Goal: Contribute content: Add original content to the website for others to see

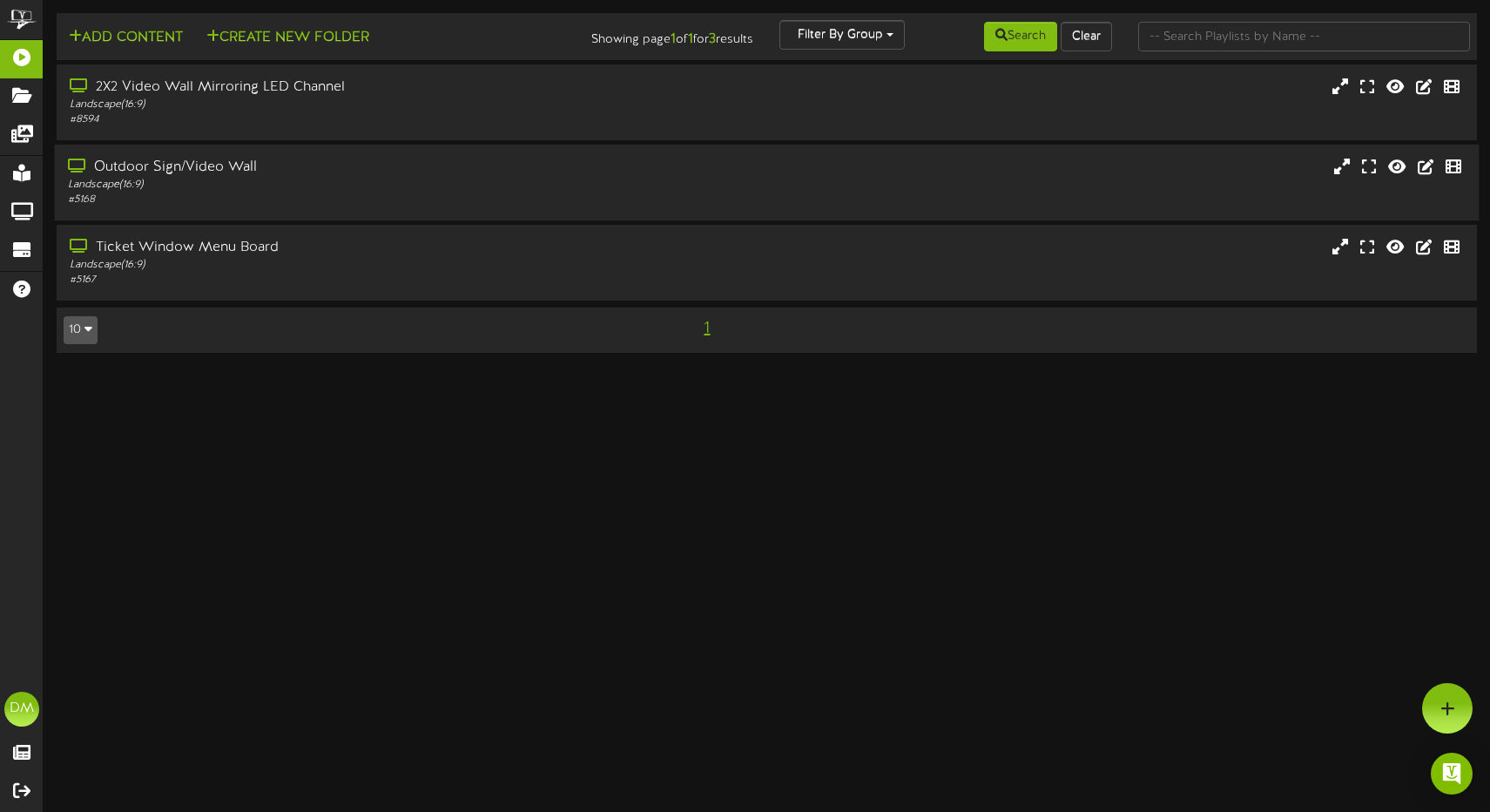
click at [318, 186] on div "Landscape ( 16:9 )" at bounding box center [351, 186] width 567 height 15
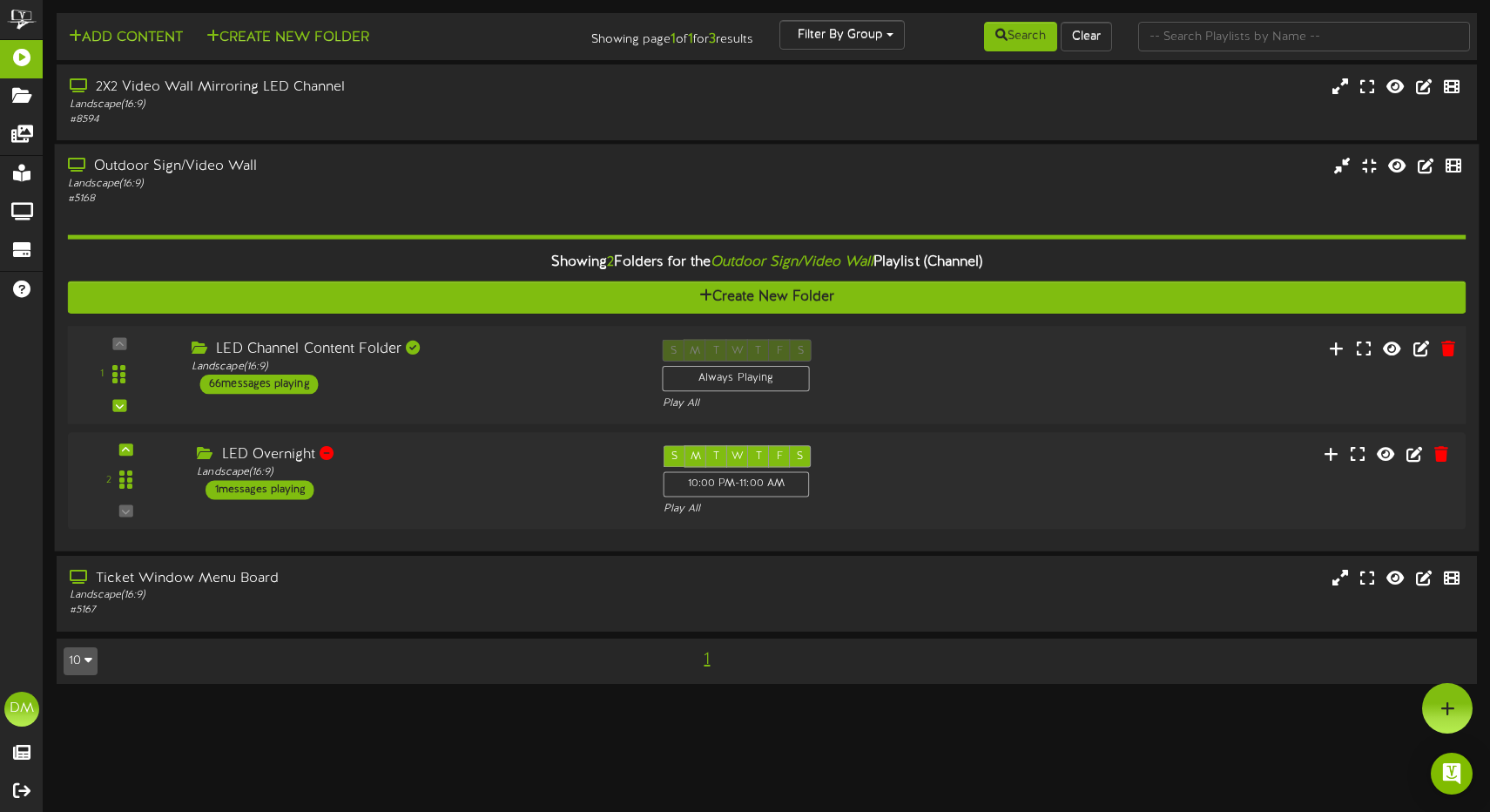
click at [471, 386] on div "LED Channel Content Folder Landscape ( 16:9 ) 66 messages playing" at bounding box center [414, 367] width 471 height 55
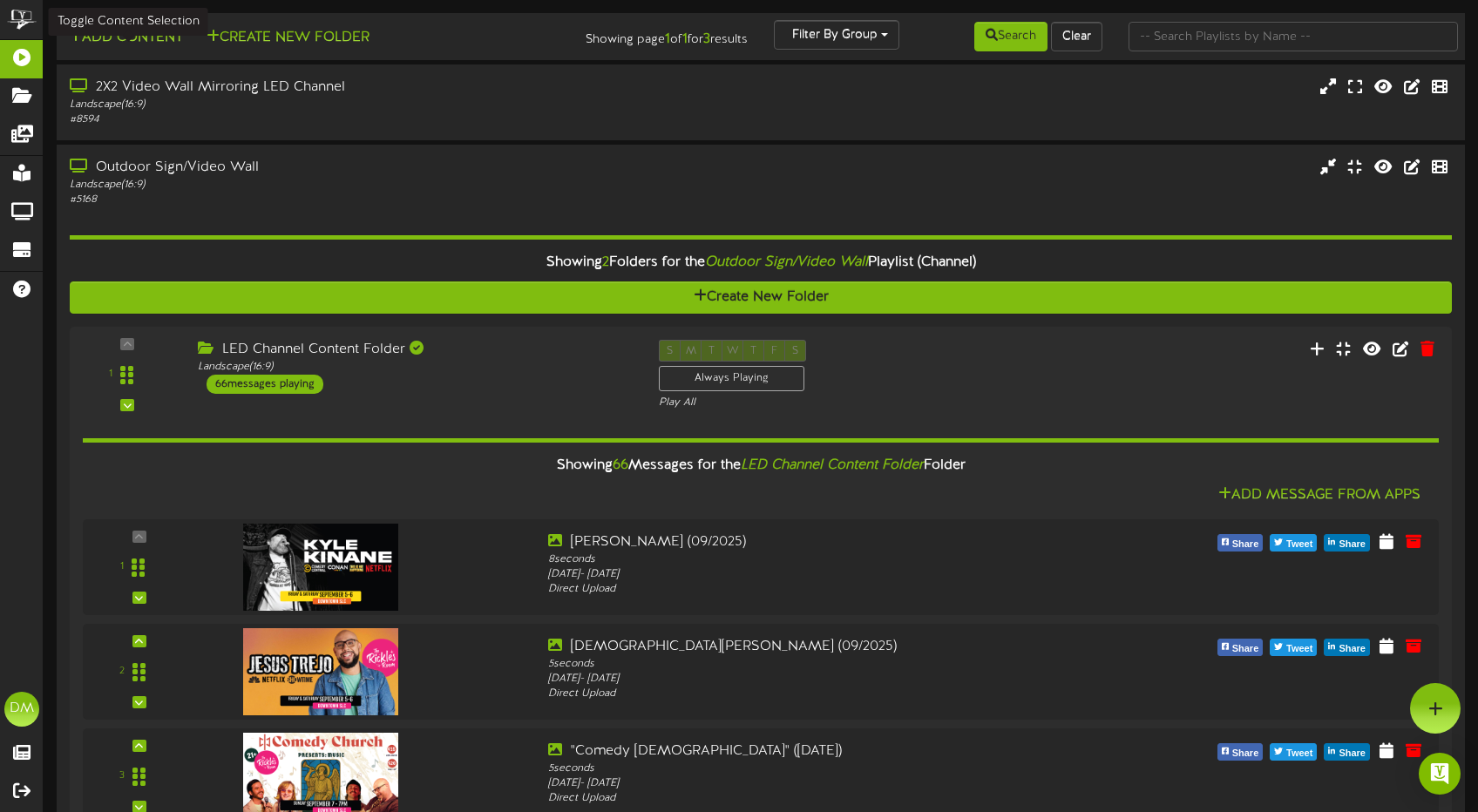
click at [131, 26] on div "Add Content Create New Folder" at bounding box center [287, 35] width 473 height 30
click at [130, 31] on button "Add Content" at bounding box center [126, 37] width 125 height 22
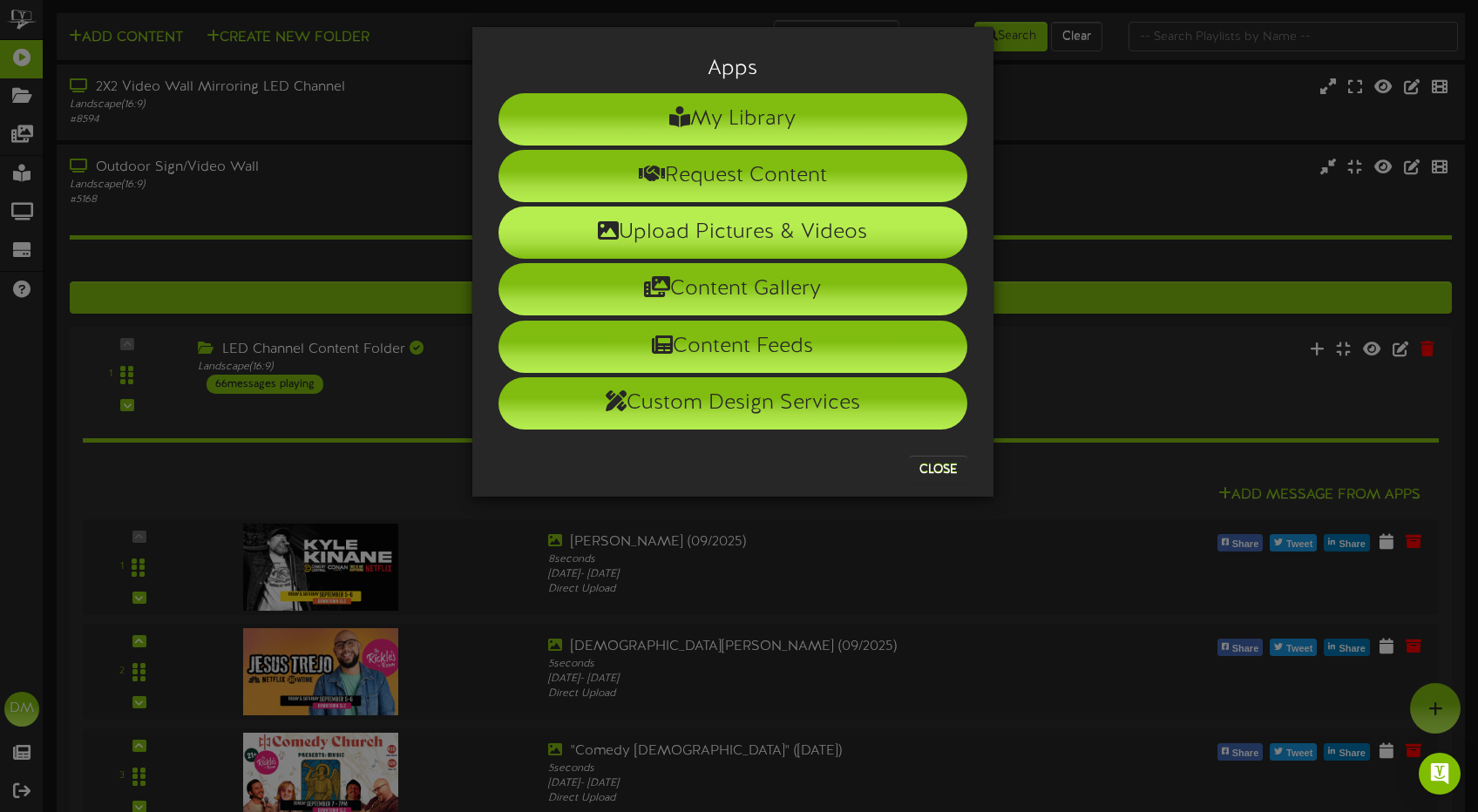
click at [699, 236] on li "Upload Pictures & Videos" at bounding box center [732, 232] width 469 height 52
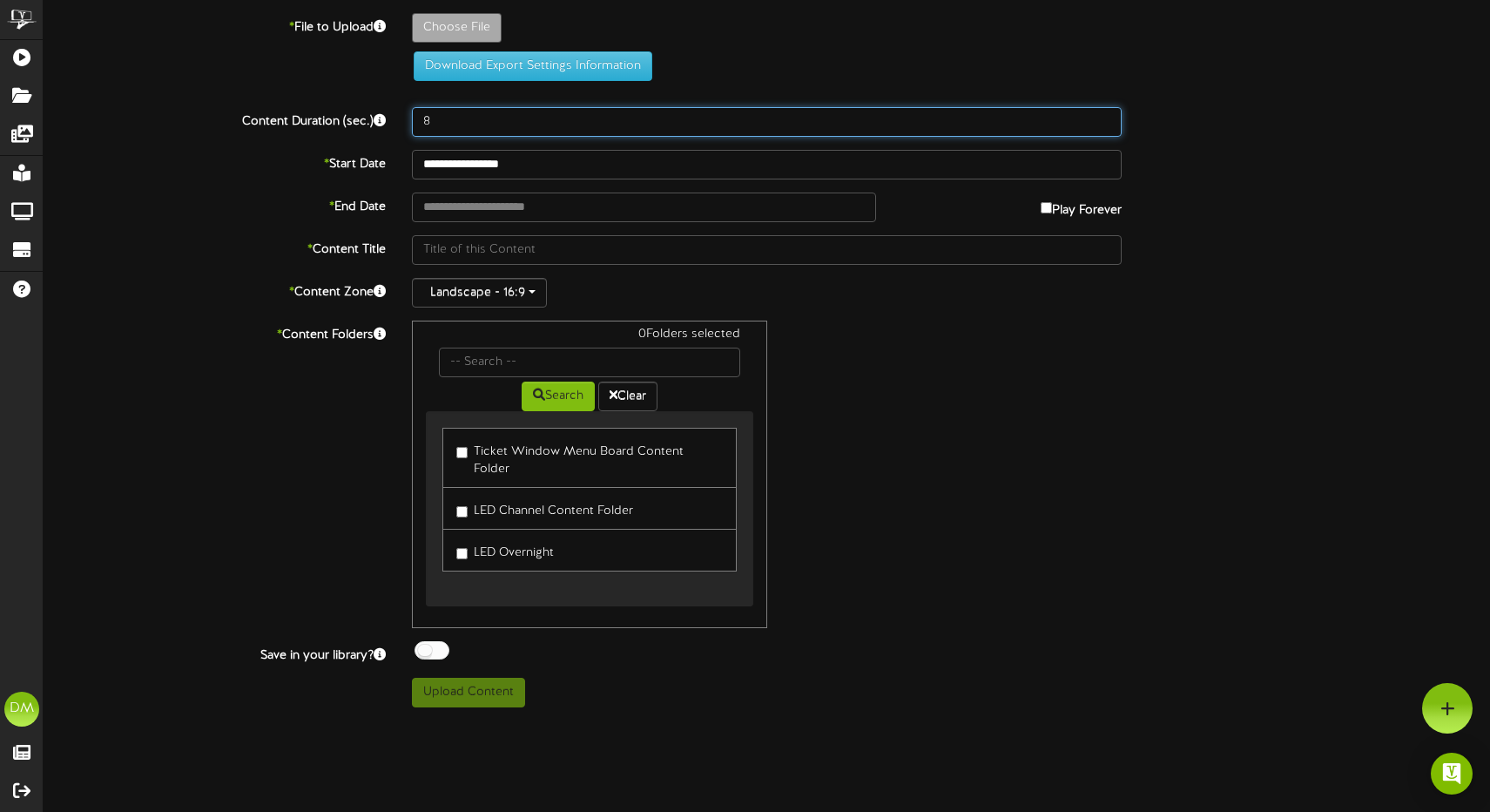
drag, startPoint x: 445, startPoint y: 124, endPoint x: 347, endPoint y: 113, distance: 98.6
click at [347, 113] on div "Content Duration (sec.) 8" at bounding box center [766, 122] width 1473 height 30
type input "5"
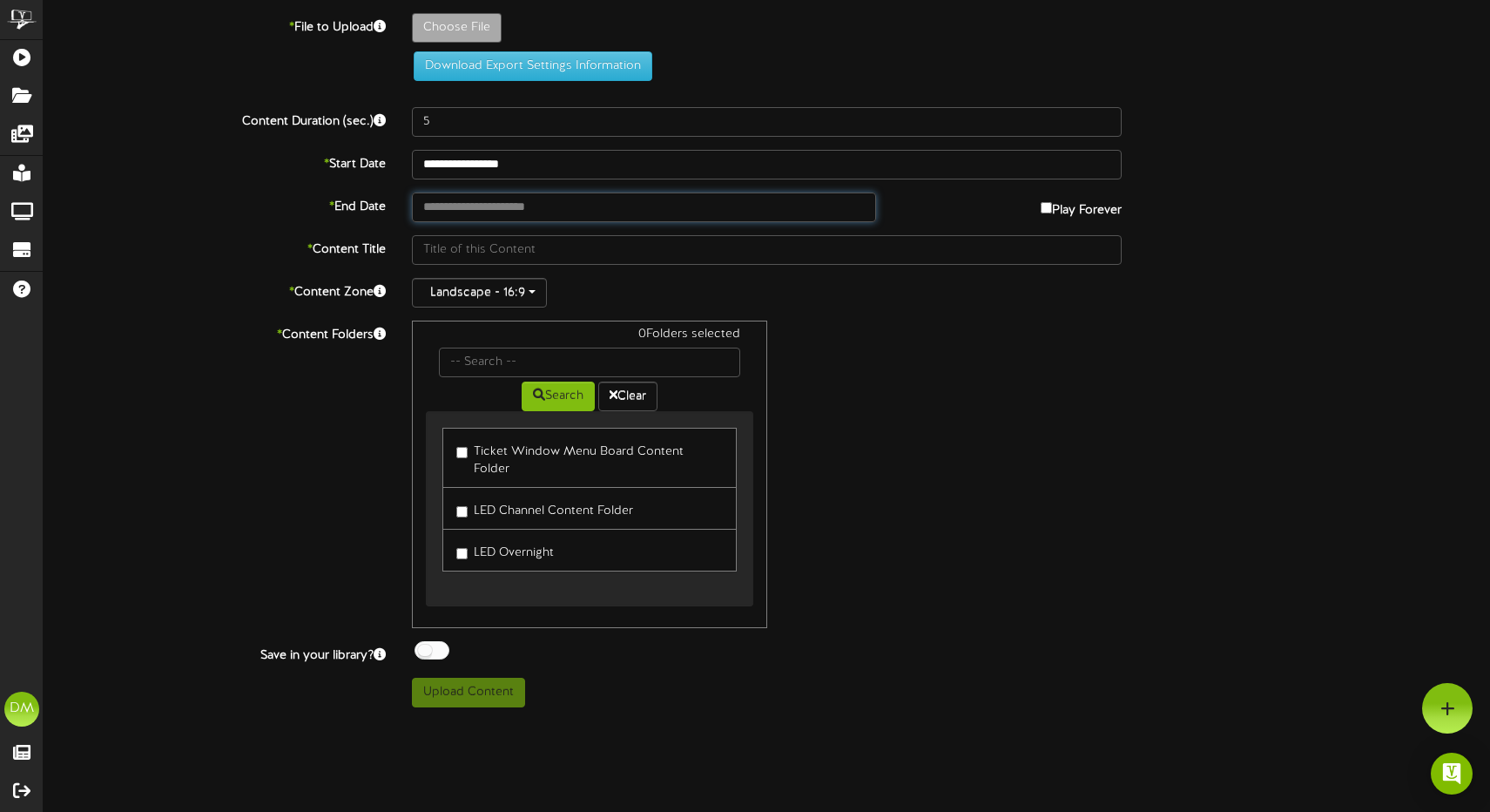
click at [482, 209] on input "text" at bounding box center [645, 207] width 466 height 30
type input "**********"
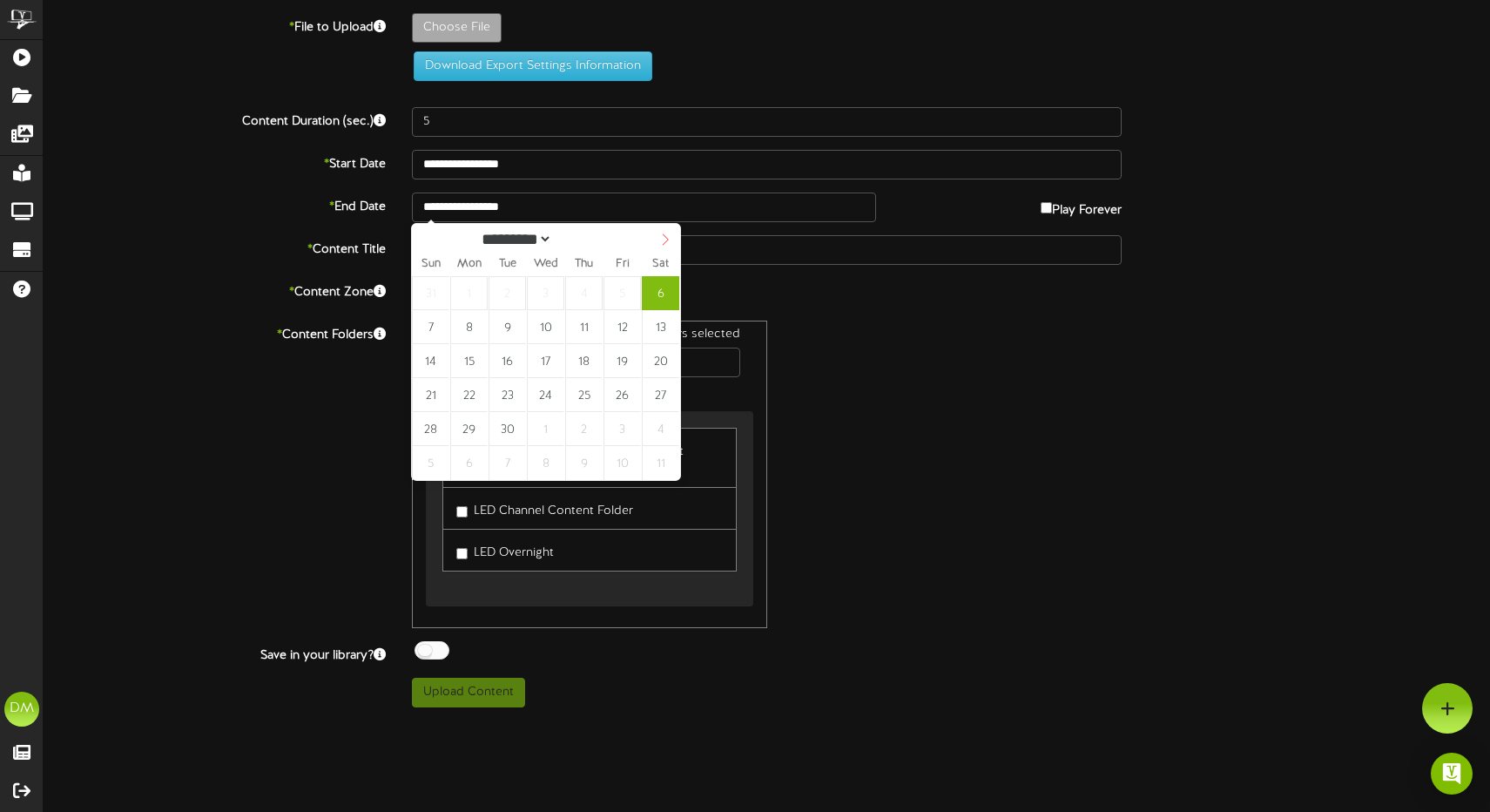
click at [661, 240] on icon at bounding box center [666, 239] width 12 height 12
click at [661, 239] on icon at bounding box center [666, 239] width 12 height 12
select select "*"
click at [429, 242] on icon at bounding box center [427, 239] width 12 height 12
type input "**********"
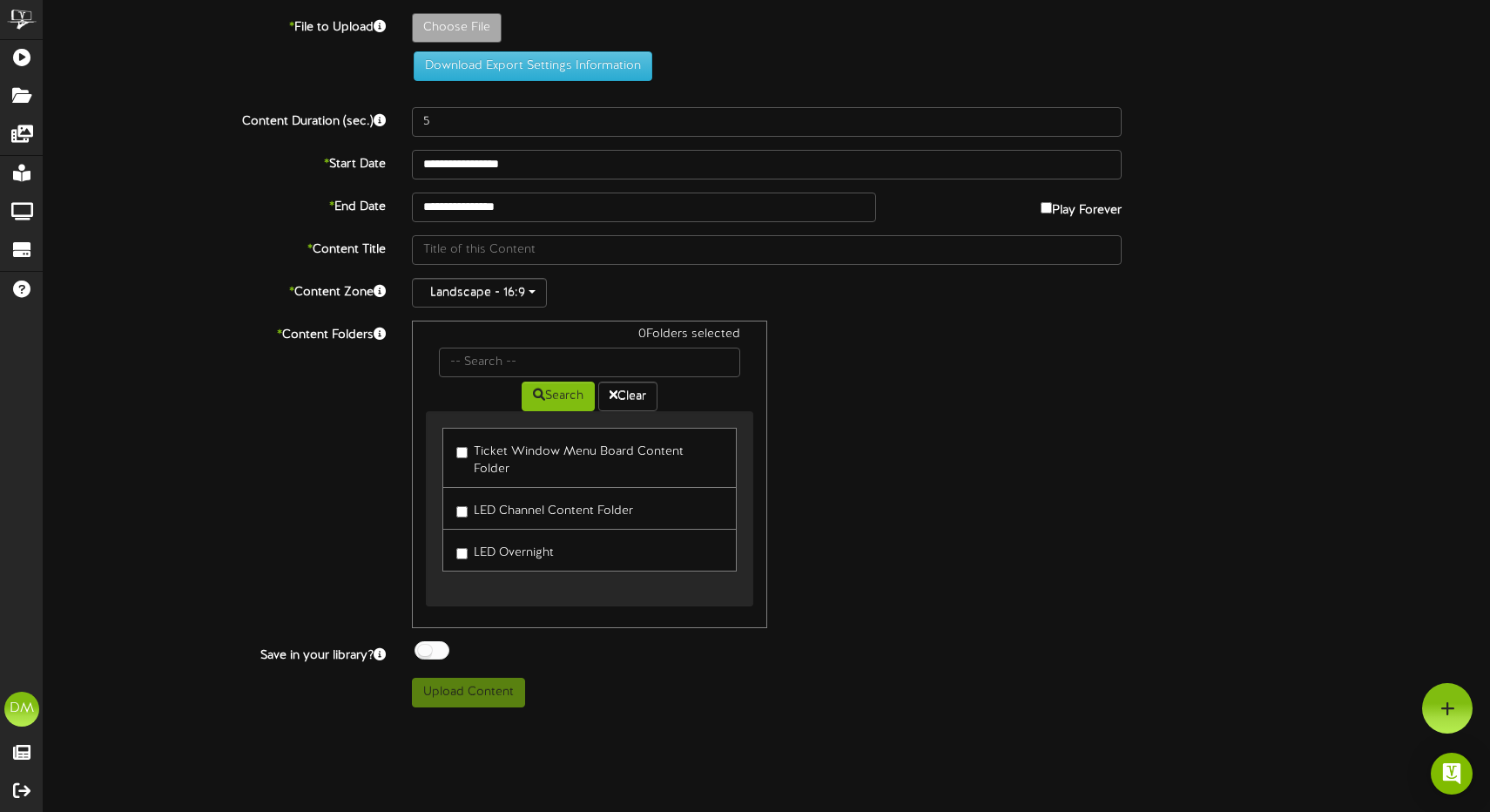
click at [1016, 466] on div "0 Folders selected Search Clear Ticket Window Menu Board Content Folder LED Cha…" at bounding box center [767, 474] width 737 height 307
type input "**********"
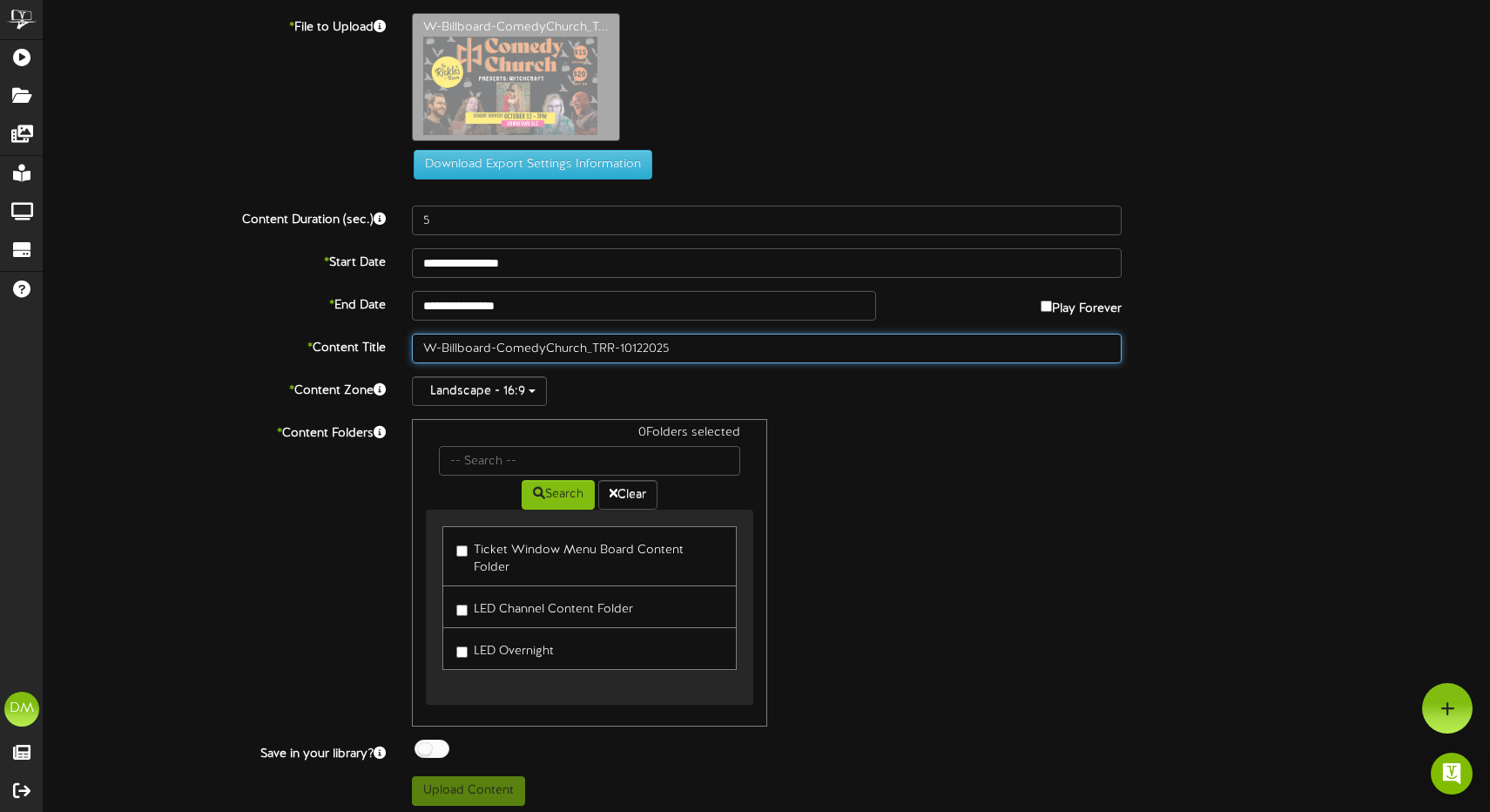
click at [496, 344] on input "W-Billboard-ComedyChurch_TRR-10122025" at bounding box center [767, 347] width 710 height 30
drag, startPoint x: 497, startPoint y: 344, endPoint x: 407, endPoint y: 322, distance: 92.6
click at [407, 322] on div "**********" at bounding box center [766, 409] width 1446 height 792
click at [474, 350] on input "ComedyChurch_TRR-10122025" at bounding box center [767, 347] width 710 height 30
drag, startPoint x: 516, startPoint y: 346, endPoint x: 547, endPoint y: 348, distance: 31.1
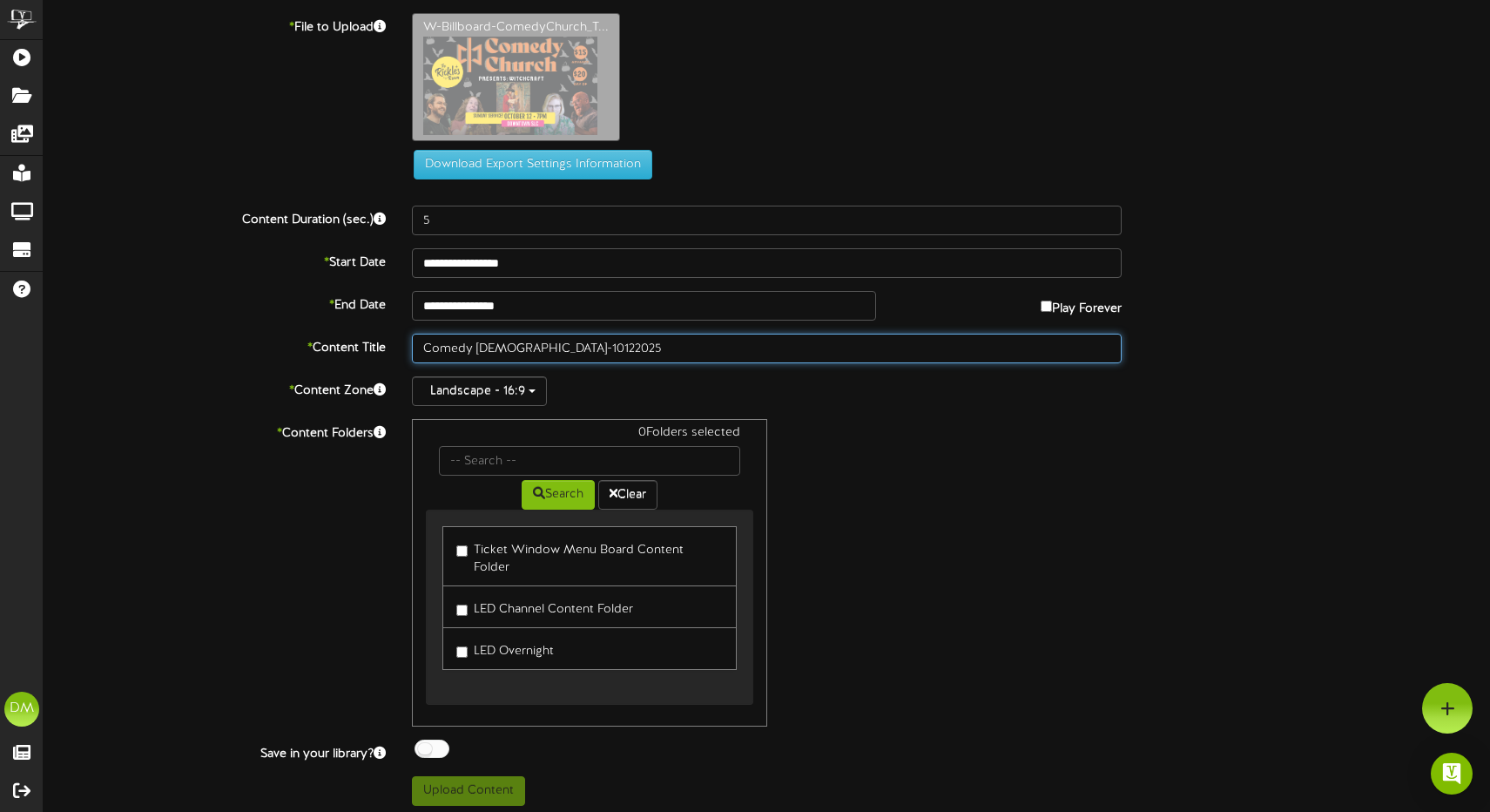
click at [547, 348] on input "Comedy Church_TRR-10122025" at bounding box center [767, 347] width 710 height 30
type input "Comedy Church (10/12/2025)"
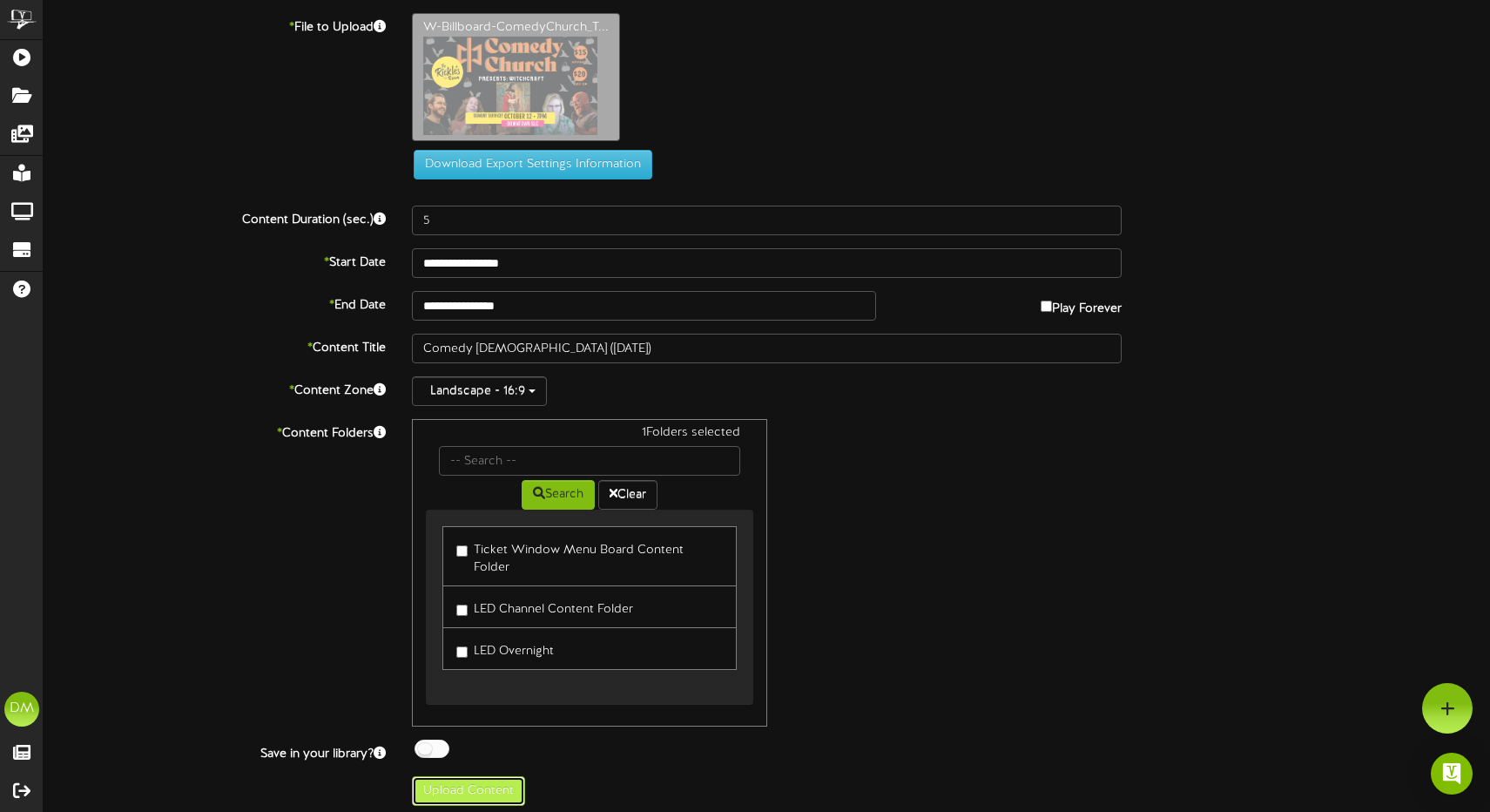
click at [465, 776] on button "Upload Content" at bounding box center [468, 790] width 113 height 30
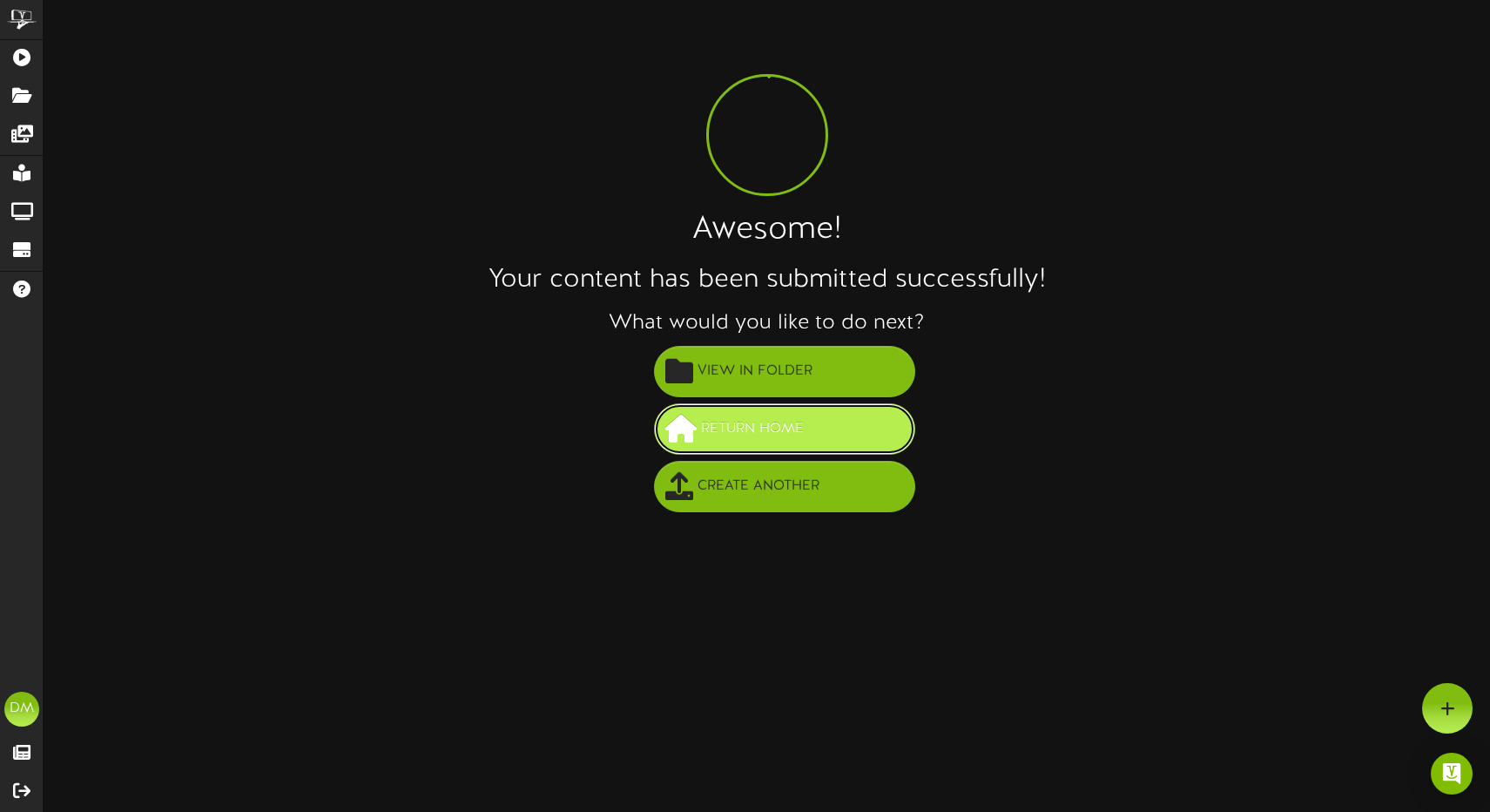
click at [703, 413] on button "Return Home" at bounding box center [785, 429] width 261 height 51
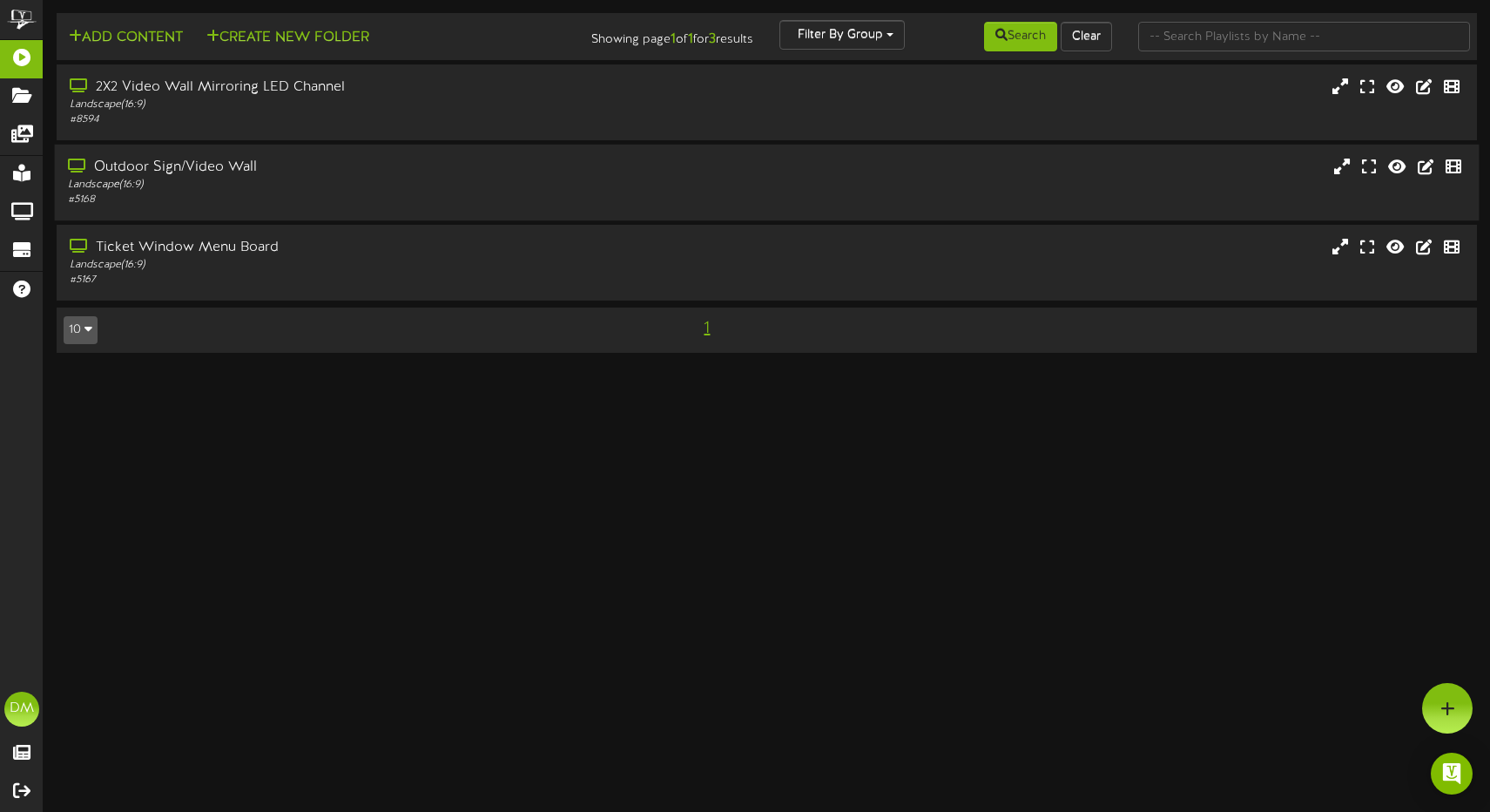
click at [362, 189] on div "Landscape ( 16:9 )" at bounding box center [351, 186] width 567 height 15
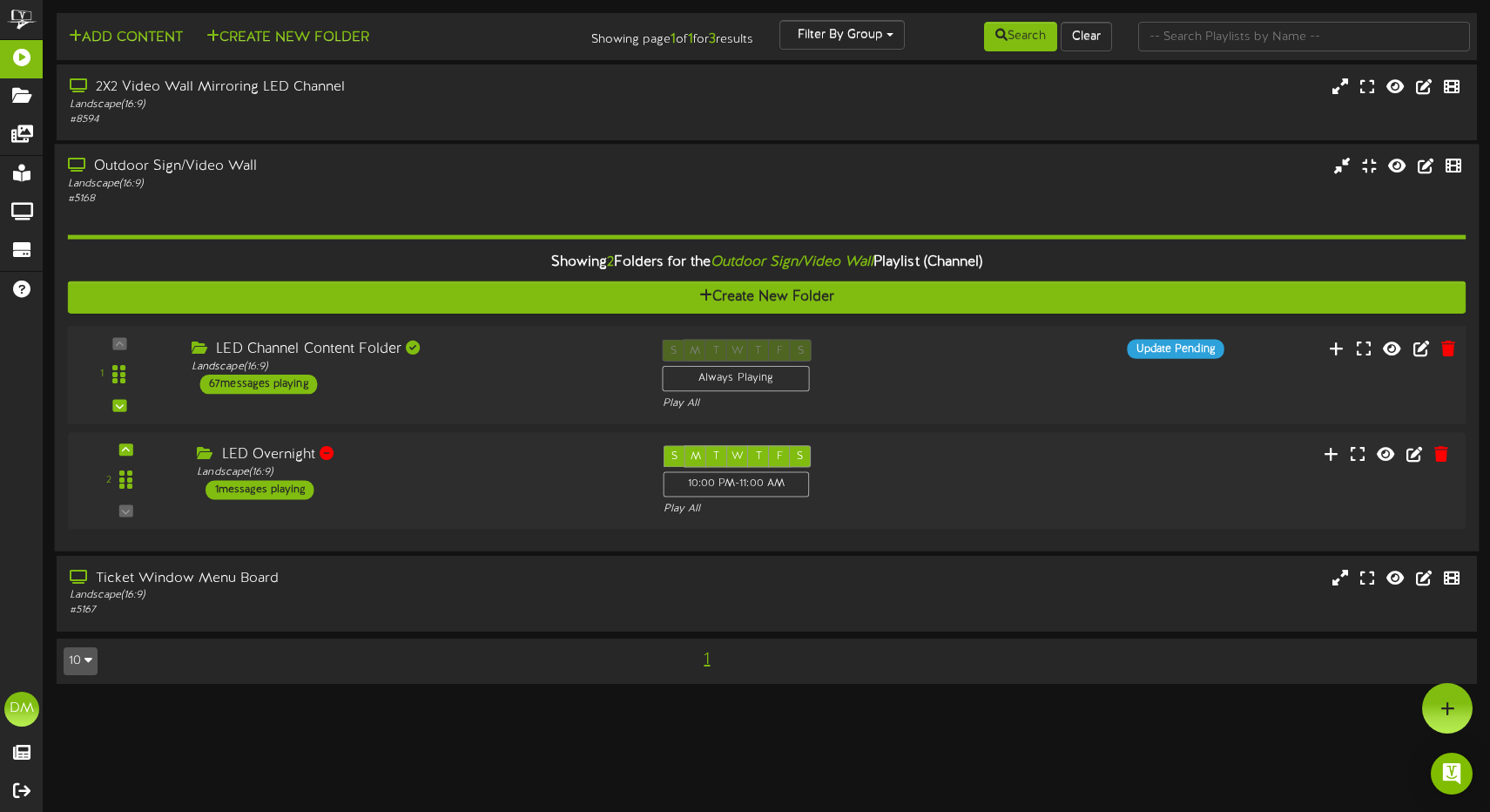
click at [427, 373] on div "LED Channel Content Folder Landscape ( 16:9 ) 67 messages playing" at bounding box center [414, 367] width 471 height 55
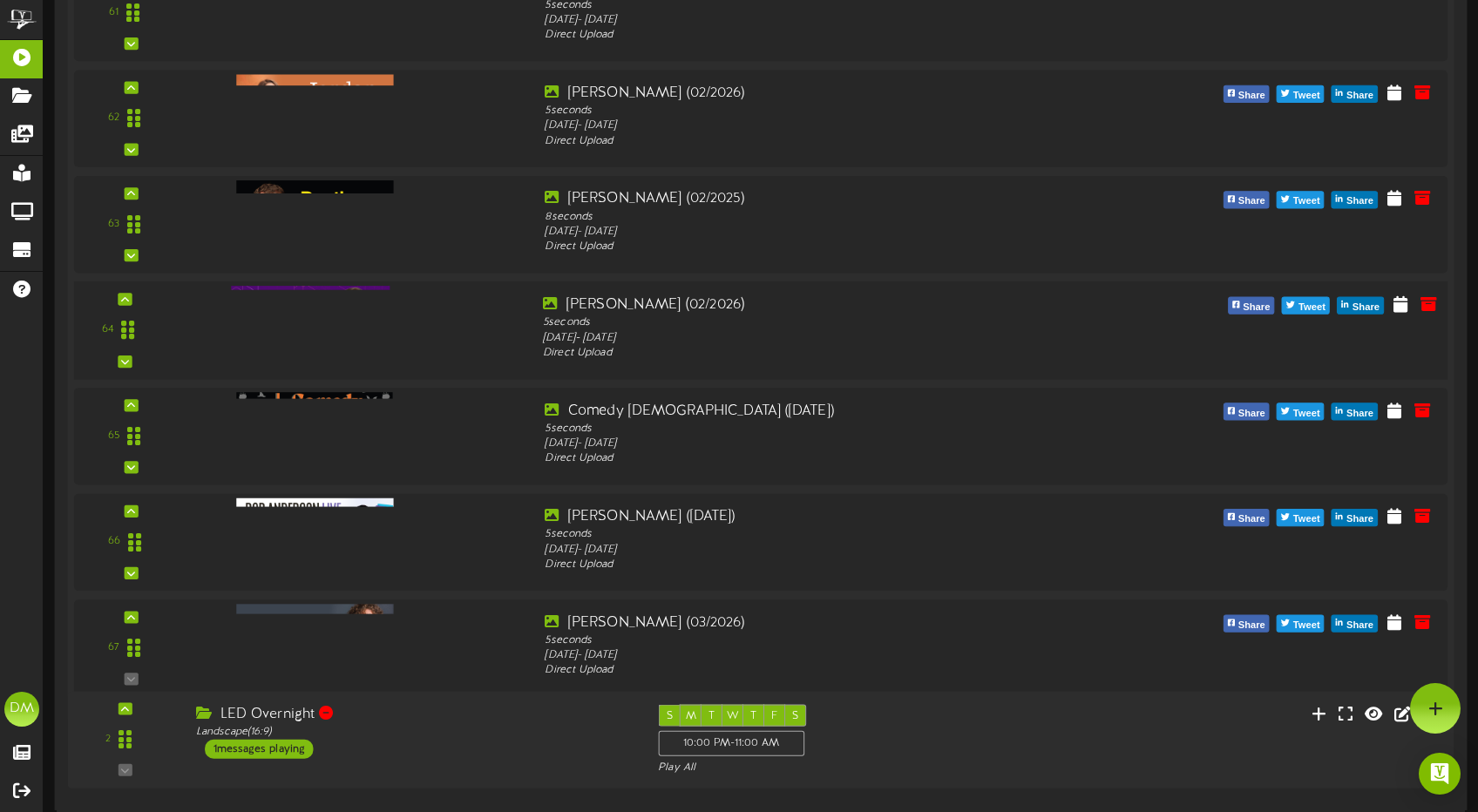
scroll to position [6658, 0]
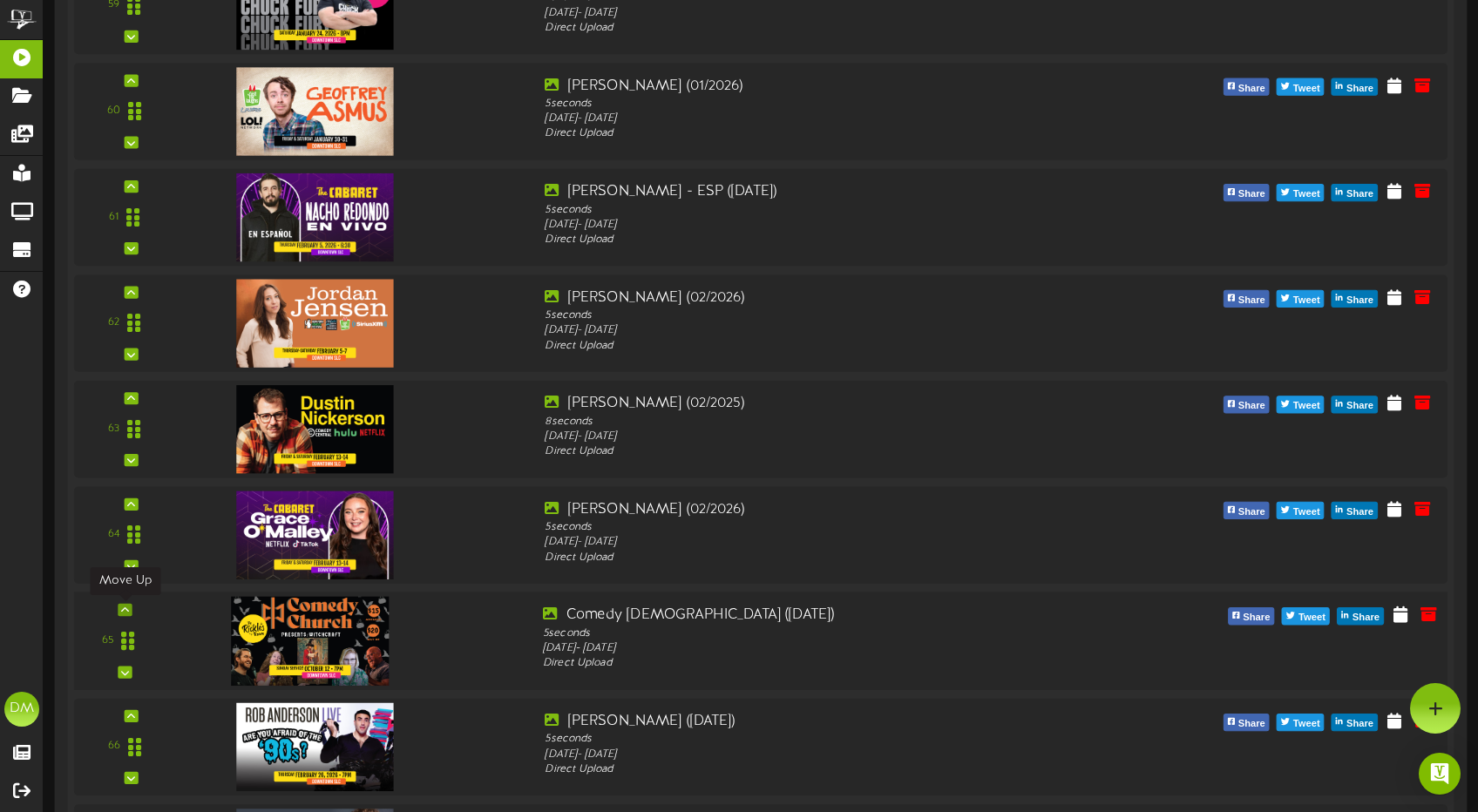
click at [121, 607] on icon at bounding box center [125, 609] width 8 height 9
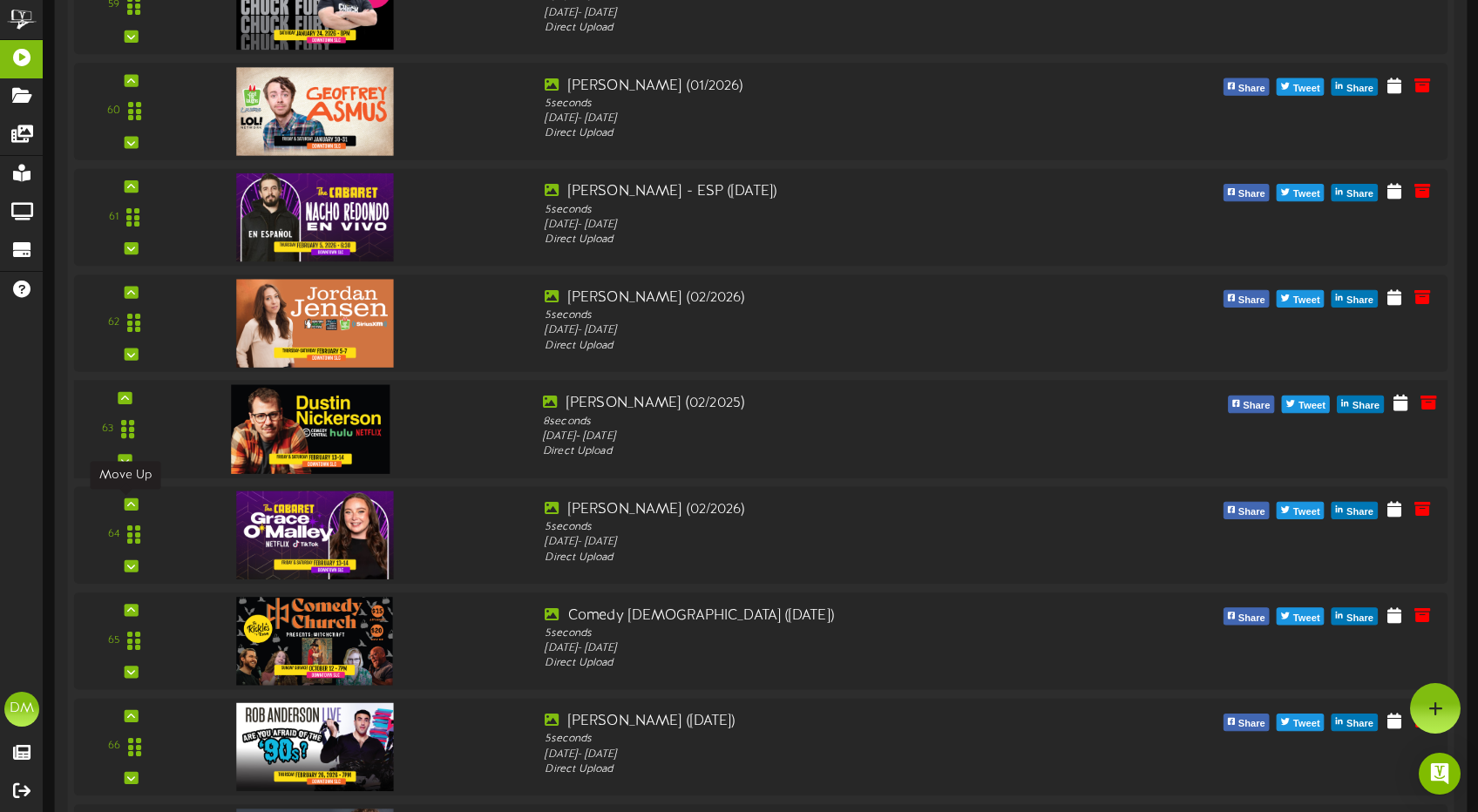
click at [124, 498] on div at bounding box center [130, 504] width 14 height 12
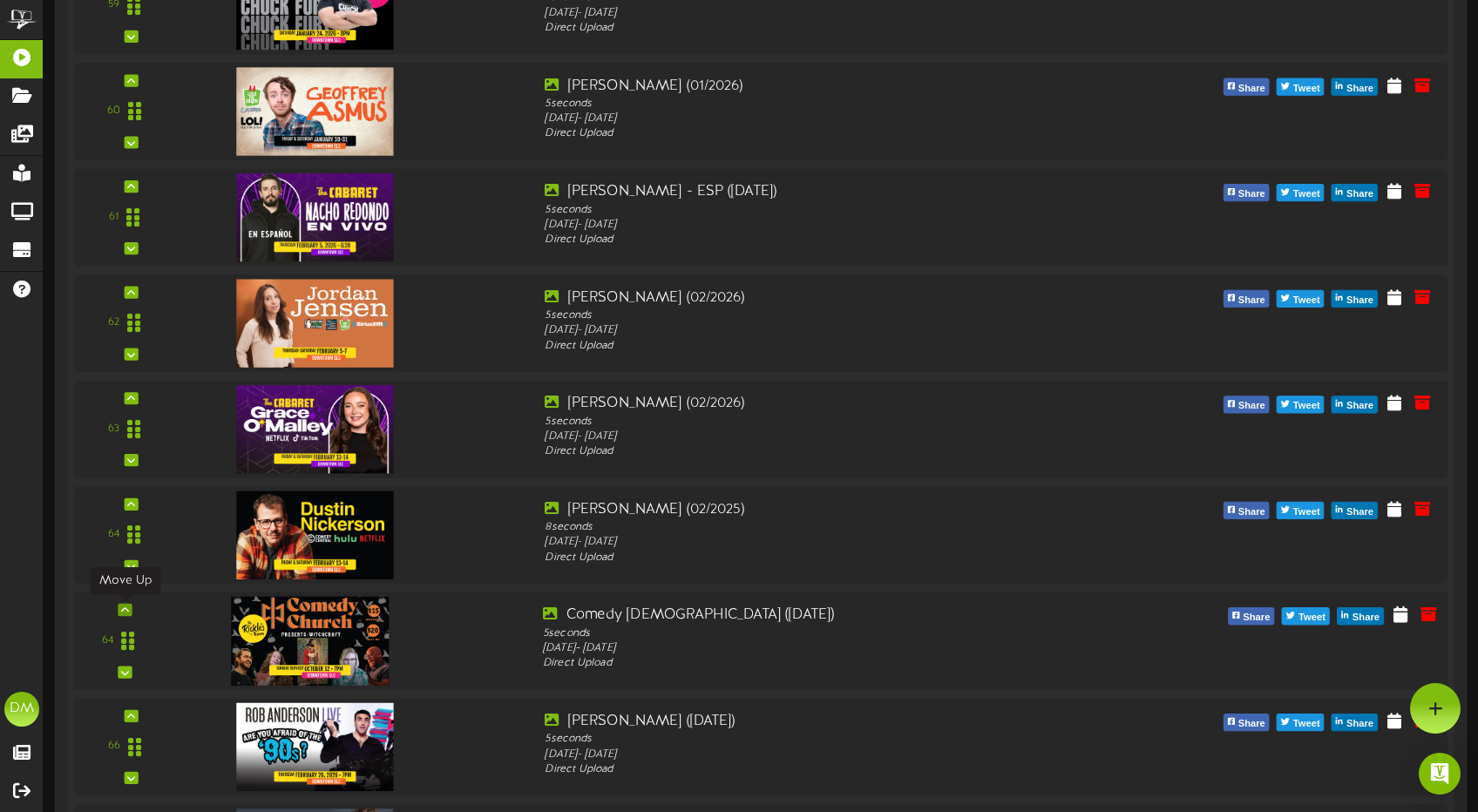
click at [126, 604] on div at bounding box center [124, 609] width 14 height 12
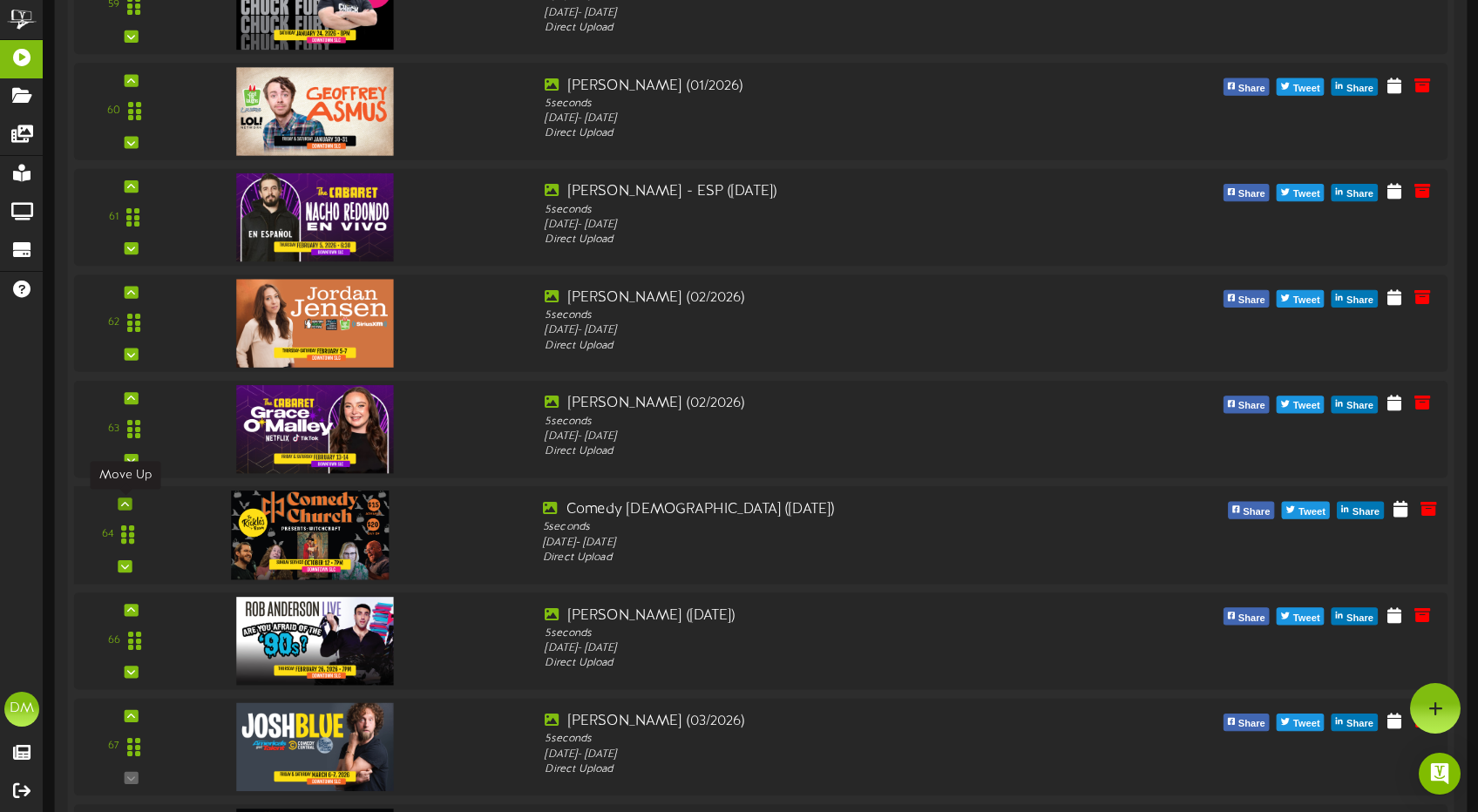
click at [124, 500] on icon at bounding box center [125, 503] width 8 height 9
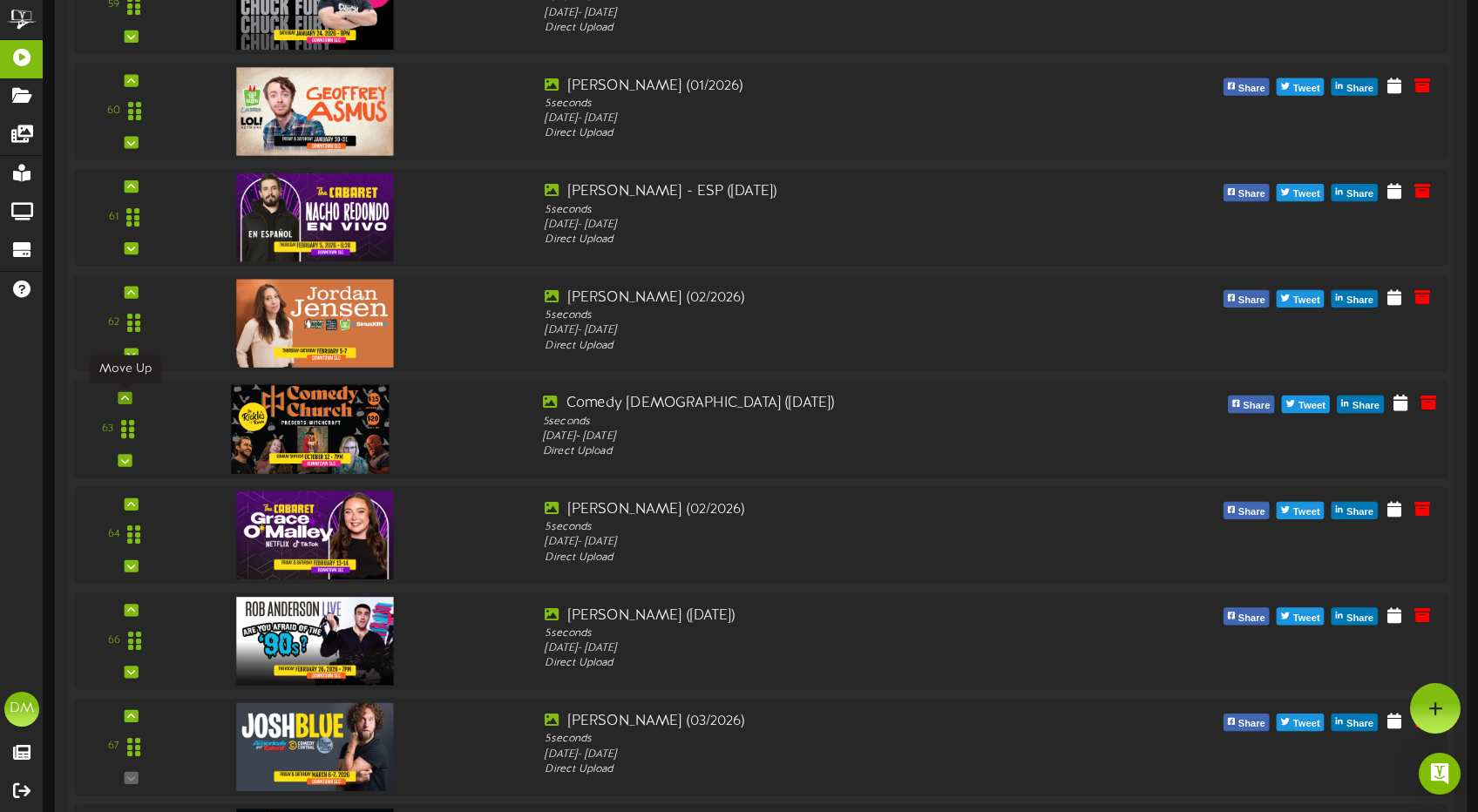
click at [130, 395] on div at bounding box center [124, 398] width 14 height 12
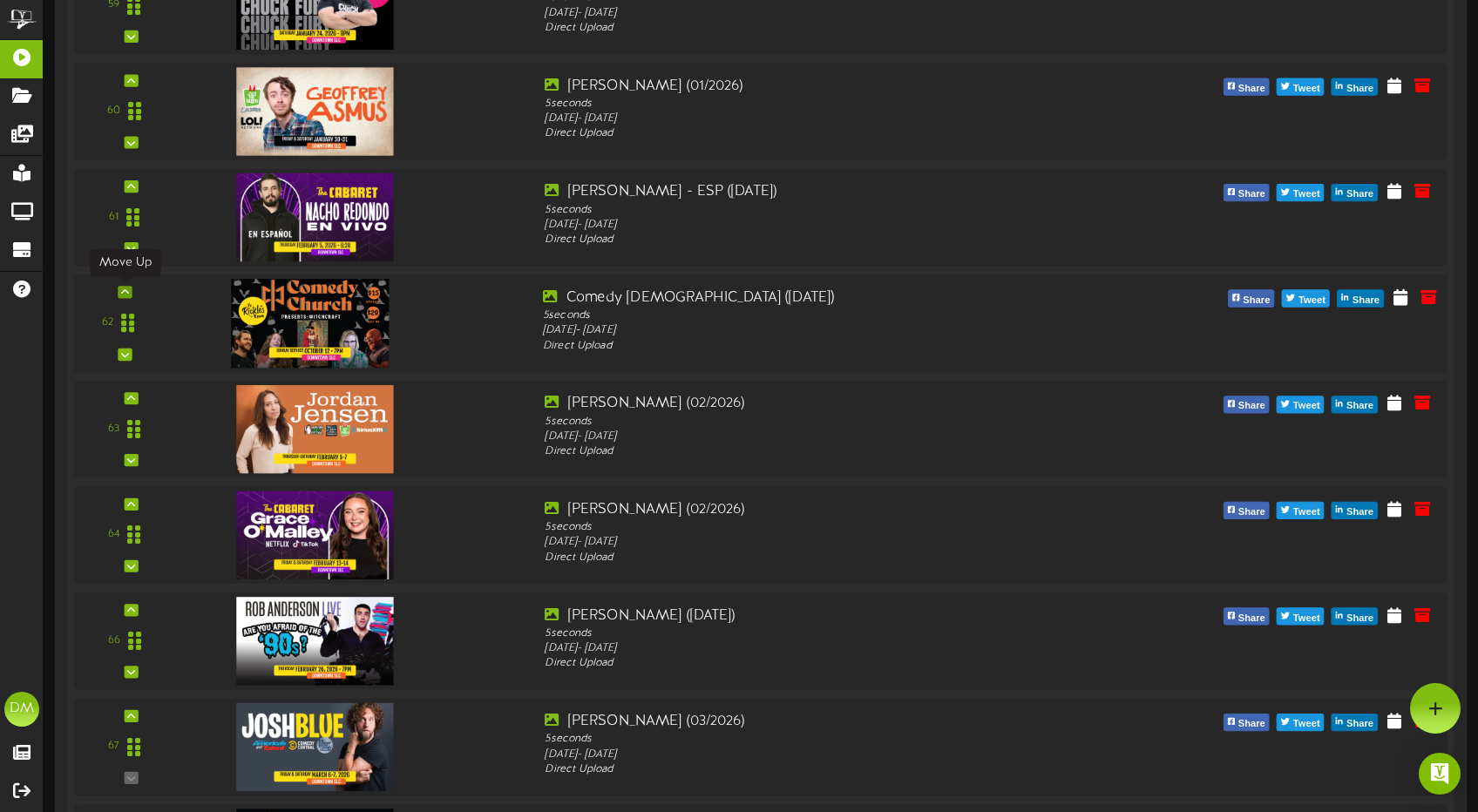
click at [125, 291] on icon at bounding box center [125, 291] width 8 height 9
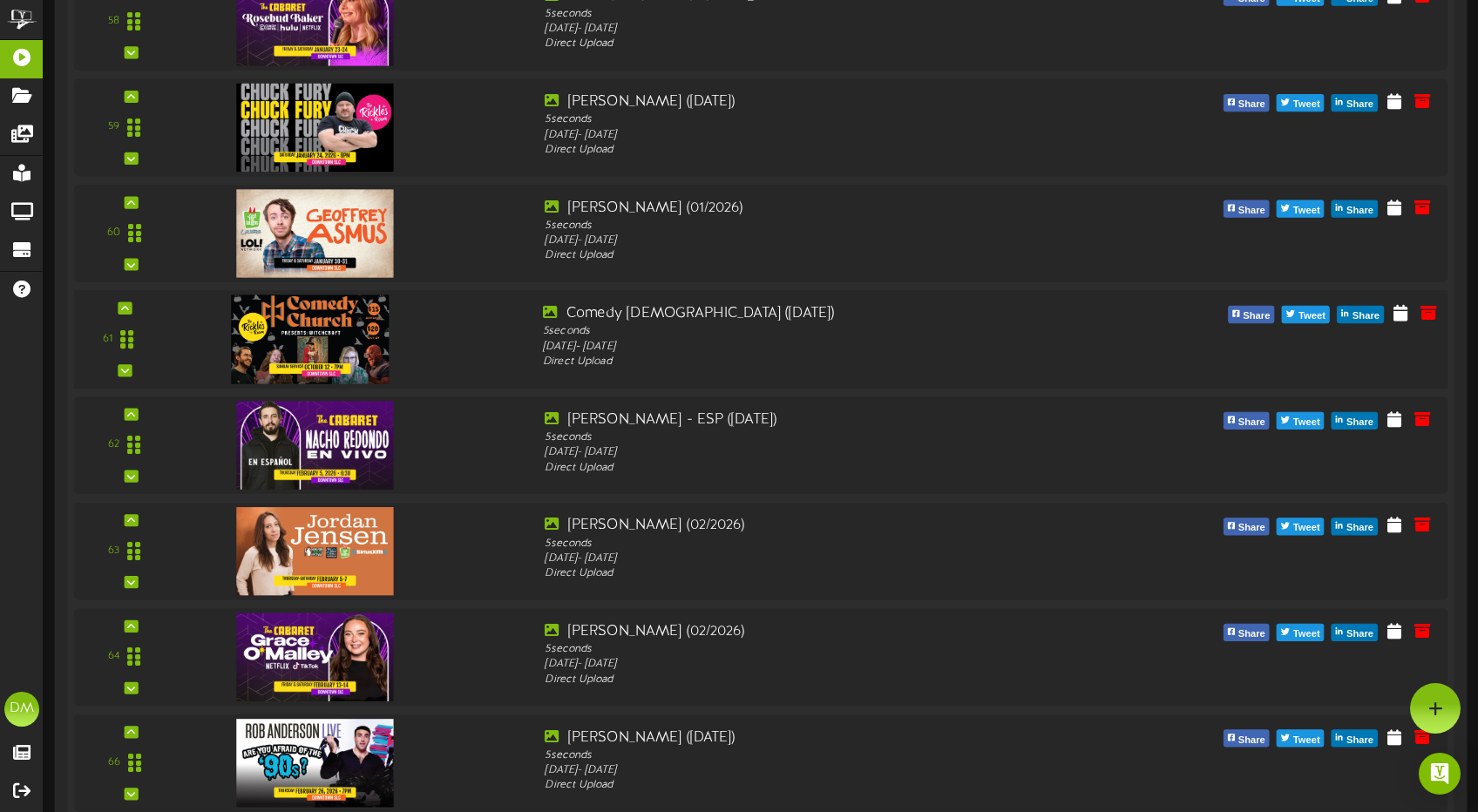
scroll to position [6531, 0]
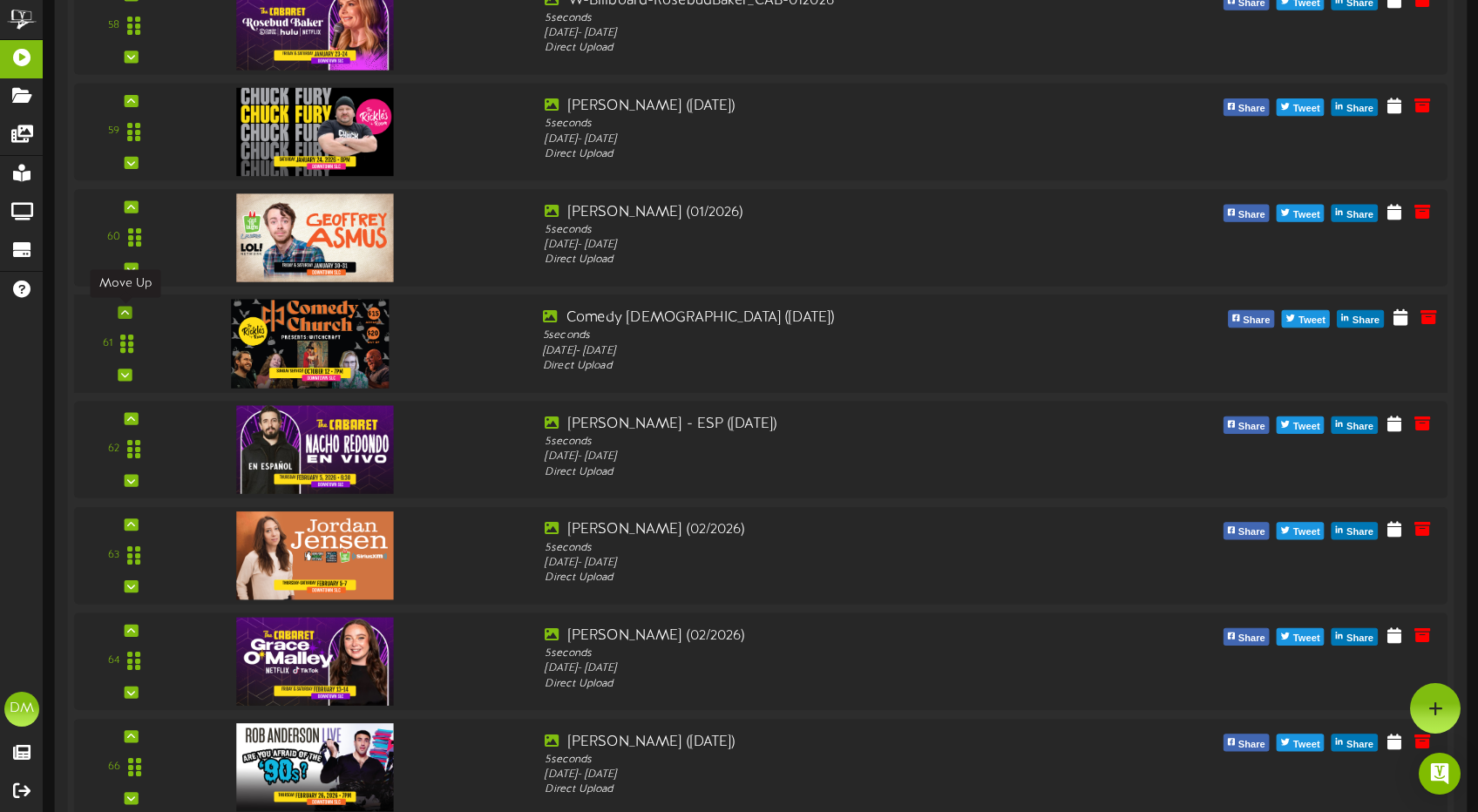
click at [126, 311] on icon at bounding box center [125, 312] width 8 height 9
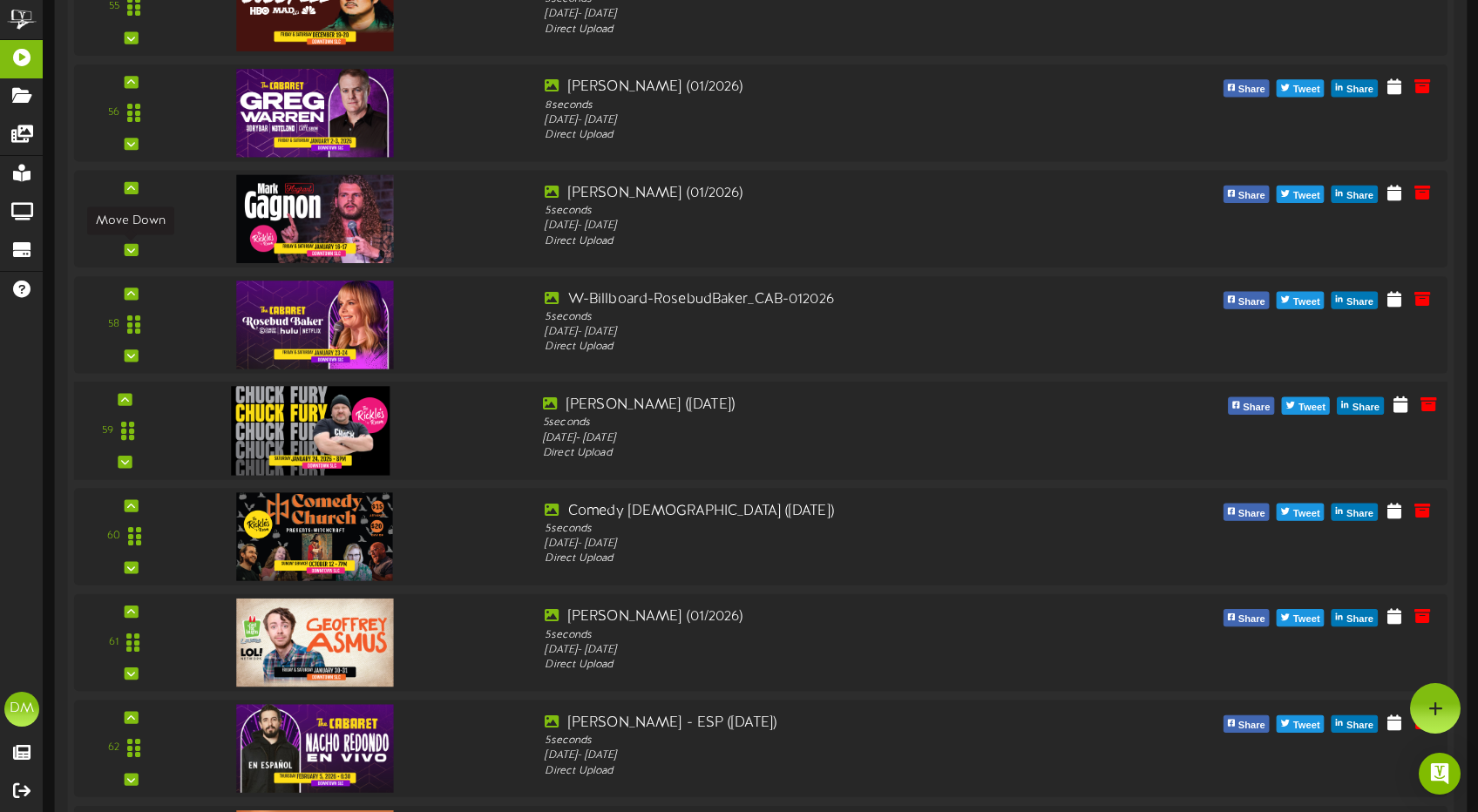
scroll to position [6162, 0]
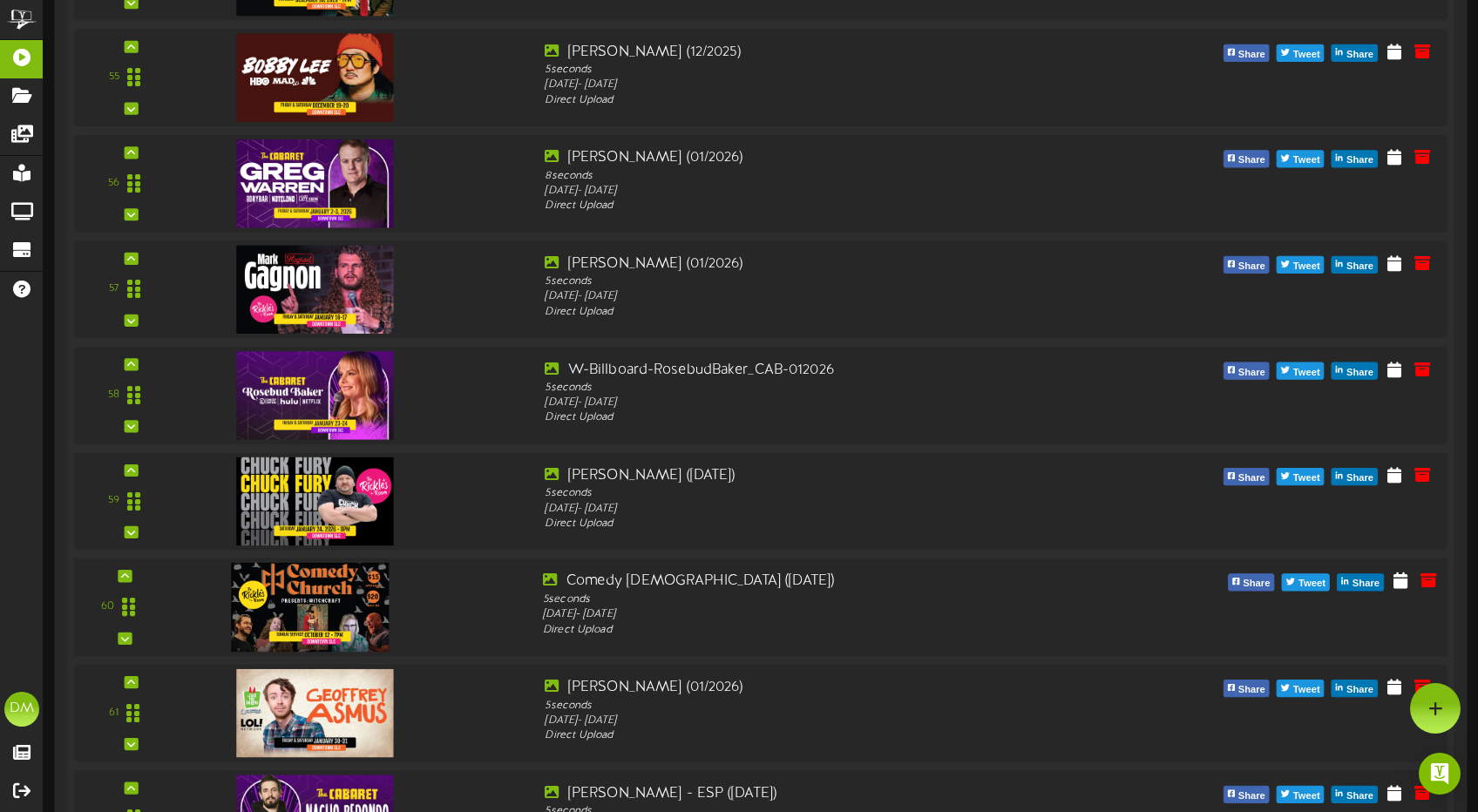
click at [133, 574] on div "60" at bounding box center [124, 606] width 89 height 71
click at [129, 575] on div at bounding box center [124, 575] width 14 height 12
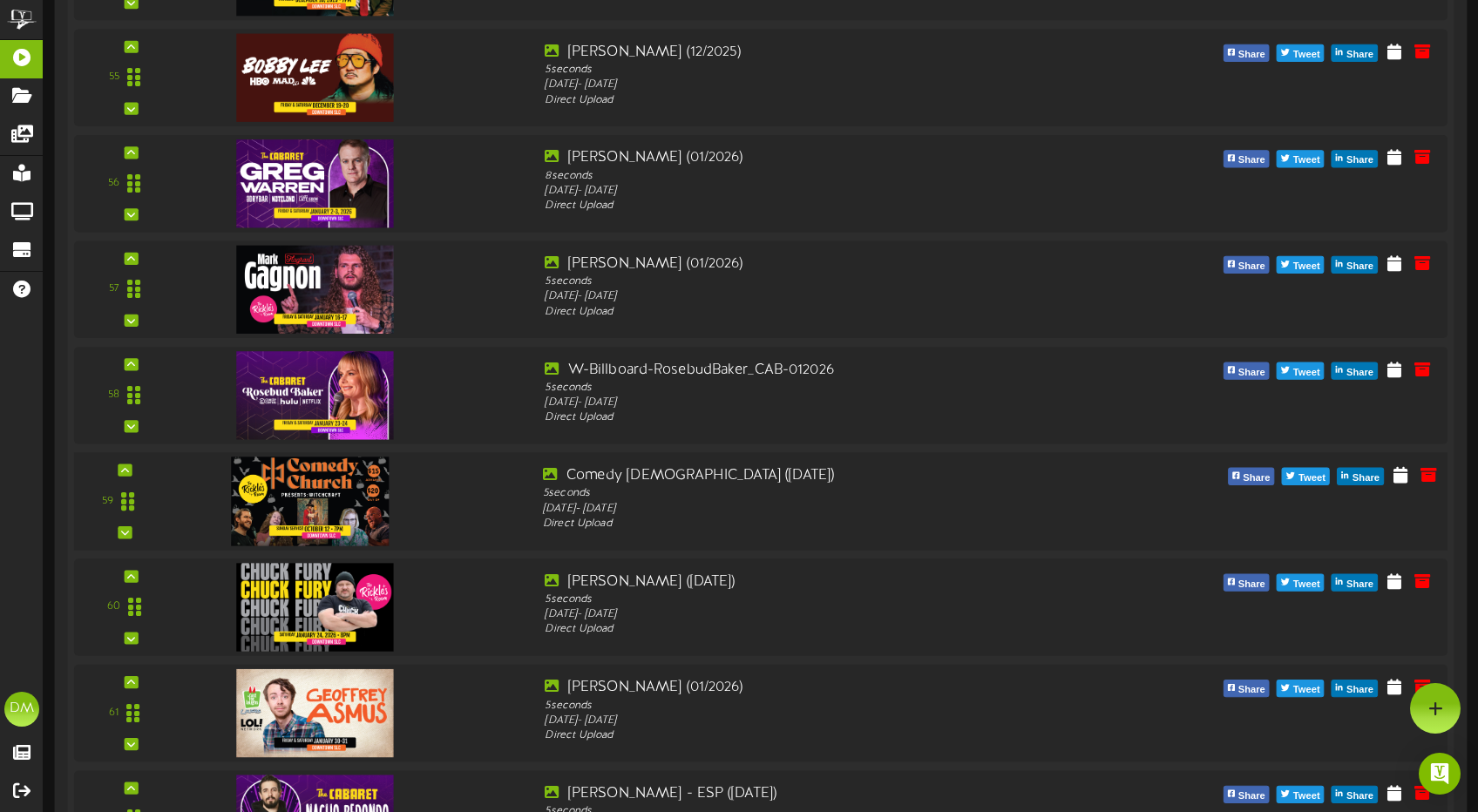
click at [132, 465] on div "59" at bounding box center [124, 501] width 89 height 71
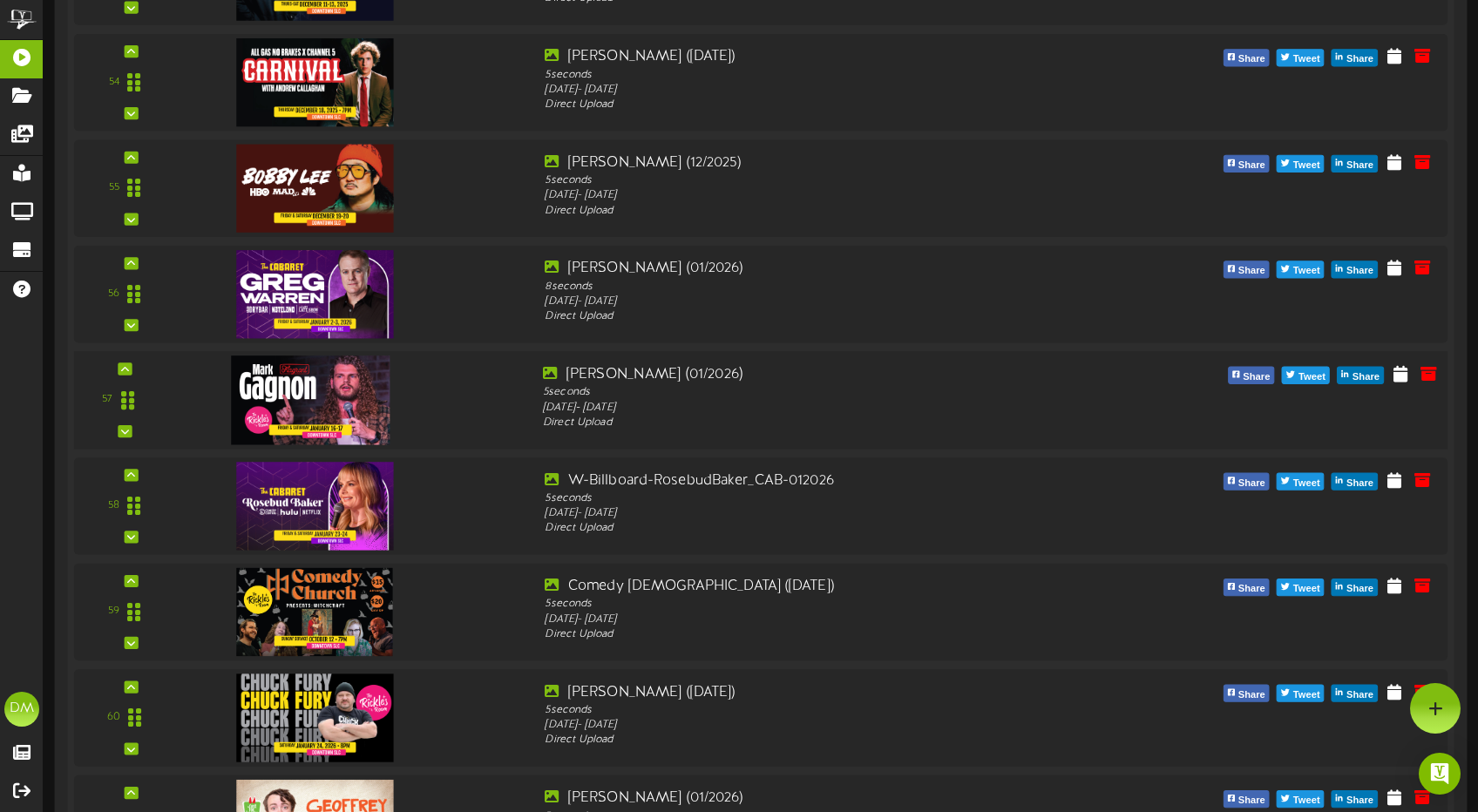
scroll to position [6049, 0]
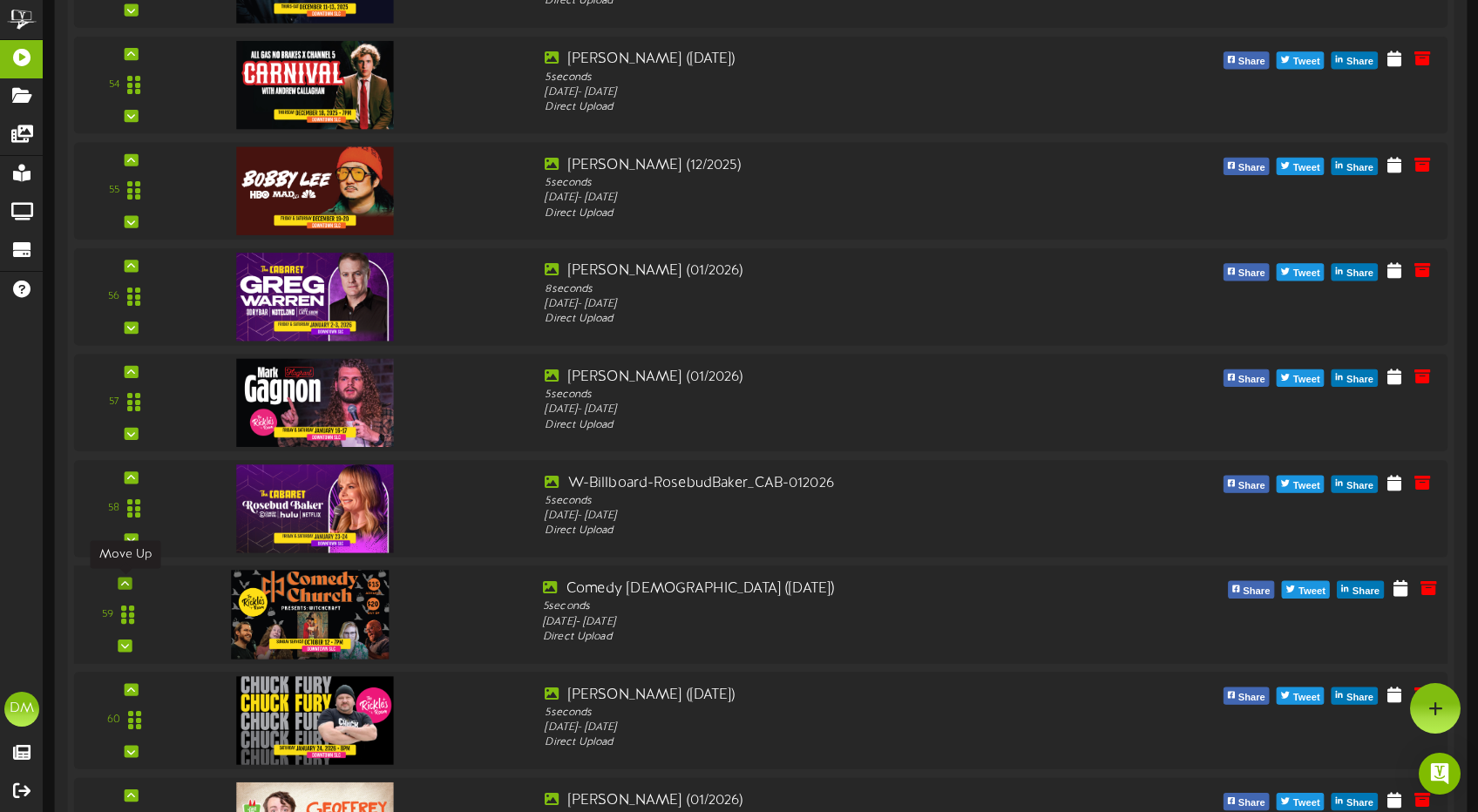
click at [130, 580] on div at bounding box center [124, 583] width 14 height 12
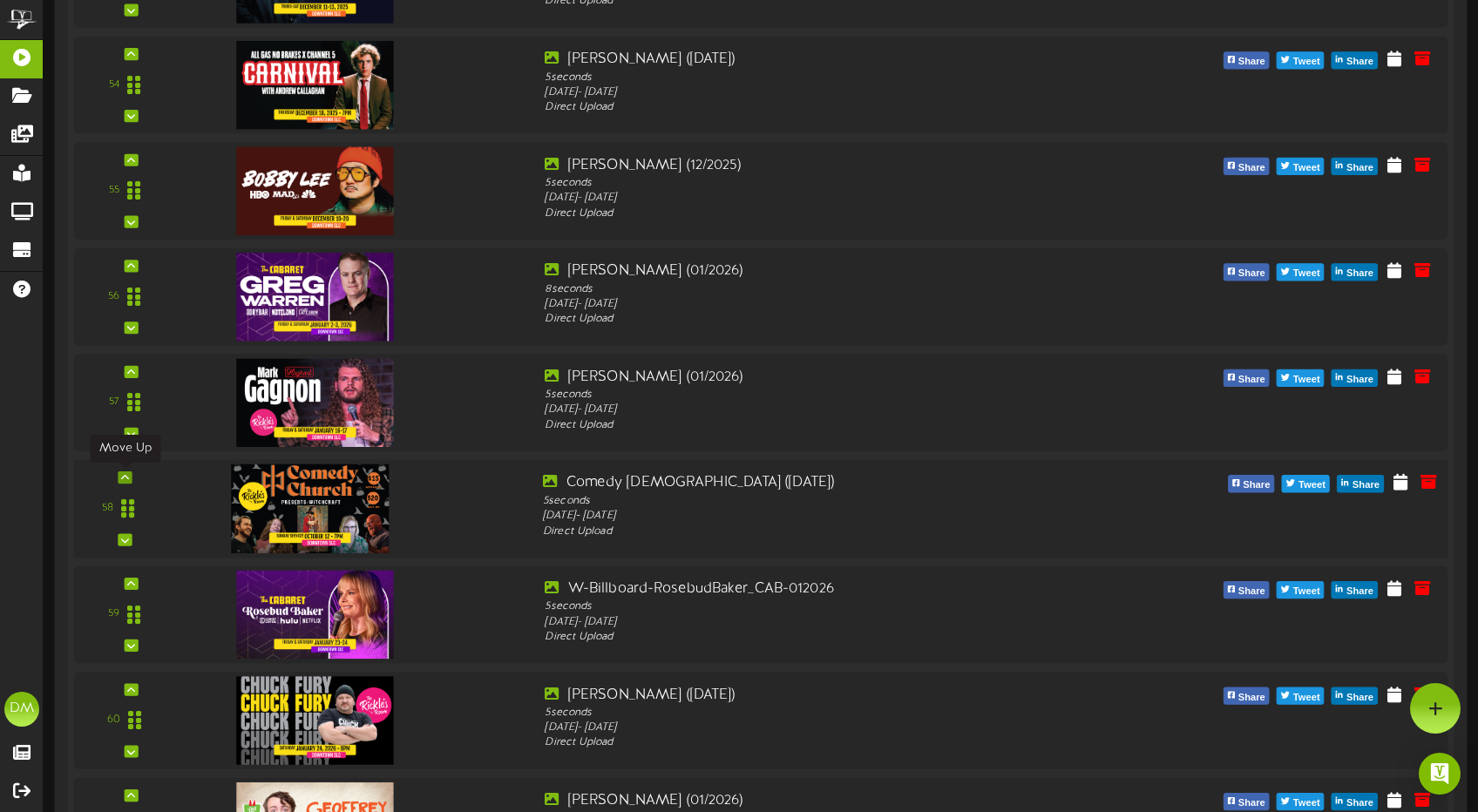
click at [130, 475] on div at bounding box center [124, 477] width 14 height 12
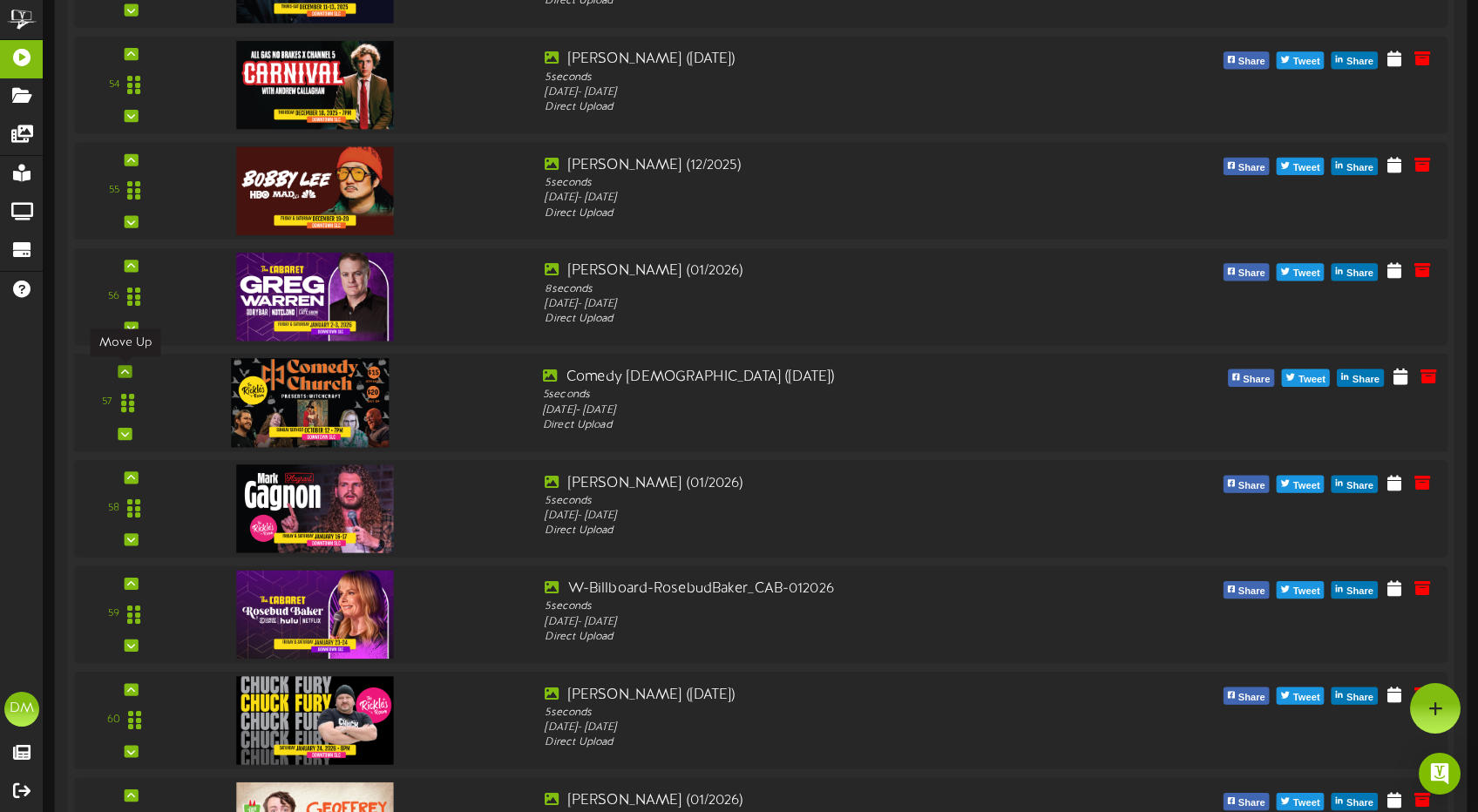
click at [124, 373] on icon at bounding box center [125, 370] width 8 height 9
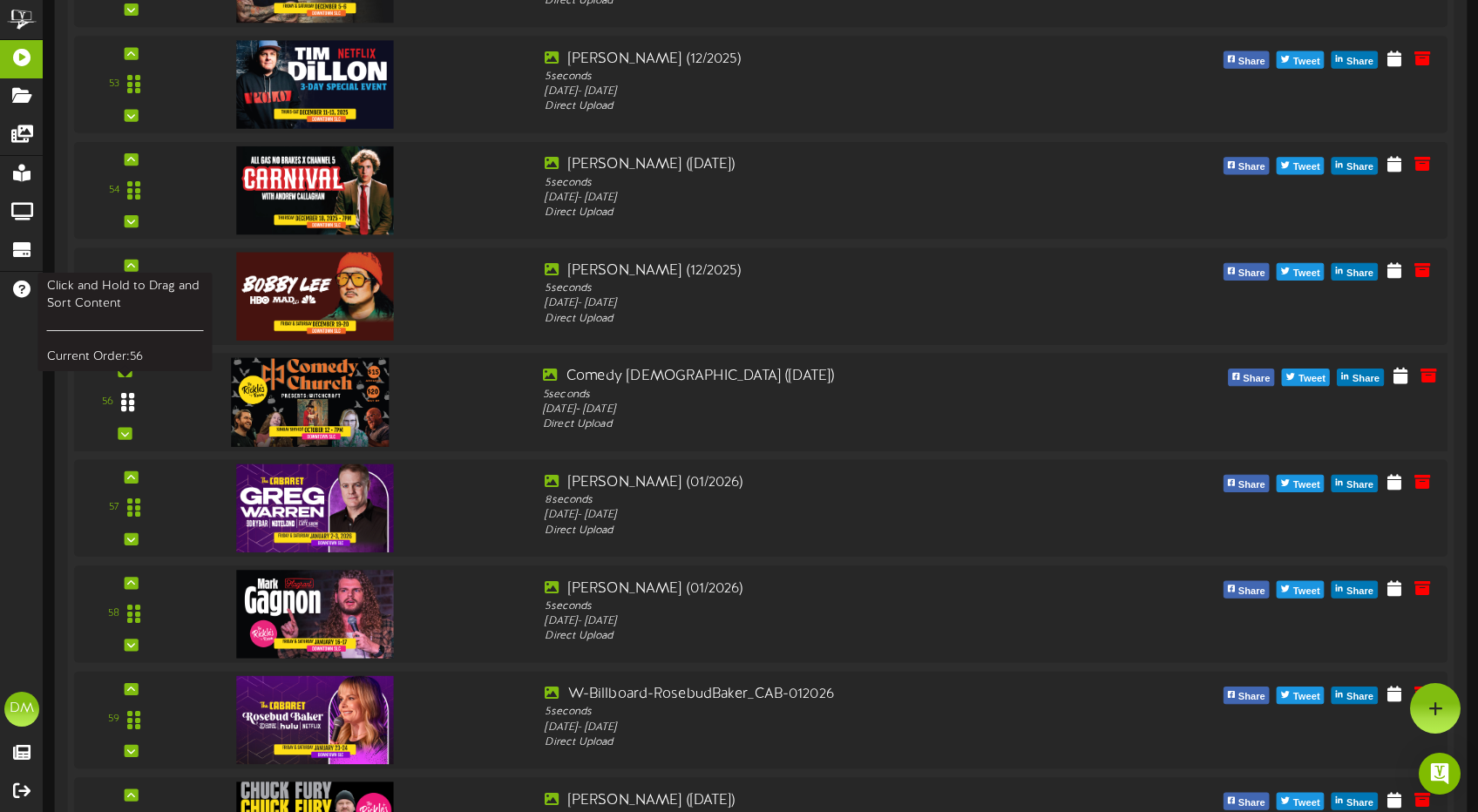
scroll to position [5940, 0]
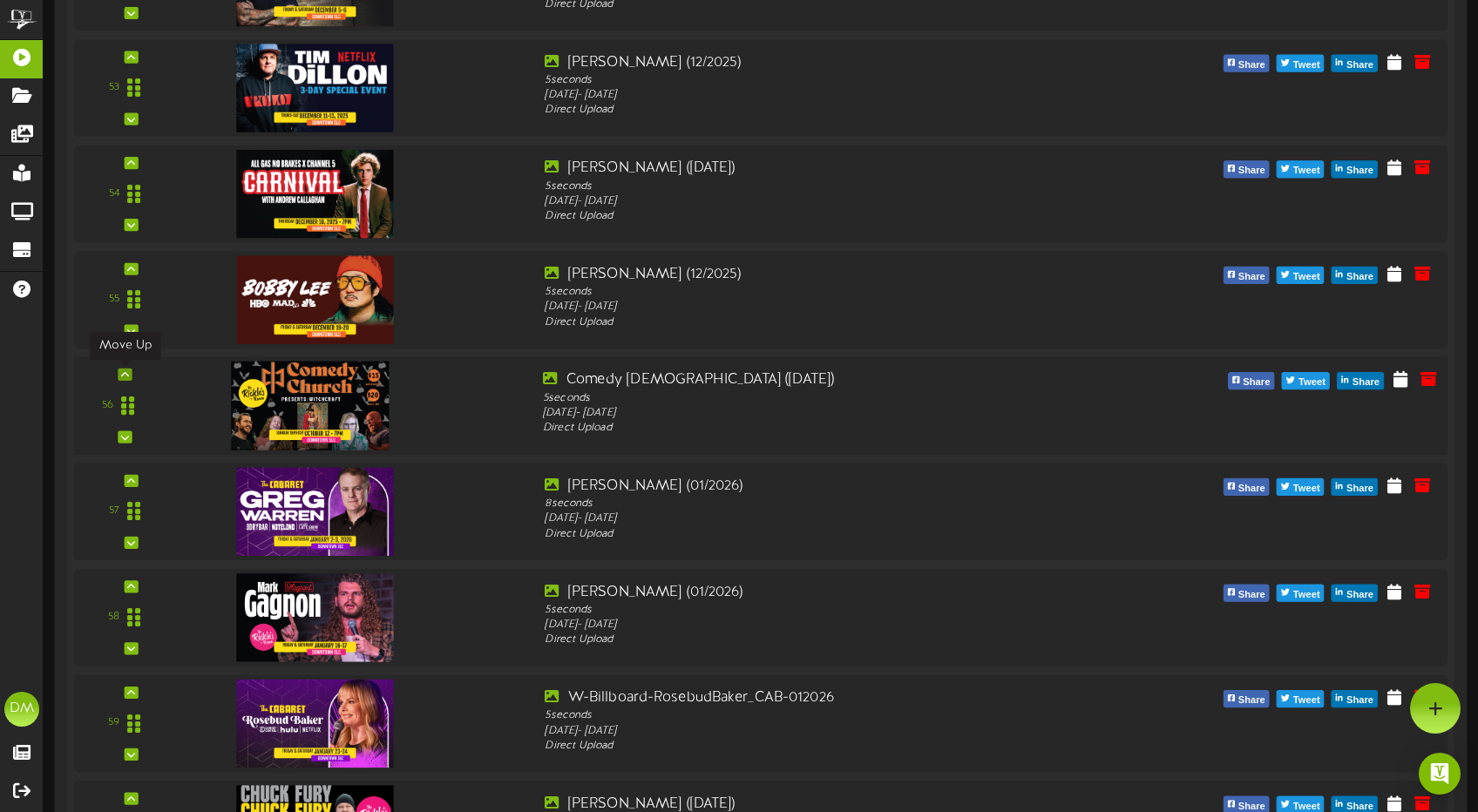
click at [127, 370] on icon at bounding box center [125, 374] width 8 height 9
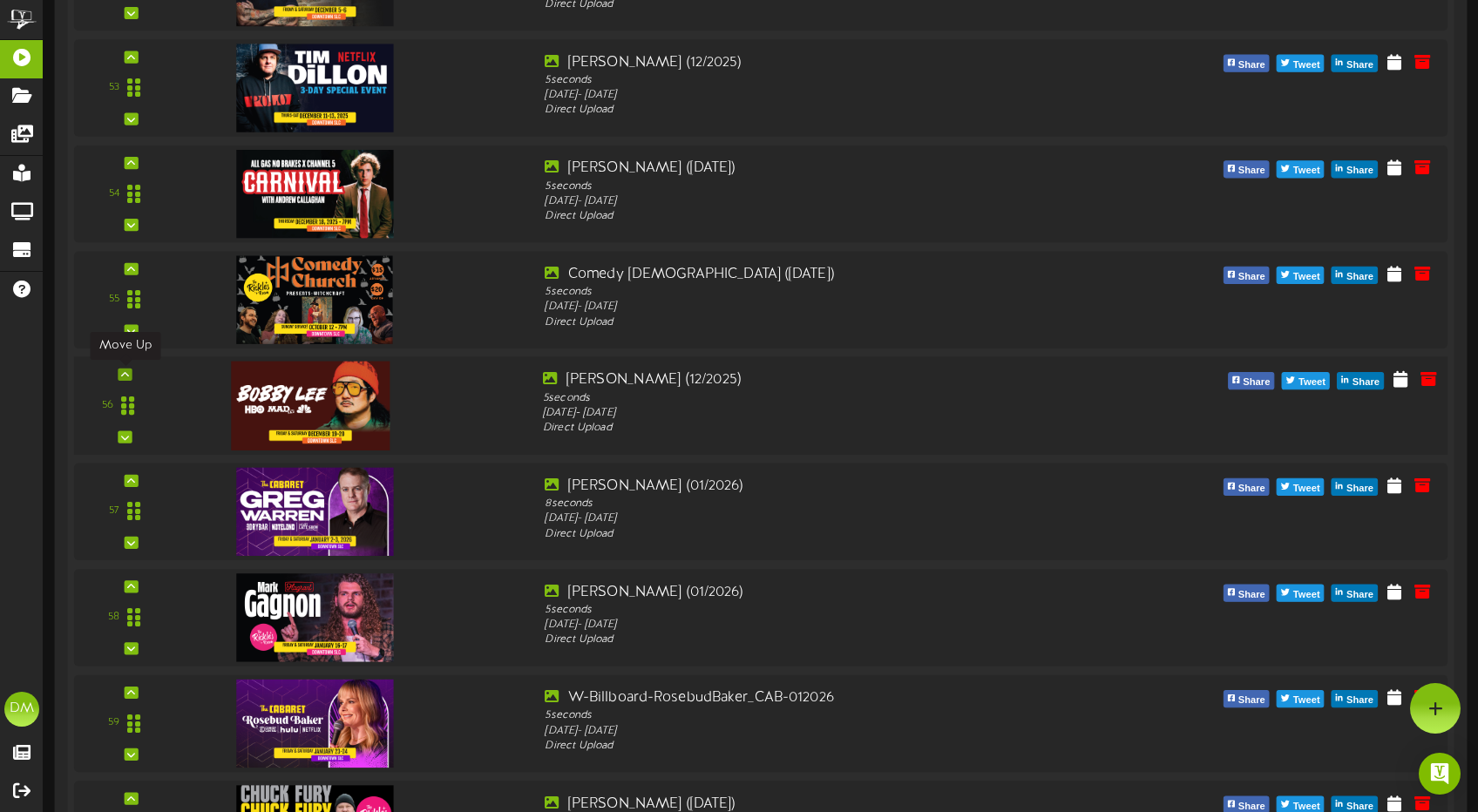
click at [124, 376] on icon at bounding box center [125, 374] width 8 height 9
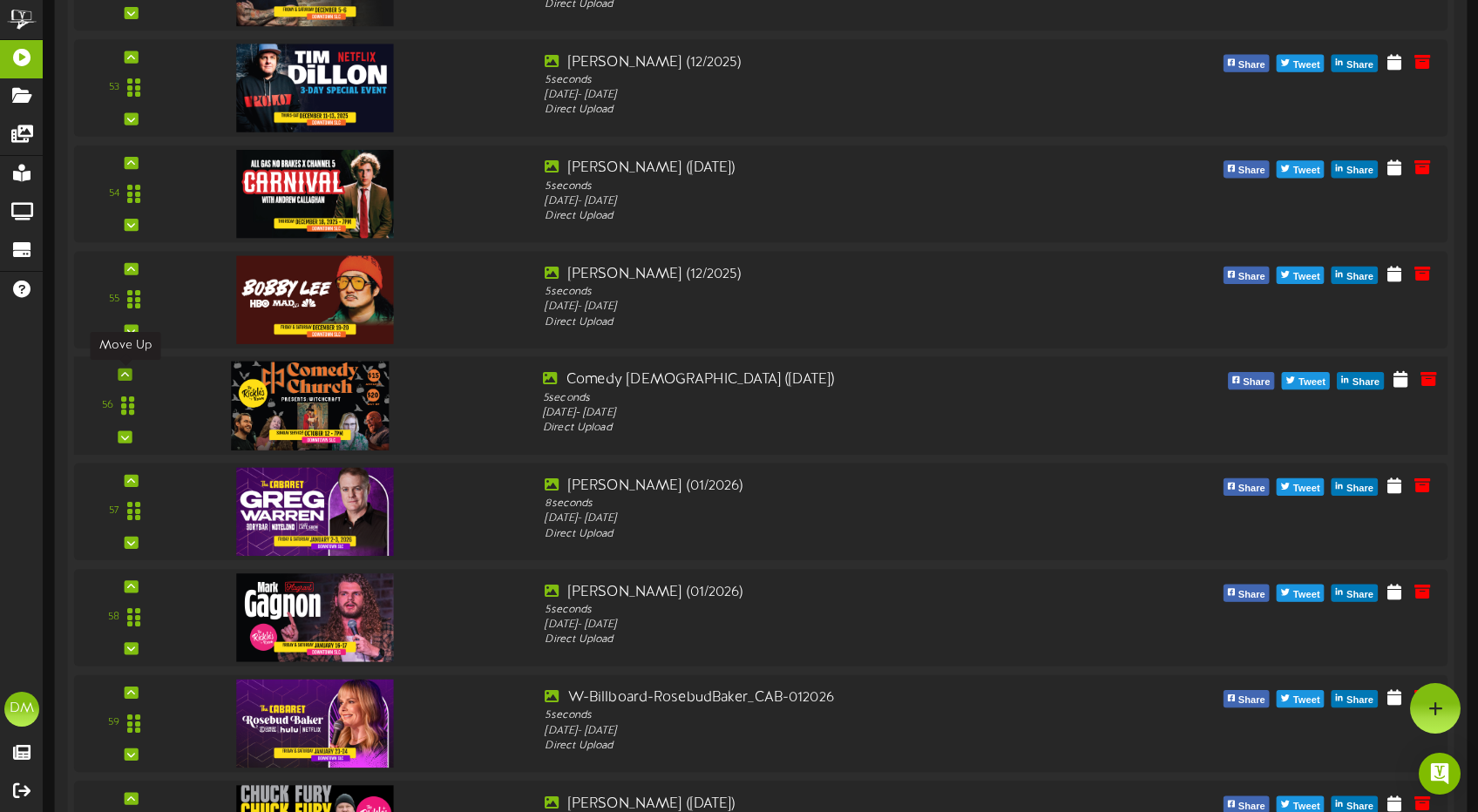
click at [127, 371] on icon at bounding box center [125, 374] width 8 height 9
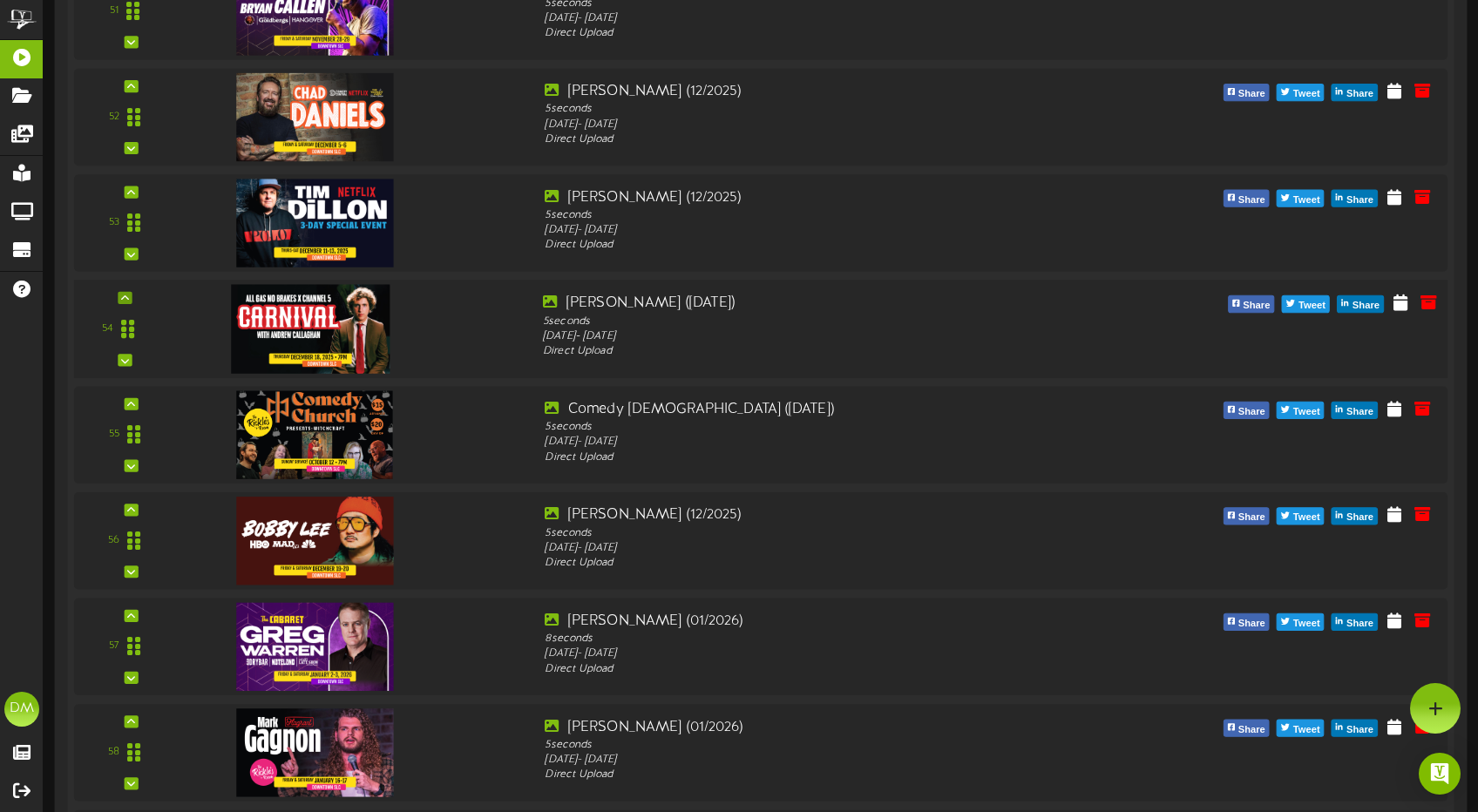
scroll to position [5694, 0]
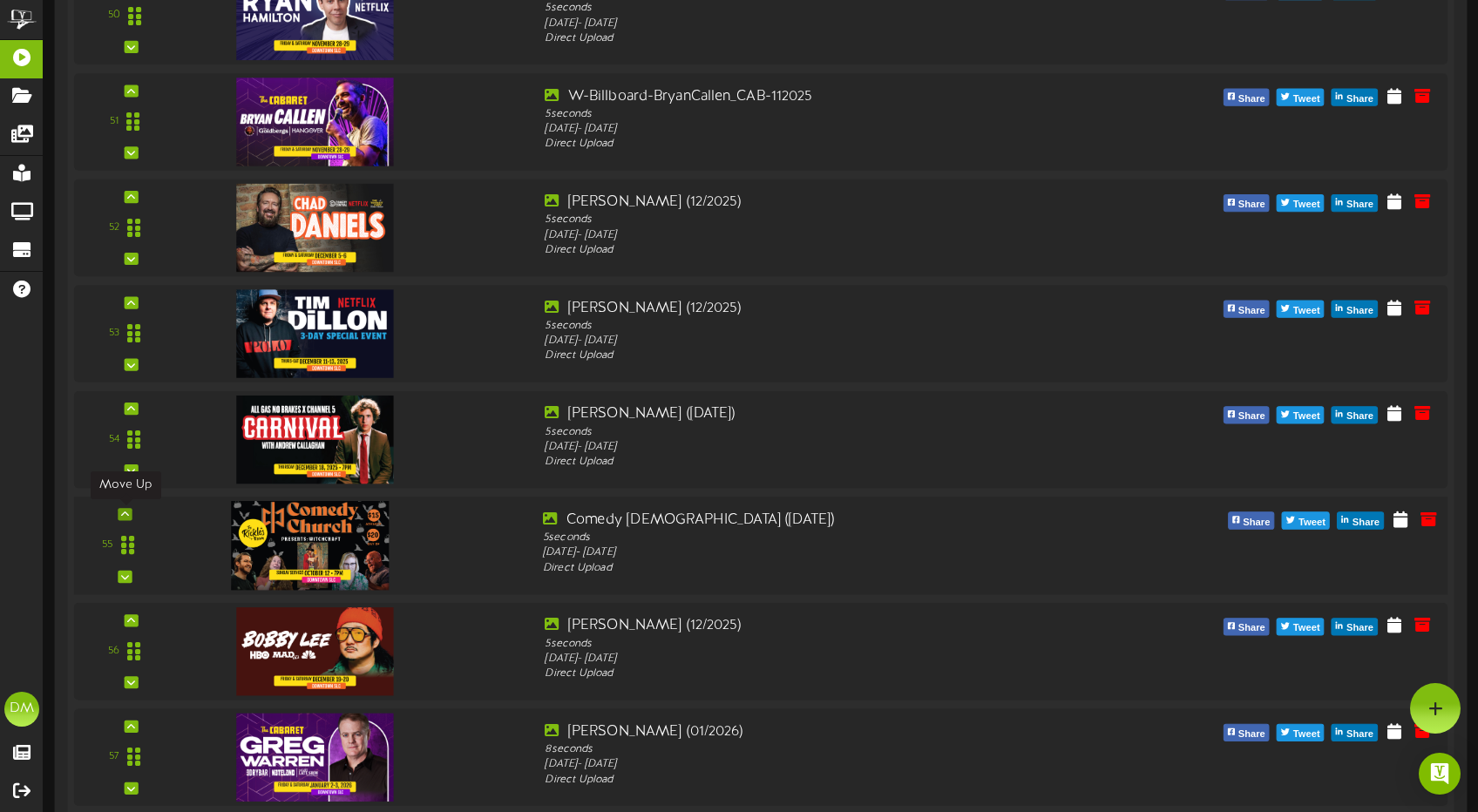
click at [127, 511] on icon at bounding box center [125, 513] width 8 height 9
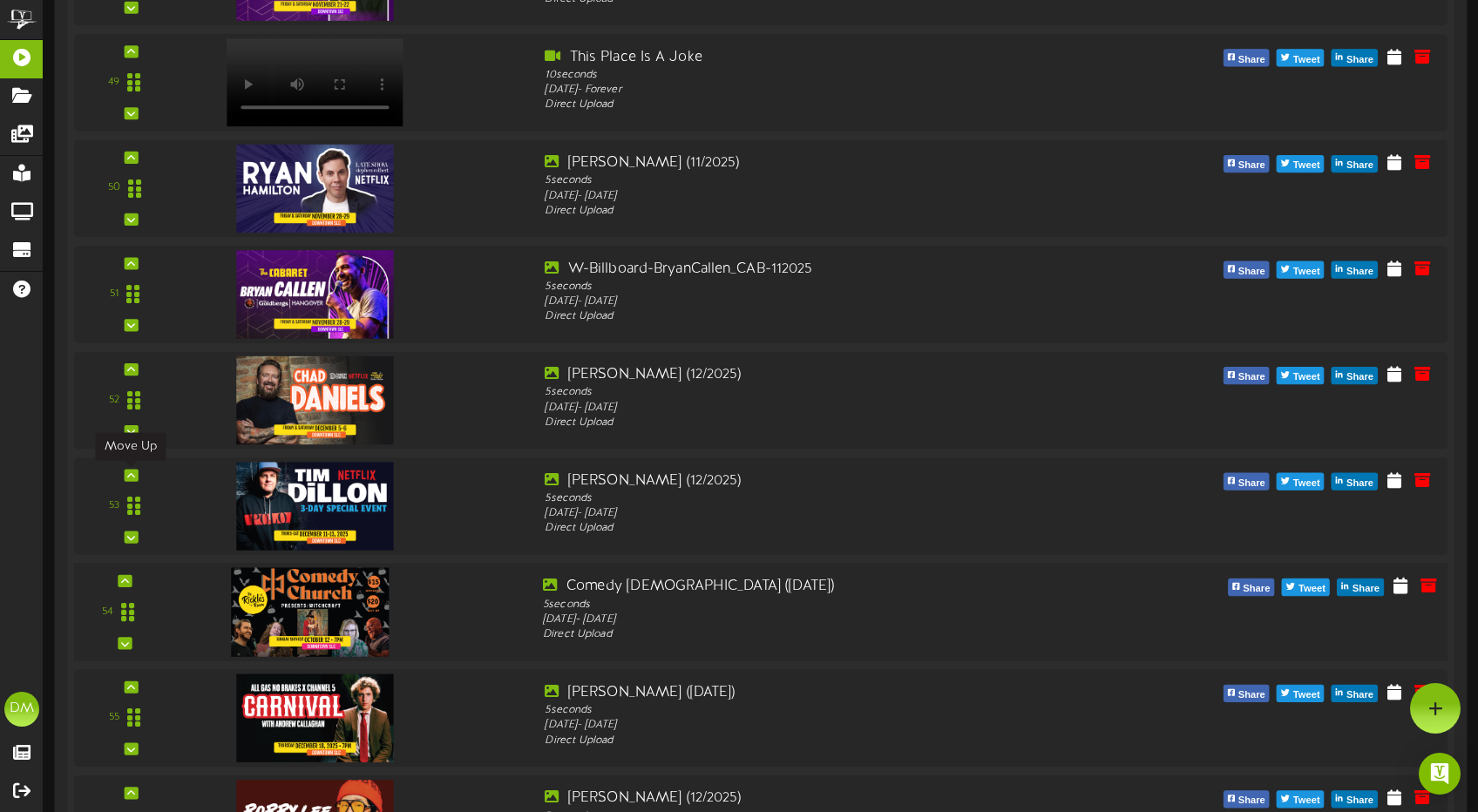
scroll to position [5484, 0]
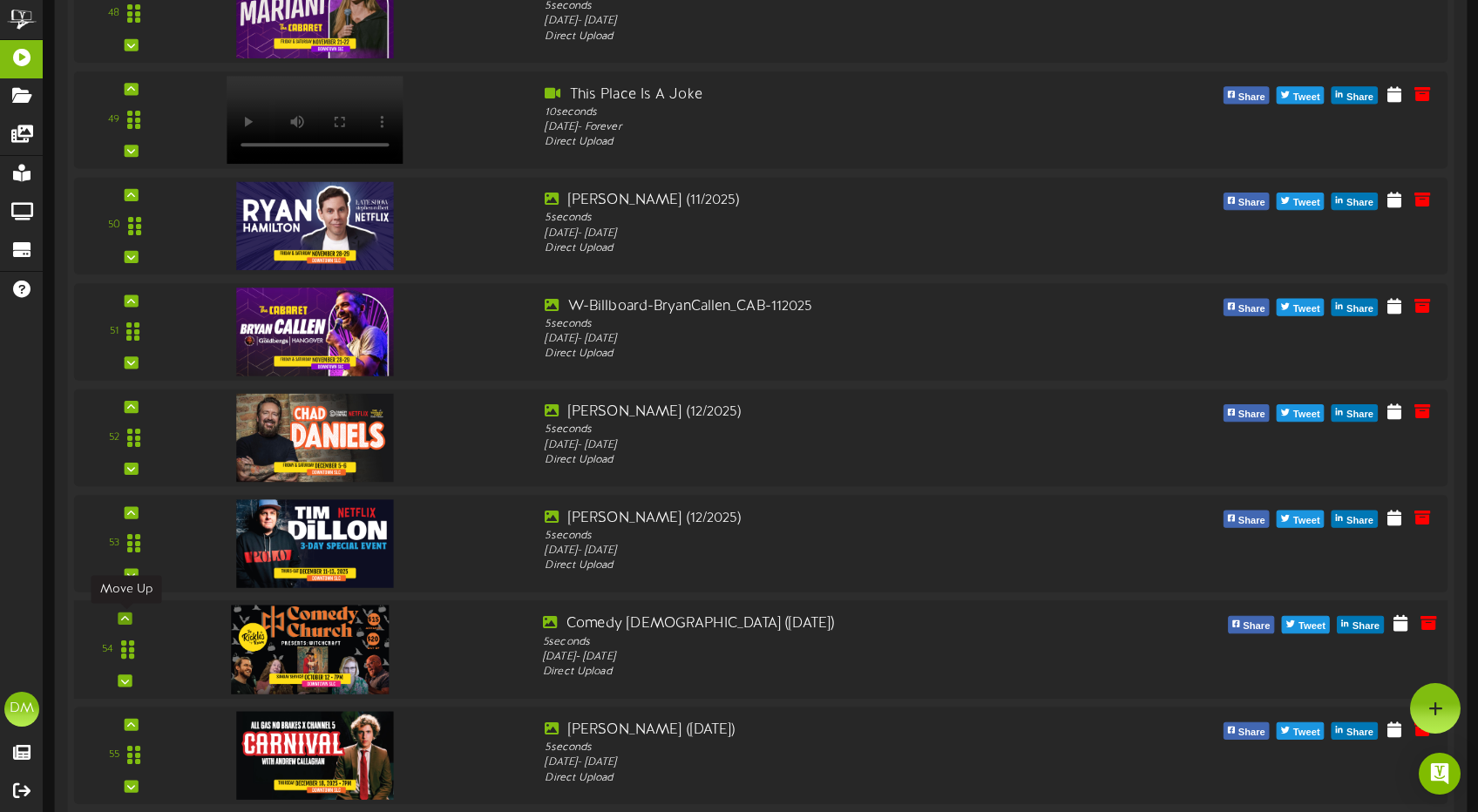
click at [128, 615] on icon at bounding box center [125, 618] width 8 height 9
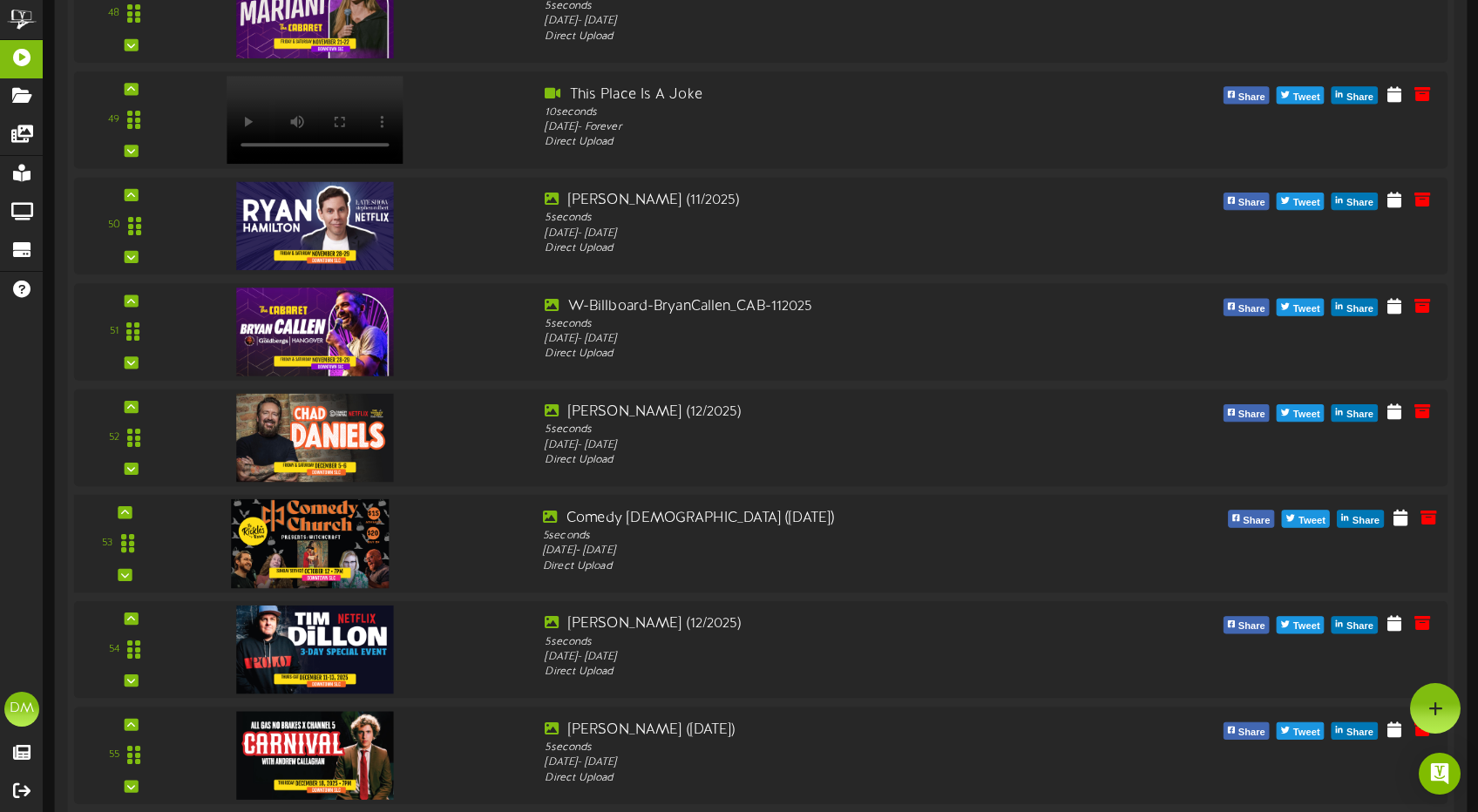
click at [133, 505] on div "53" at bounding box center [760, 544] width 1387 height 98
click at [126, 515] on icon at bounding box center [125, 511] width 8 height 9
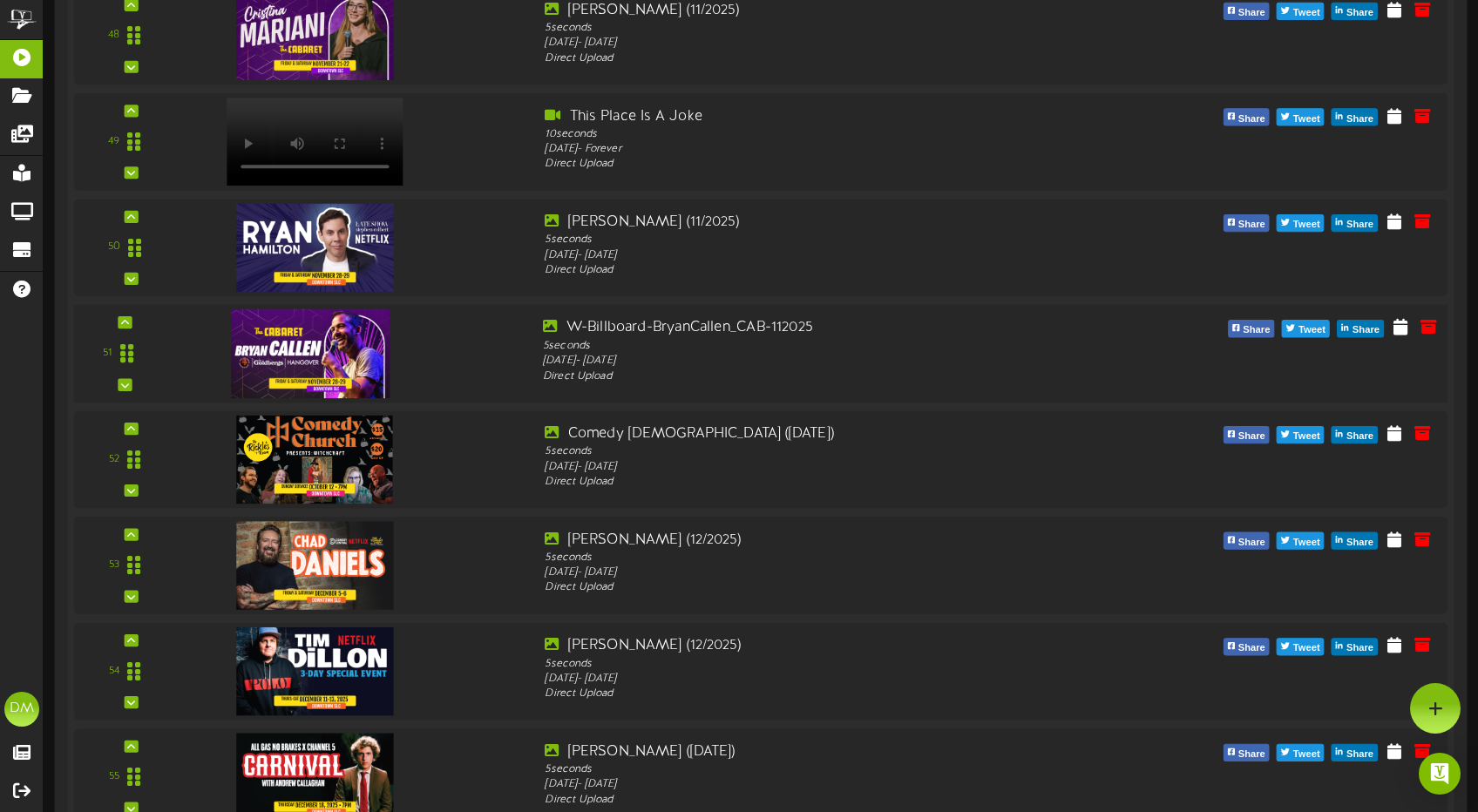
scroll to position [5250, 0]
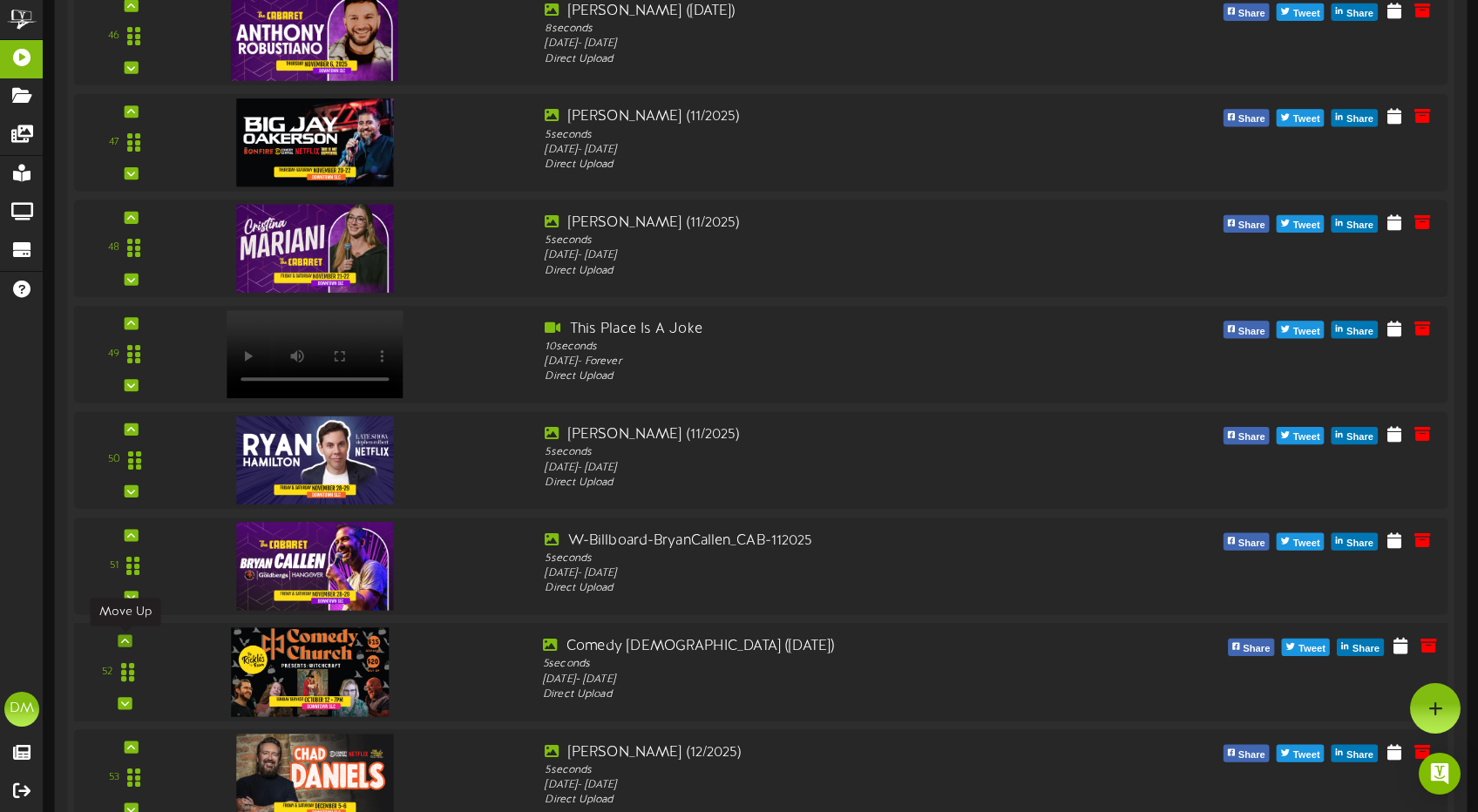
click at [128, 636] on icon at bounding box center [125, 640] width 8 height 9
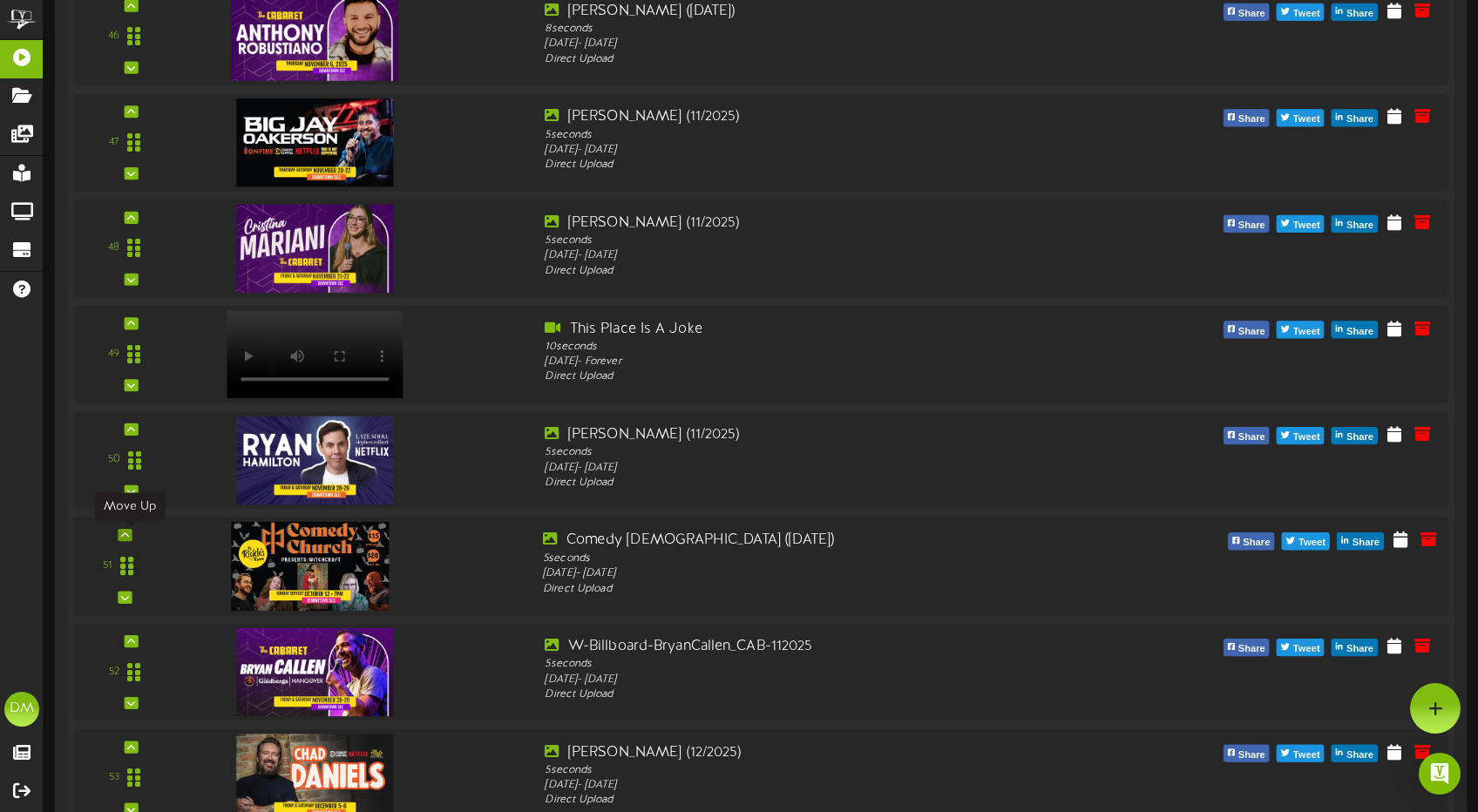
click at [130, 532] on div at bounding box center [124, 534] width 14 height 12
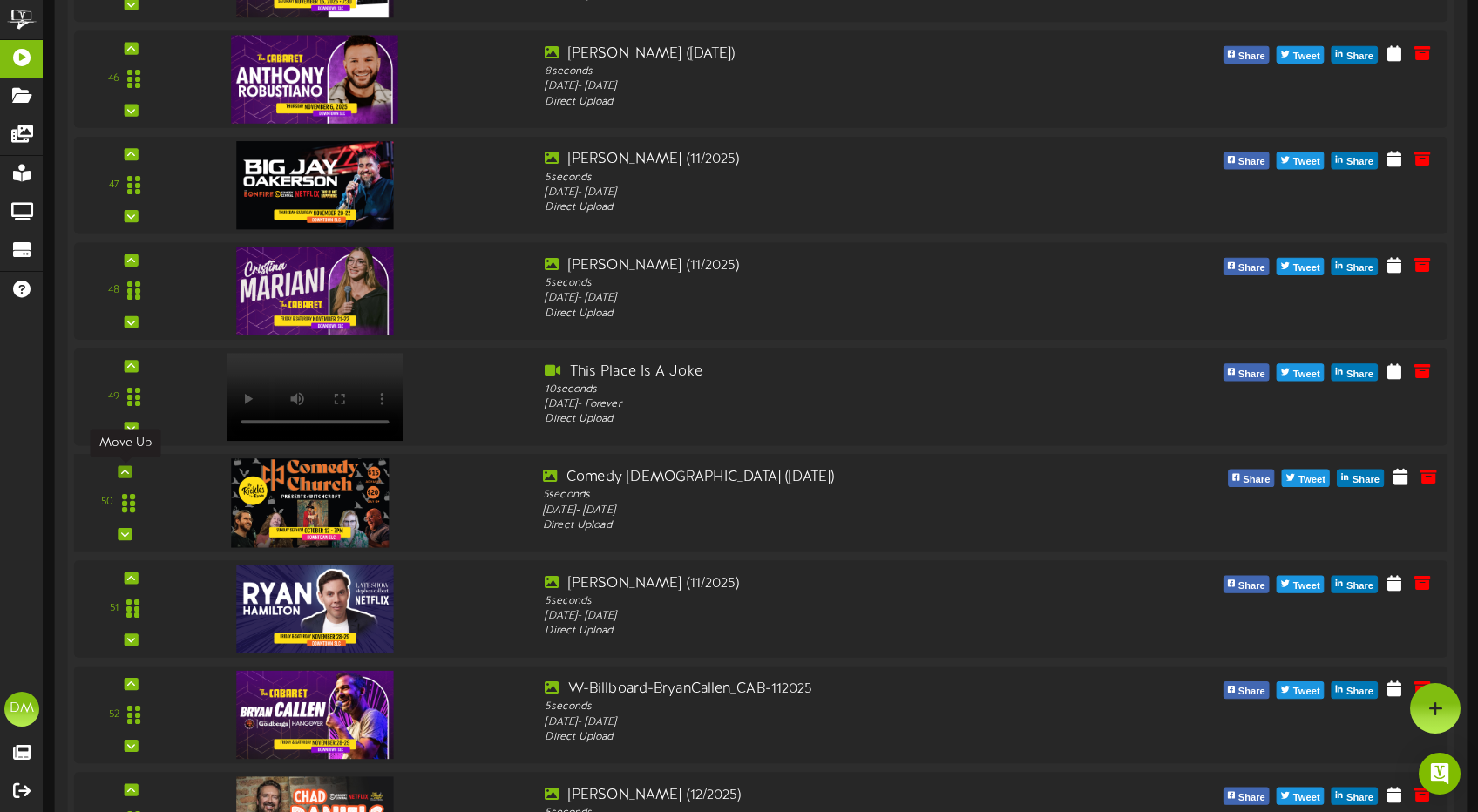
scroll to position [5164, 0]
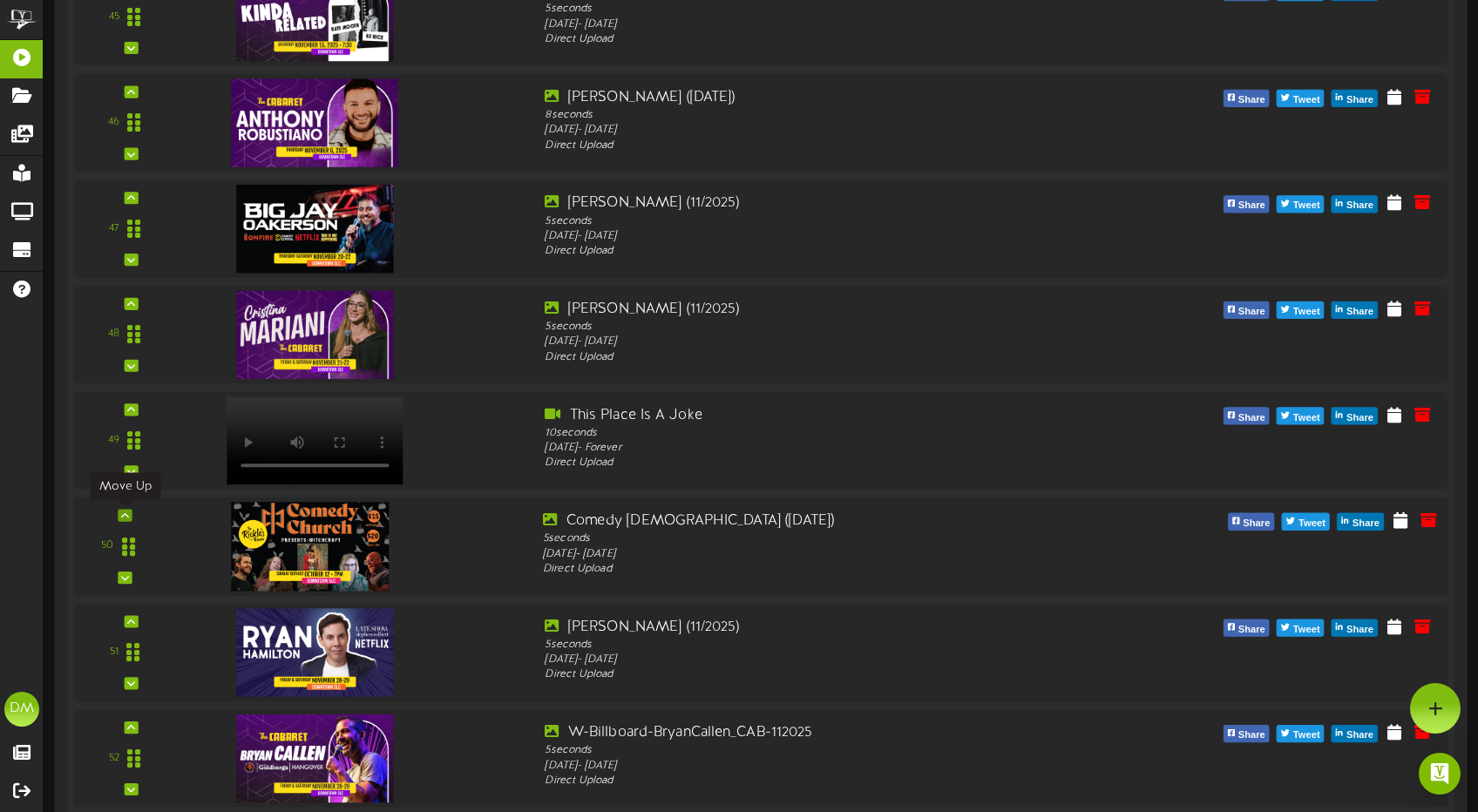
click at [130, 512] on div at bounding box center [124, 514] width 14 height 12
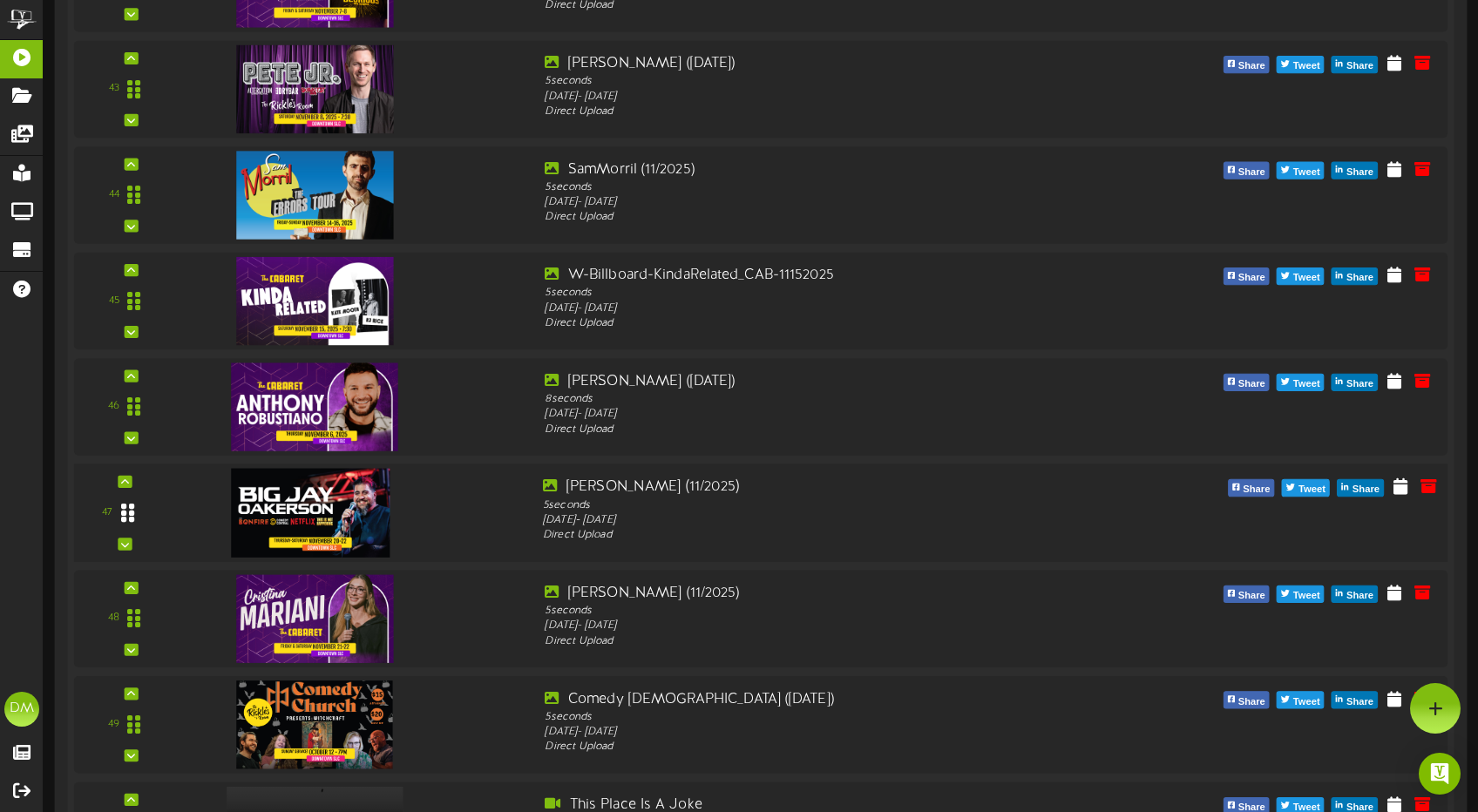
scroll to position [4881, 0]
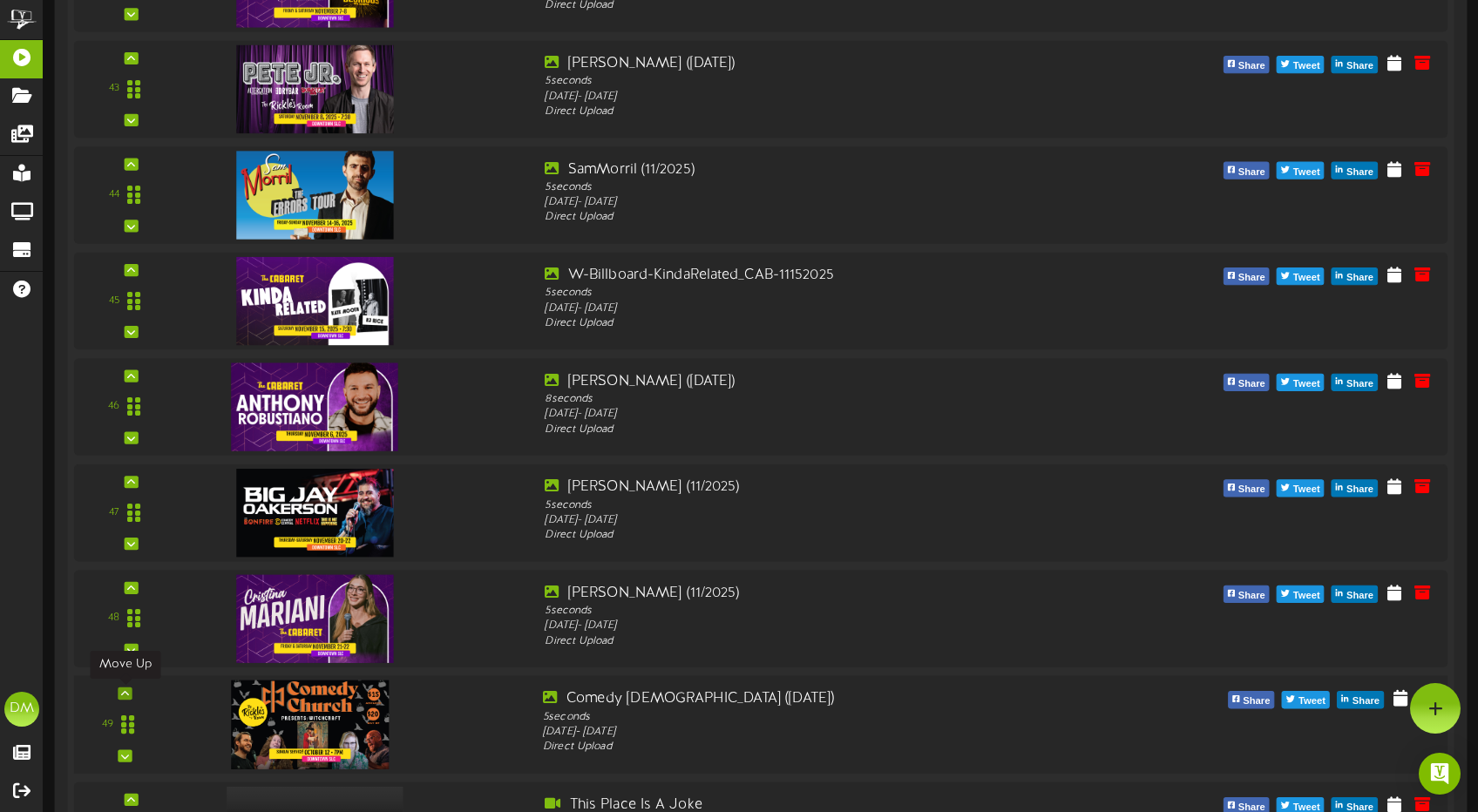
click at [129, 687] on div at bounding box center [124, 693] width 14 height 12
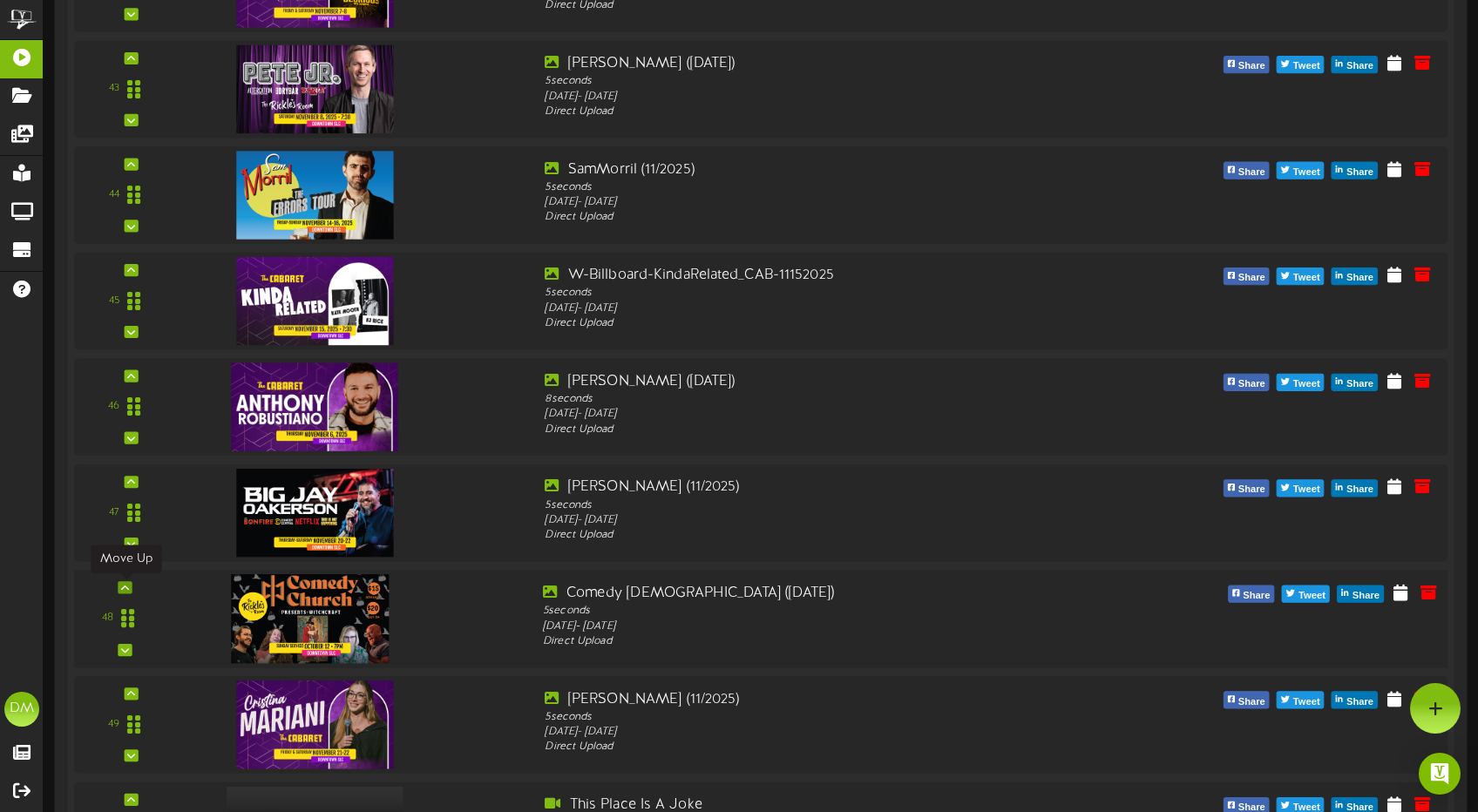
click at [128, 588] on icon at bounding box center [125, 586] width 8 height 9
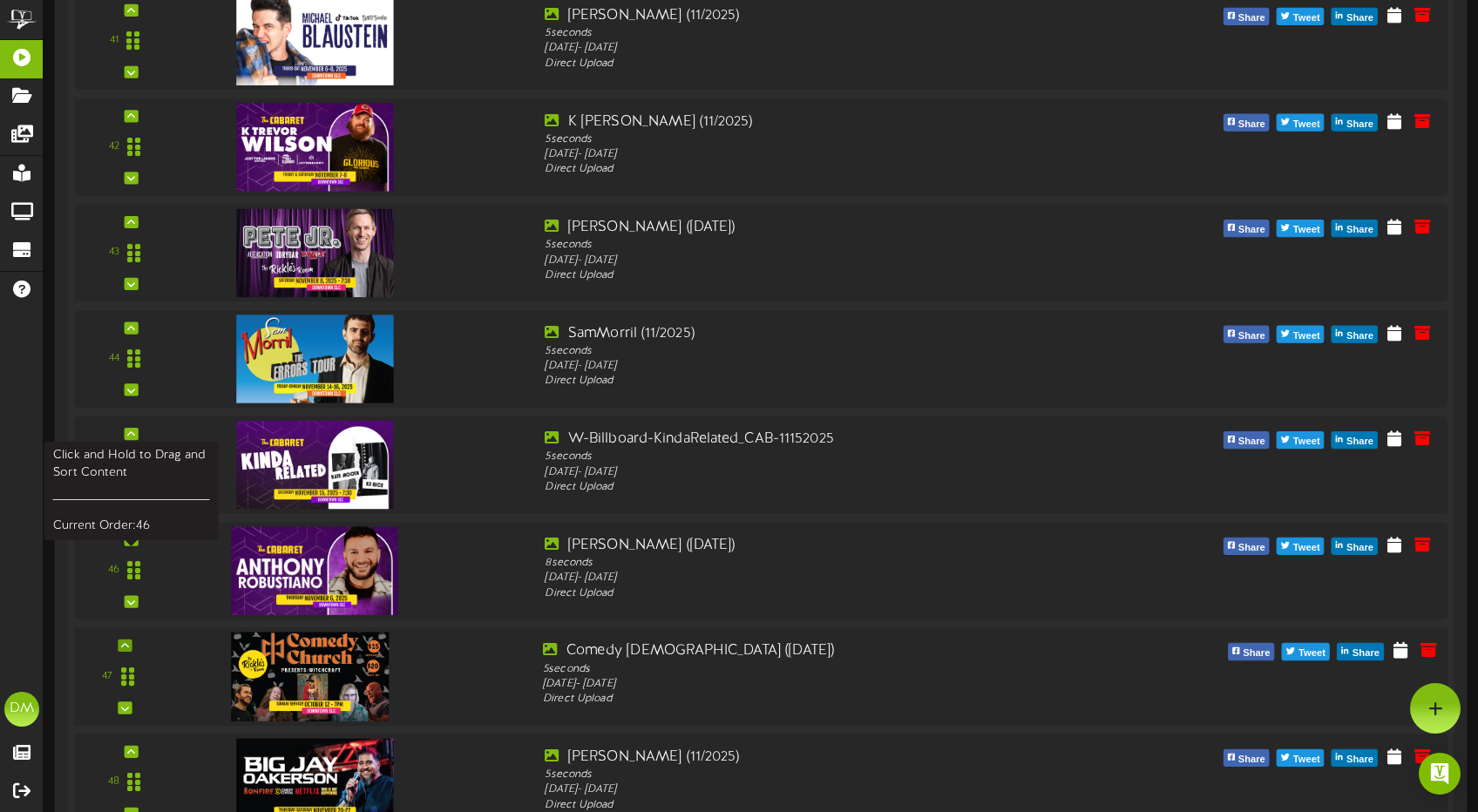
scroll to position [4711, 0]
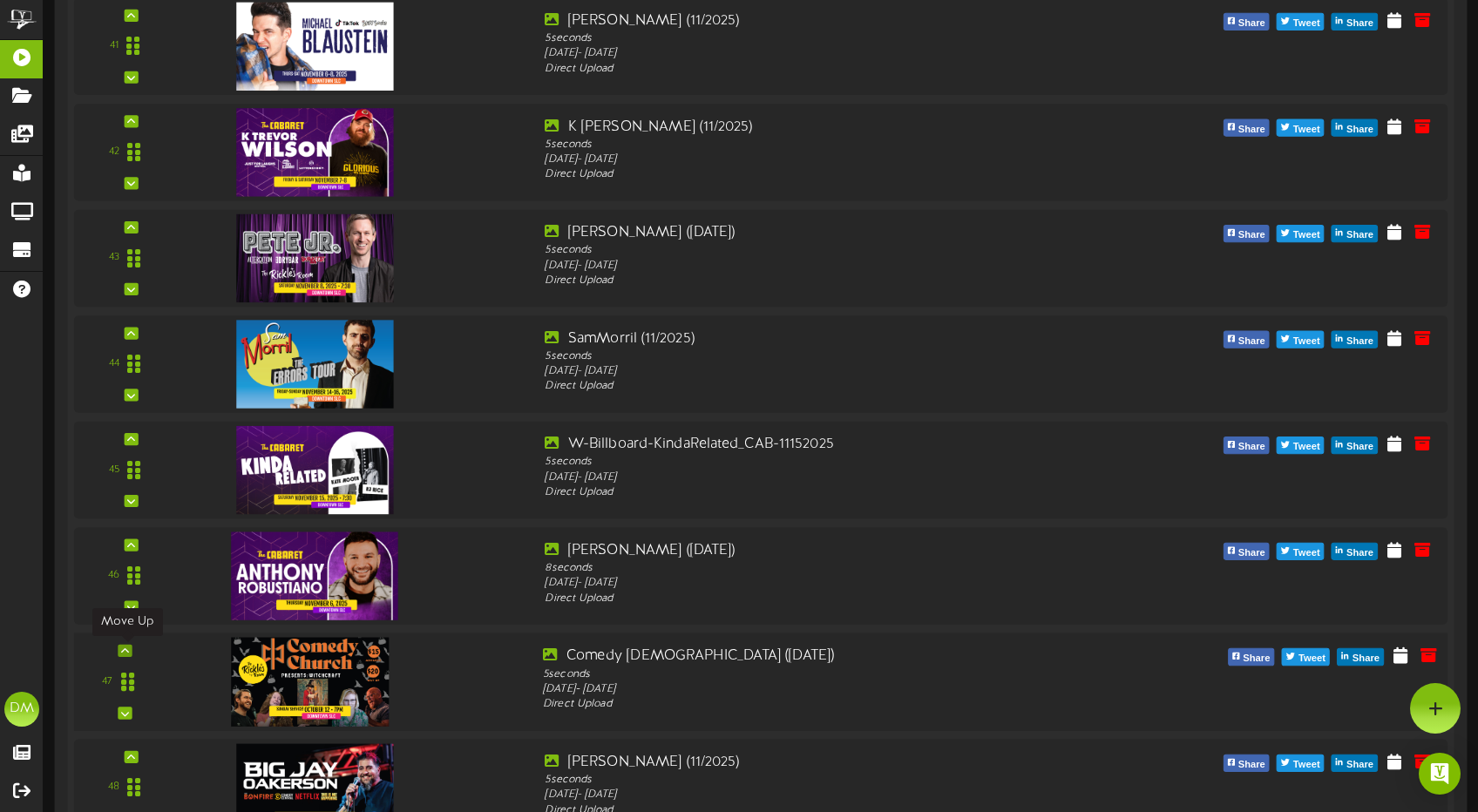
click at [127, 649] on icon at bounding box center [125, 650] width 8 height 9
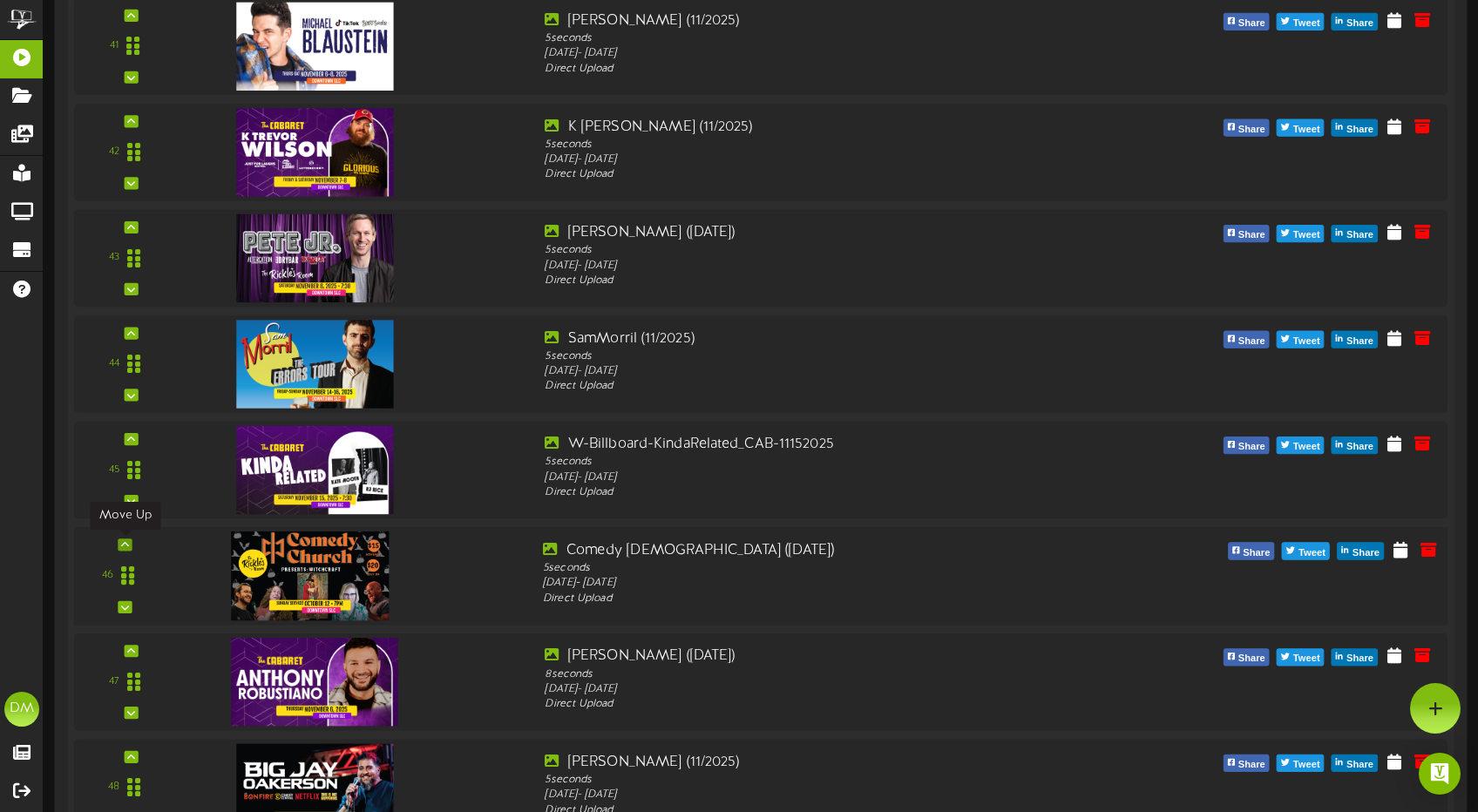
click at [124, 547] on icon at bounding box center [125, 544] width 8 height 9
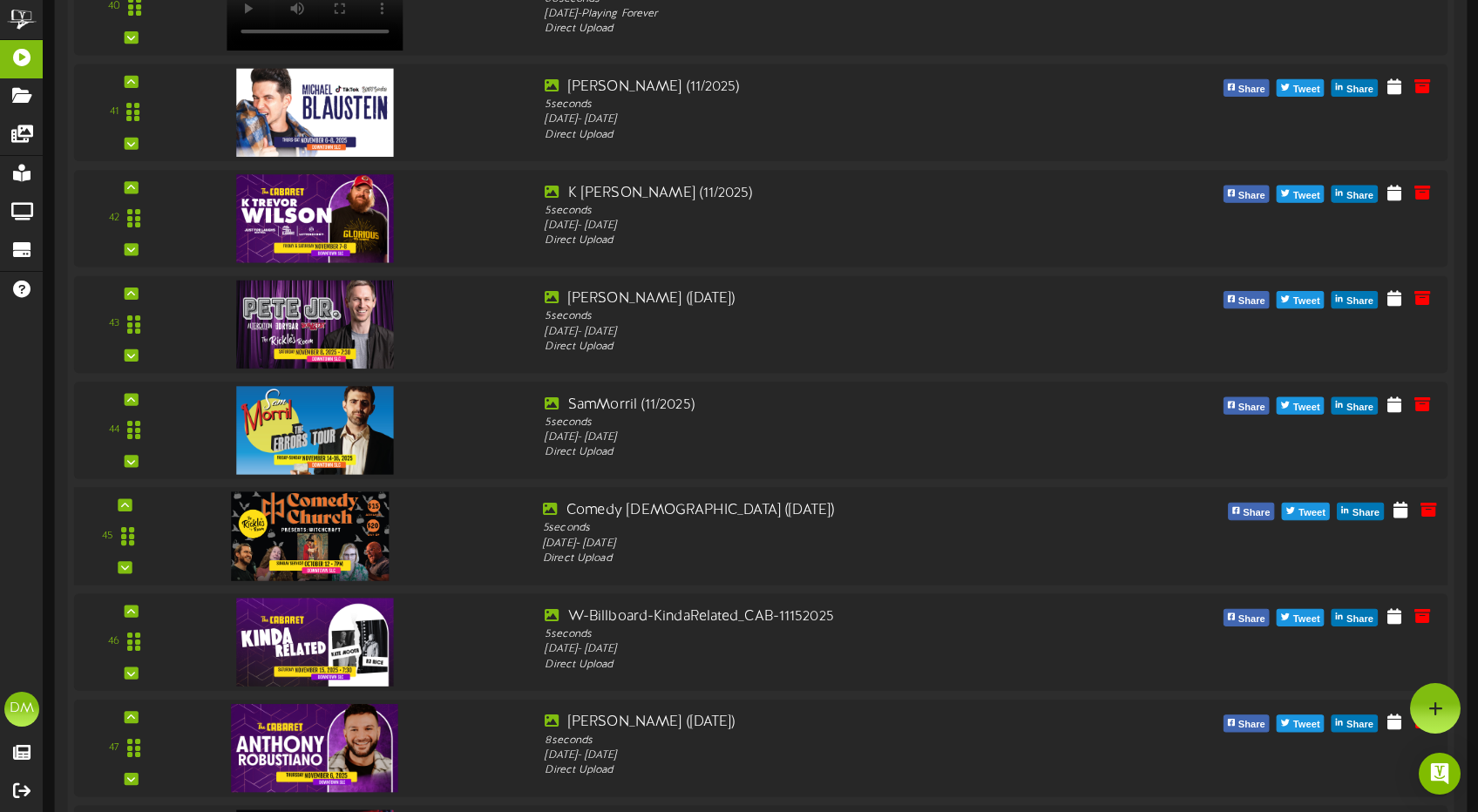
scroll to position [4588, 0]
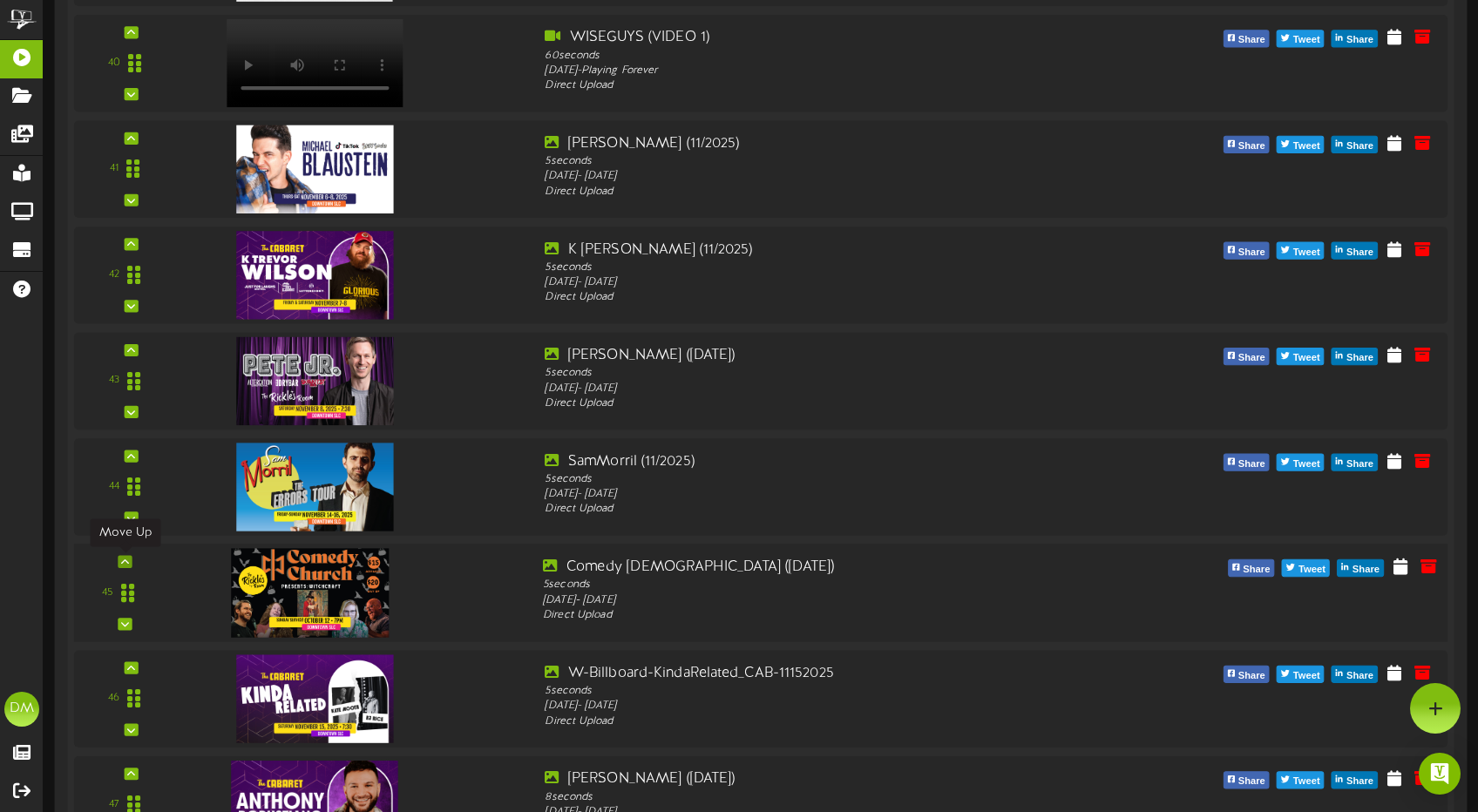
click at [124, 557] on icon at bounding box center [125, 561] width 8 height 9
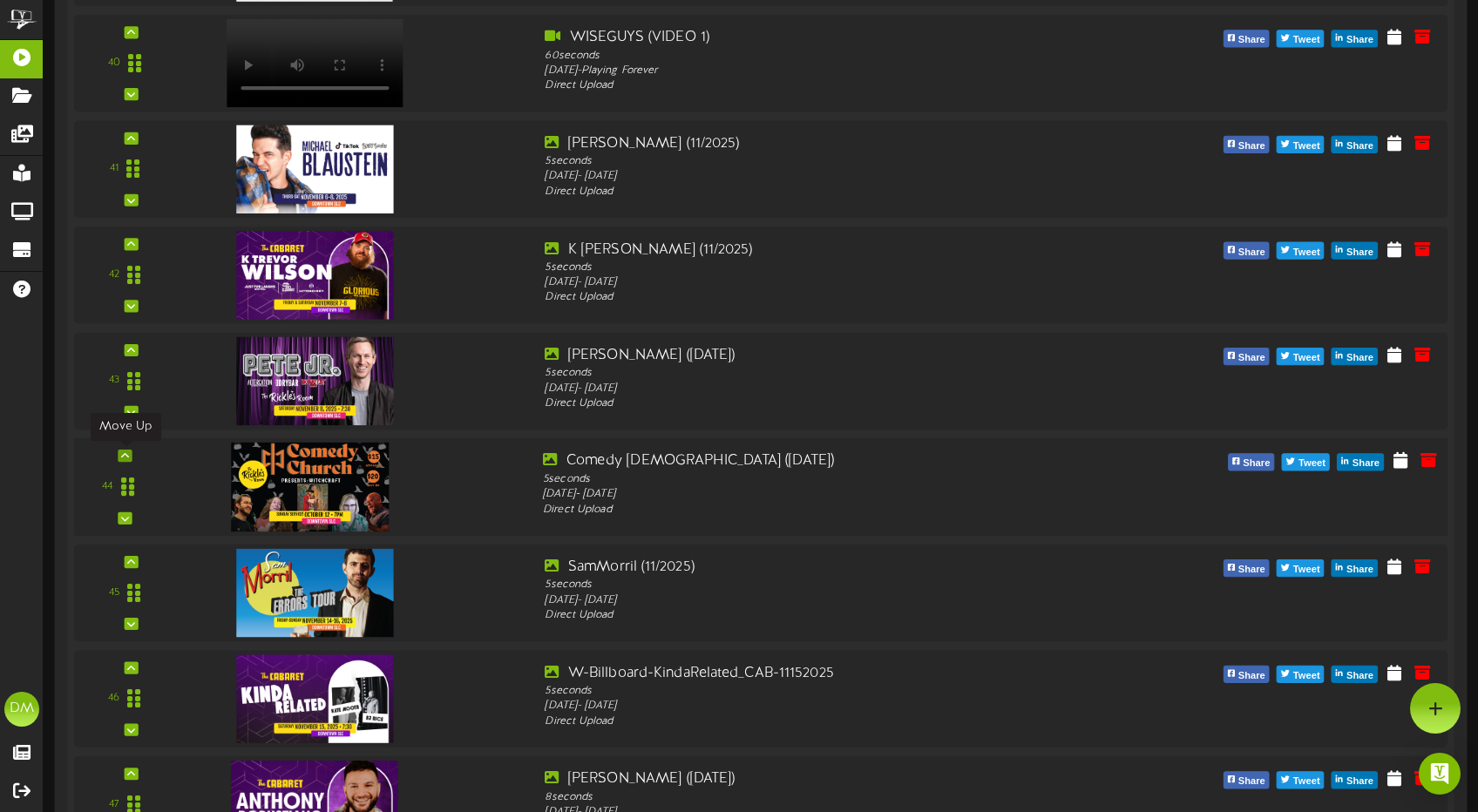
click at [128, 455] on div at bounding box center [124, 455] width 14 height 12
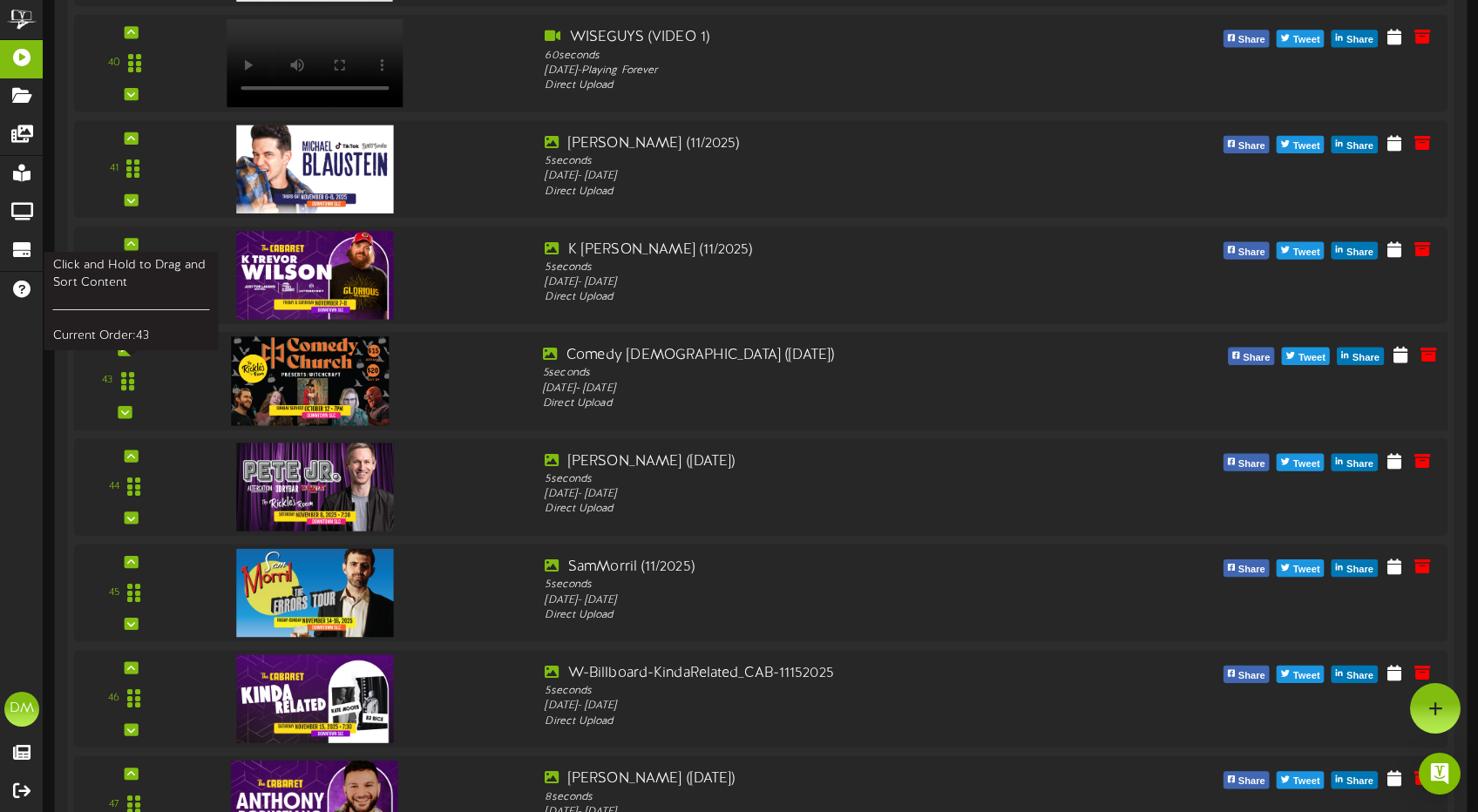
scroll to position [4493, 0]
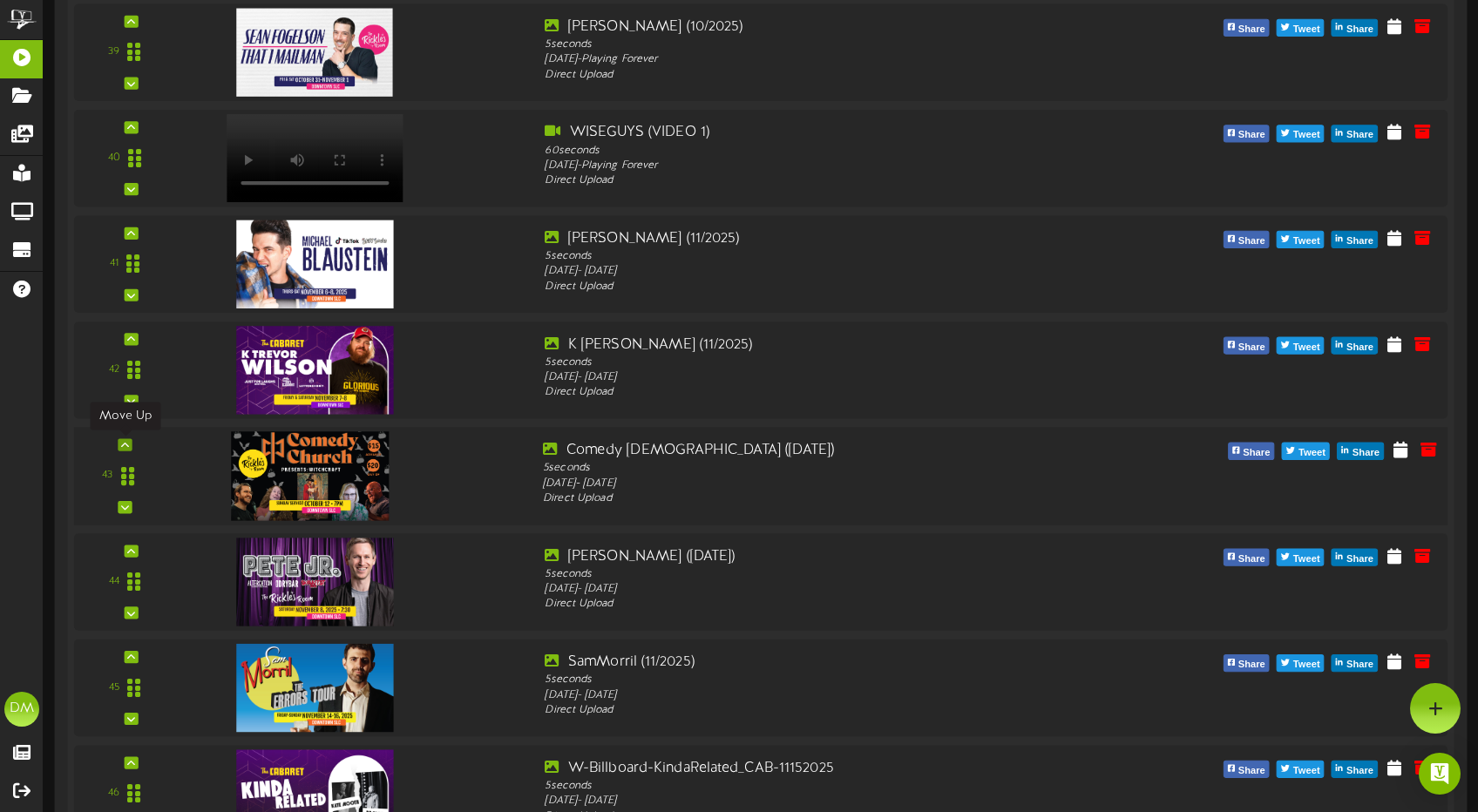
click at [129, 446] on div at bounding box center [124, 444] width 14 height 12
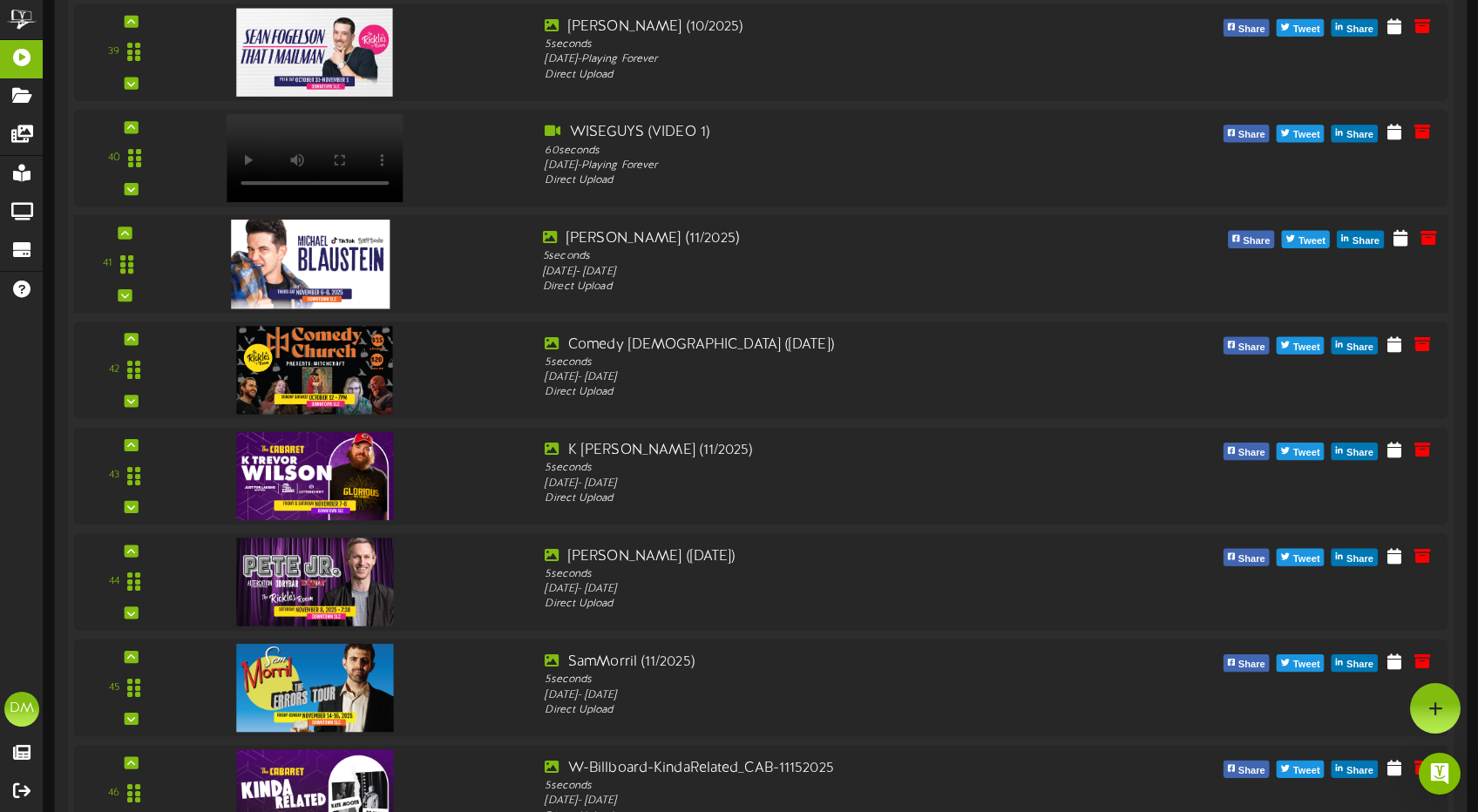
scroll to position [4245, 0]
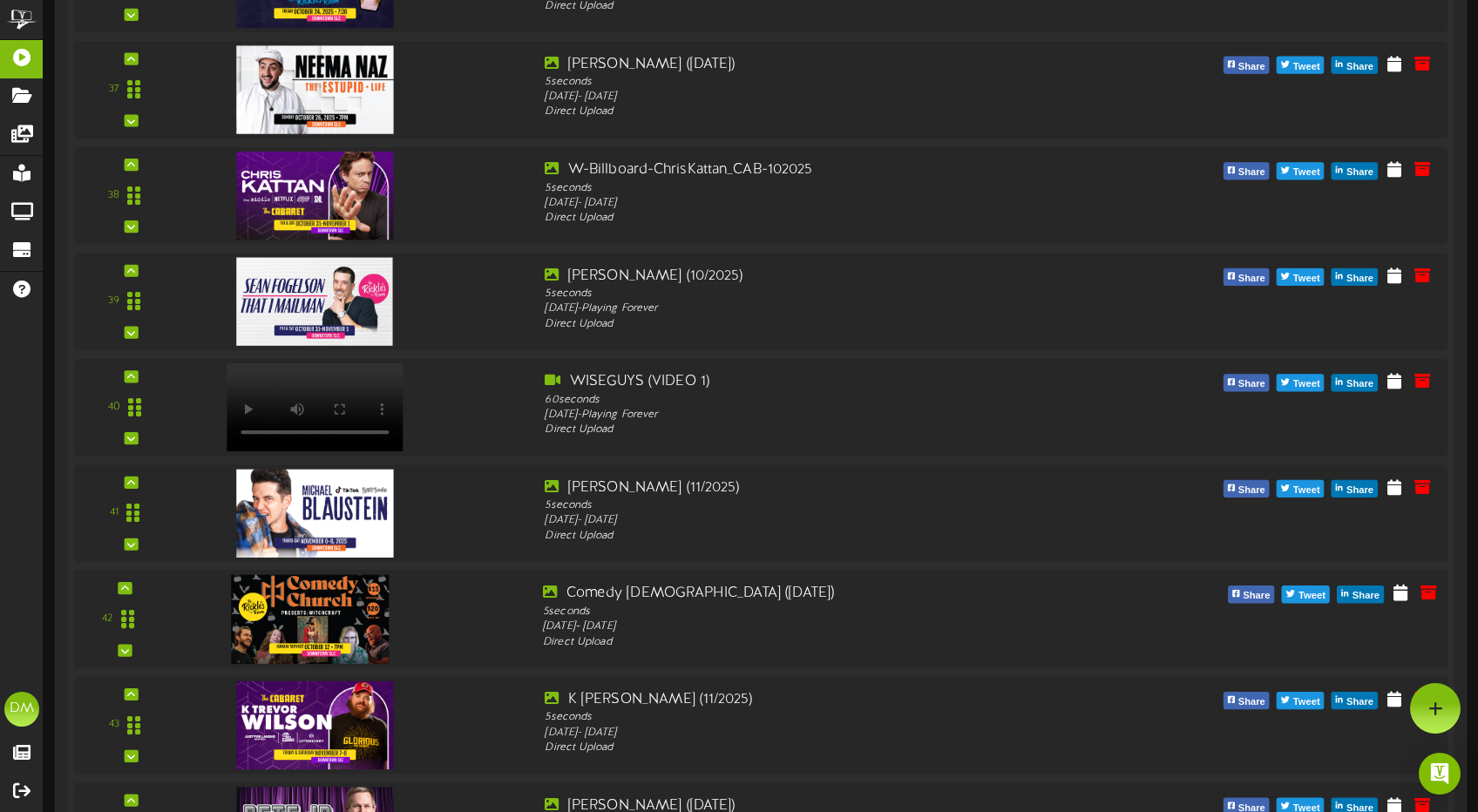
click at [132, 588] on div "42" at bounding box center [124, 619] width 89 height 71
click at [129, 584] on div at bounding box center [124, 587] width 14 height 12
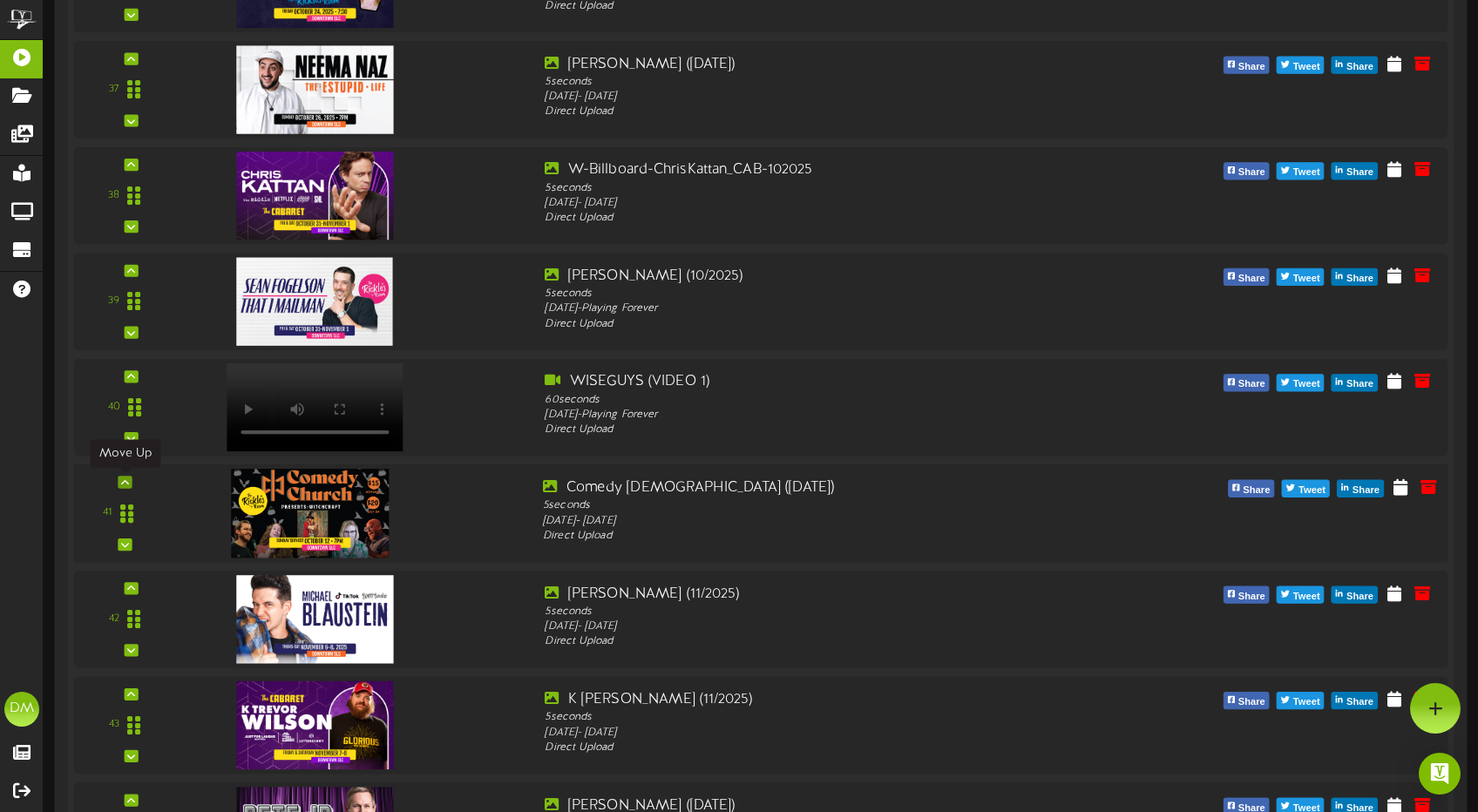
click at [130, 477] on div at bounding box center [124, 481] width 14 height 12
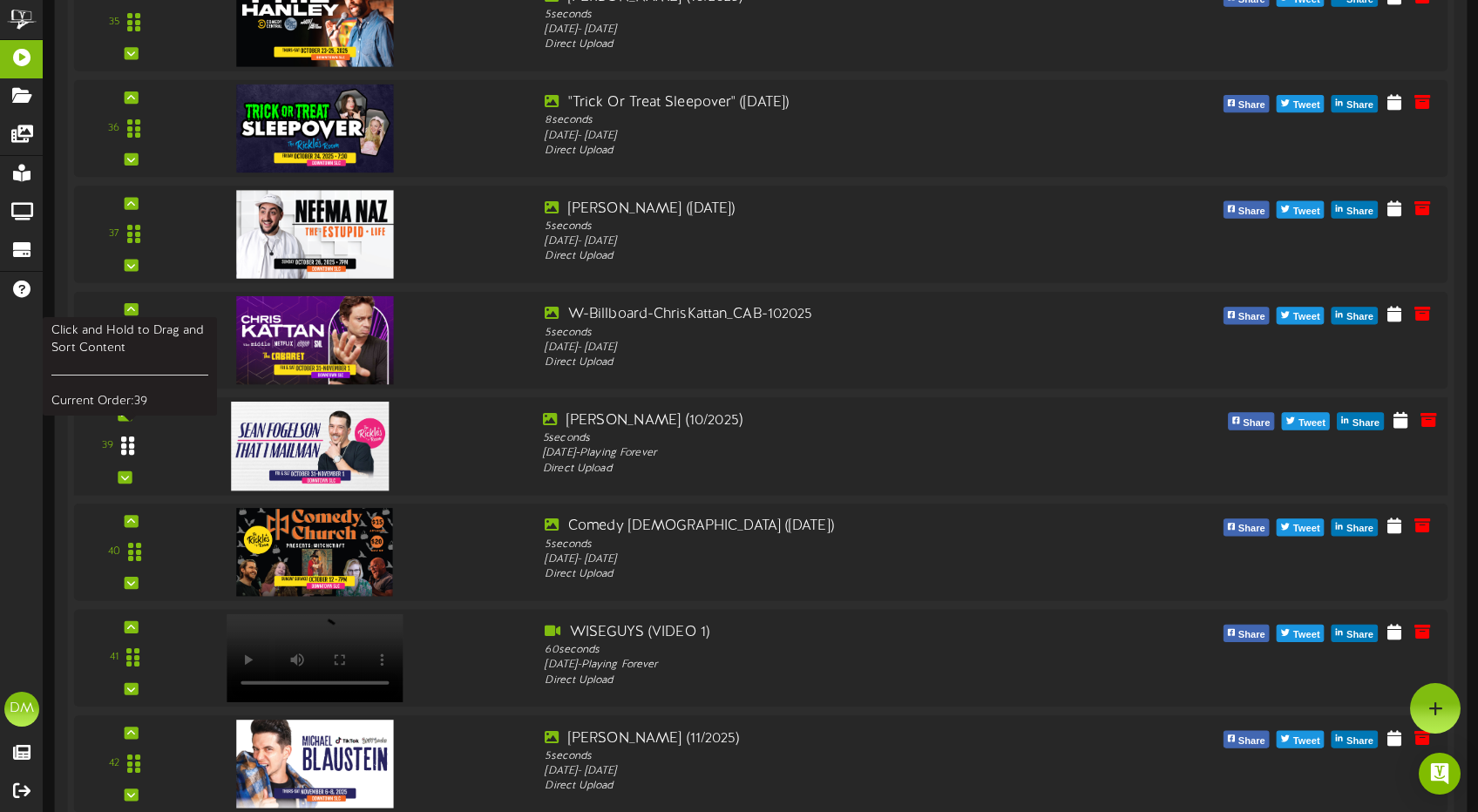
scroll to position [4048, 0]
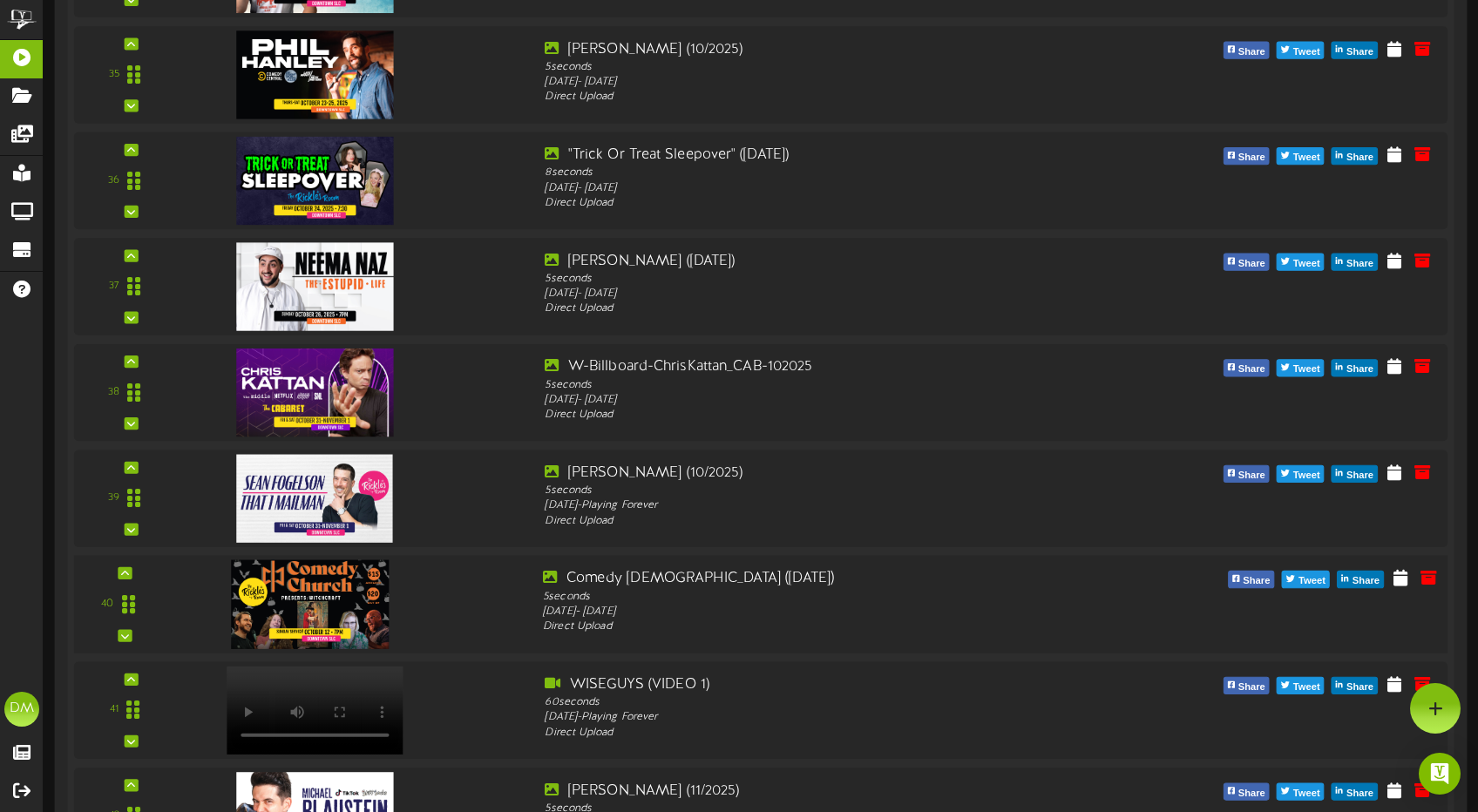
click at [137, 567] on div "40" at bounding box center [760, 604] width 1387 height 98
click at [132, 570] on div "40" at bounding box center [124, 604] width 89 height 71
click at [128, 567] on div at bounding box center [124, 573] width 14 height 12
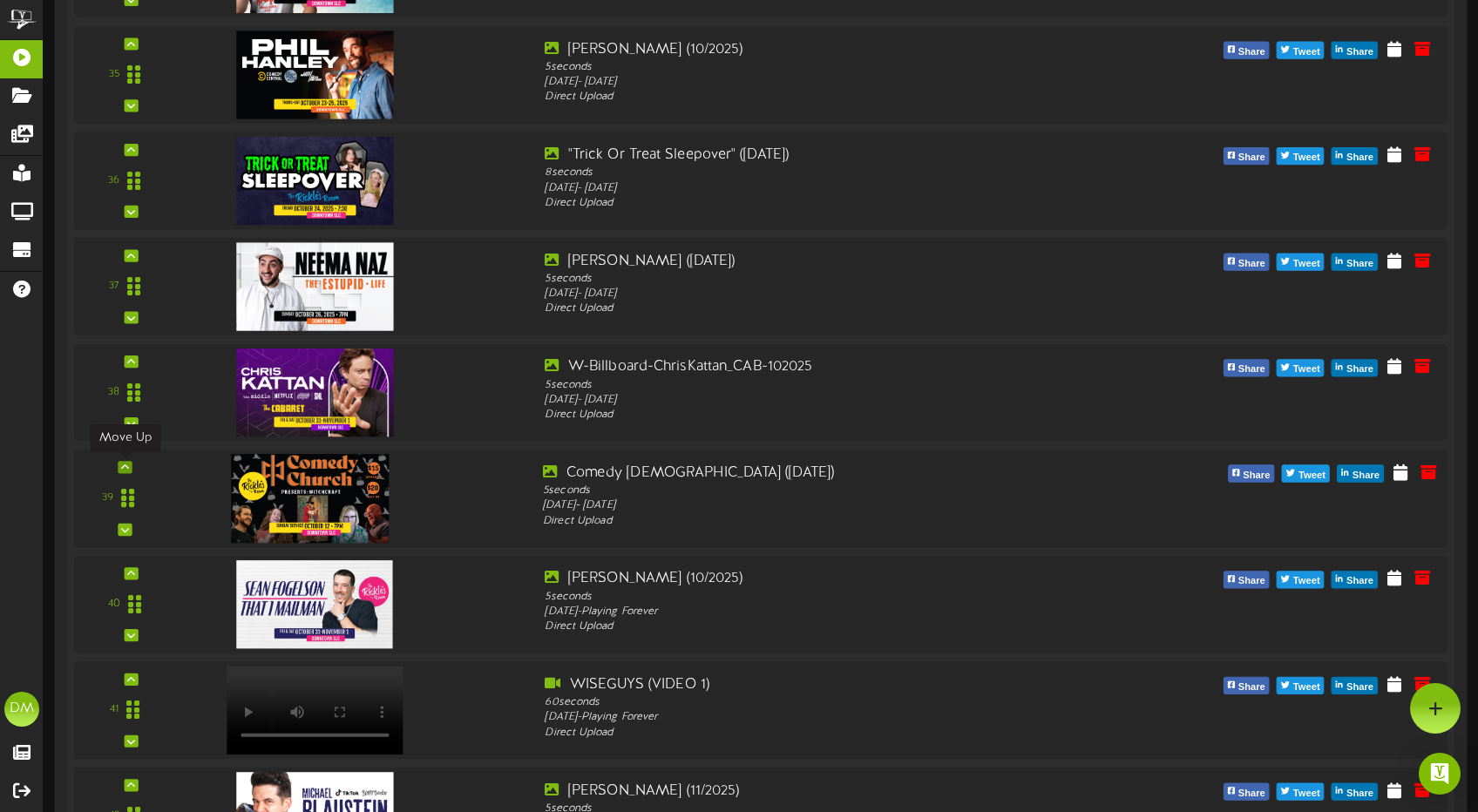
click at [130, 465] on div at bounding box center [124, 466] width 14 height 12
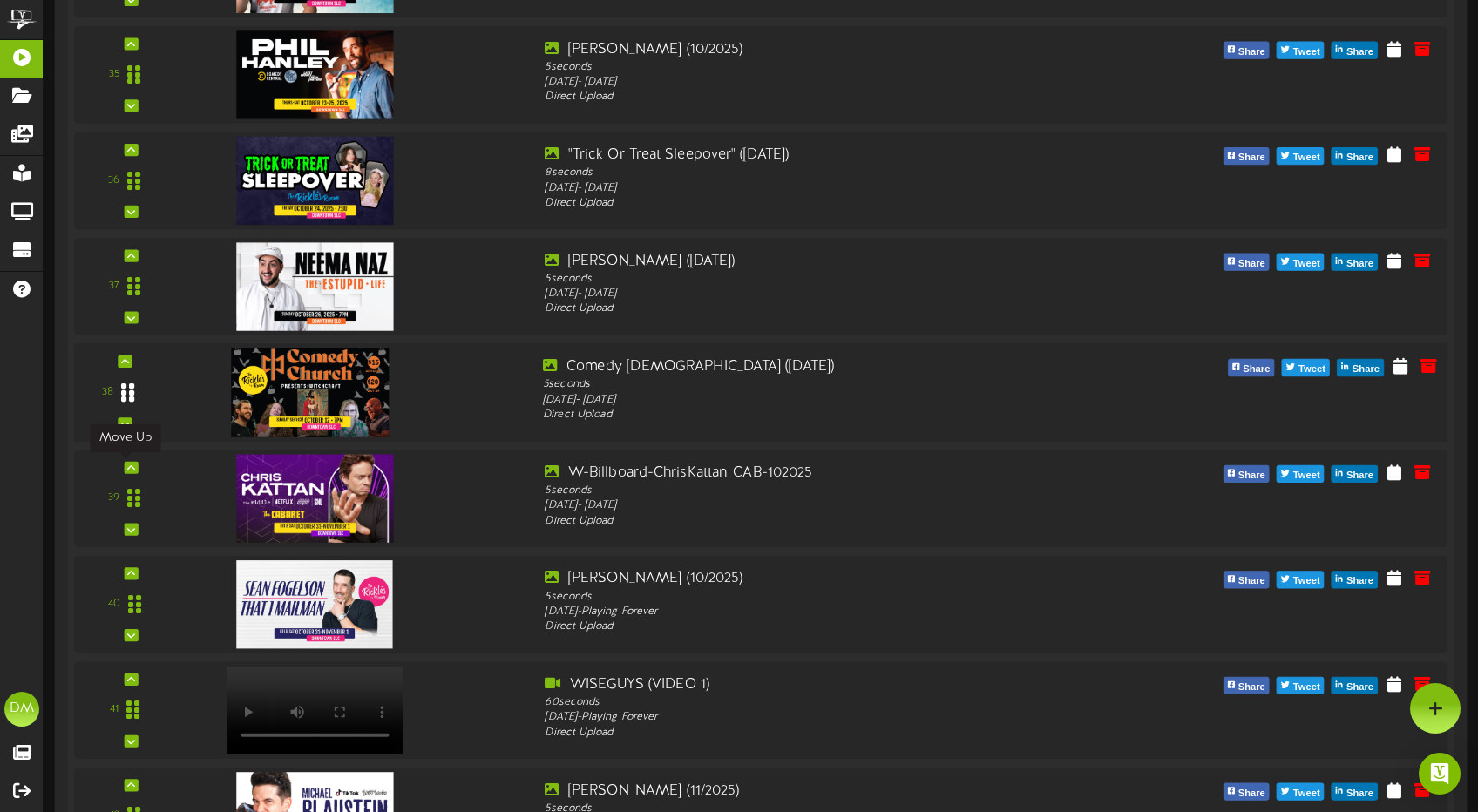
scroll to position [3939, 0]
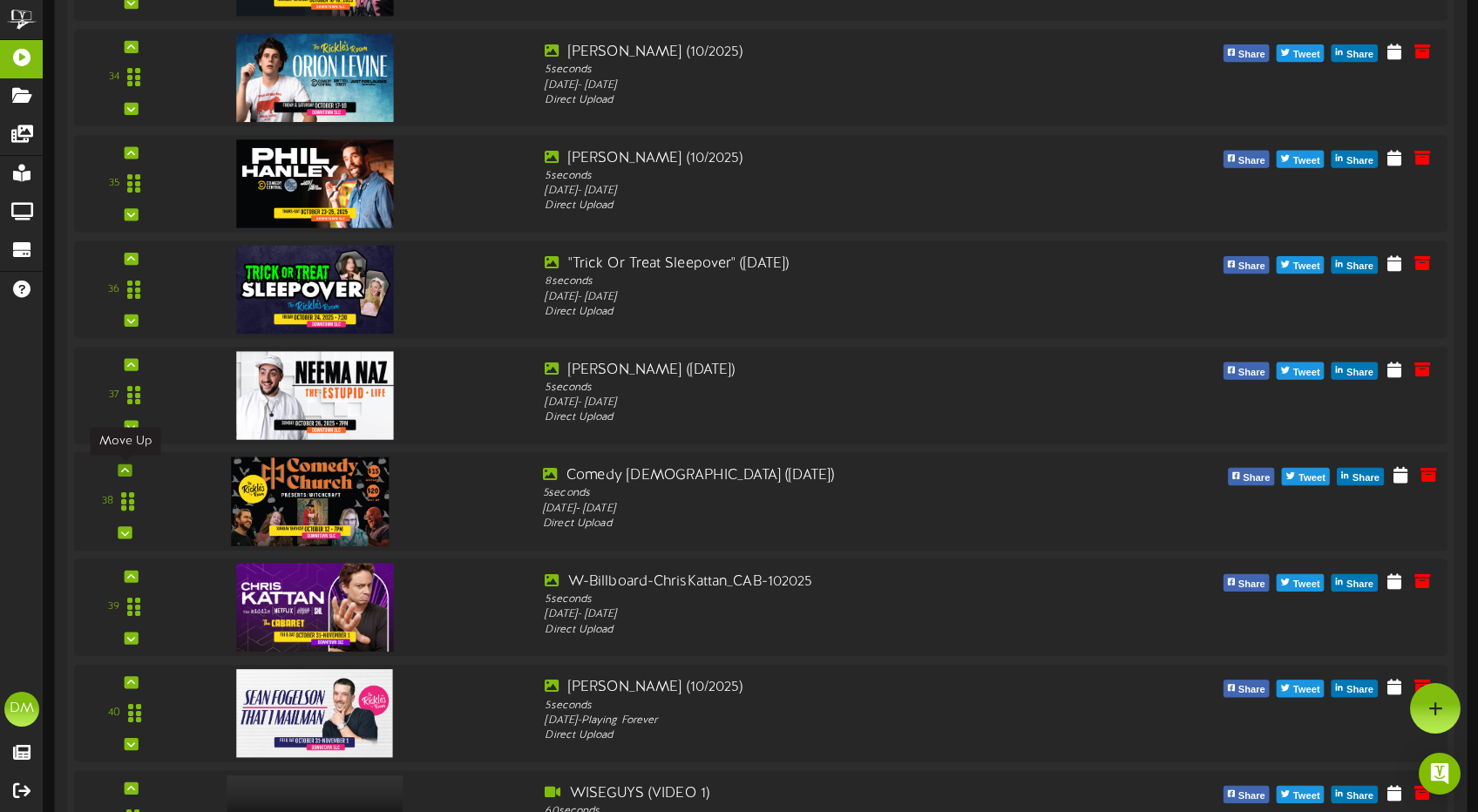
click at [128, 467] on icon at bounding box center [125, 469] width 8 height 9
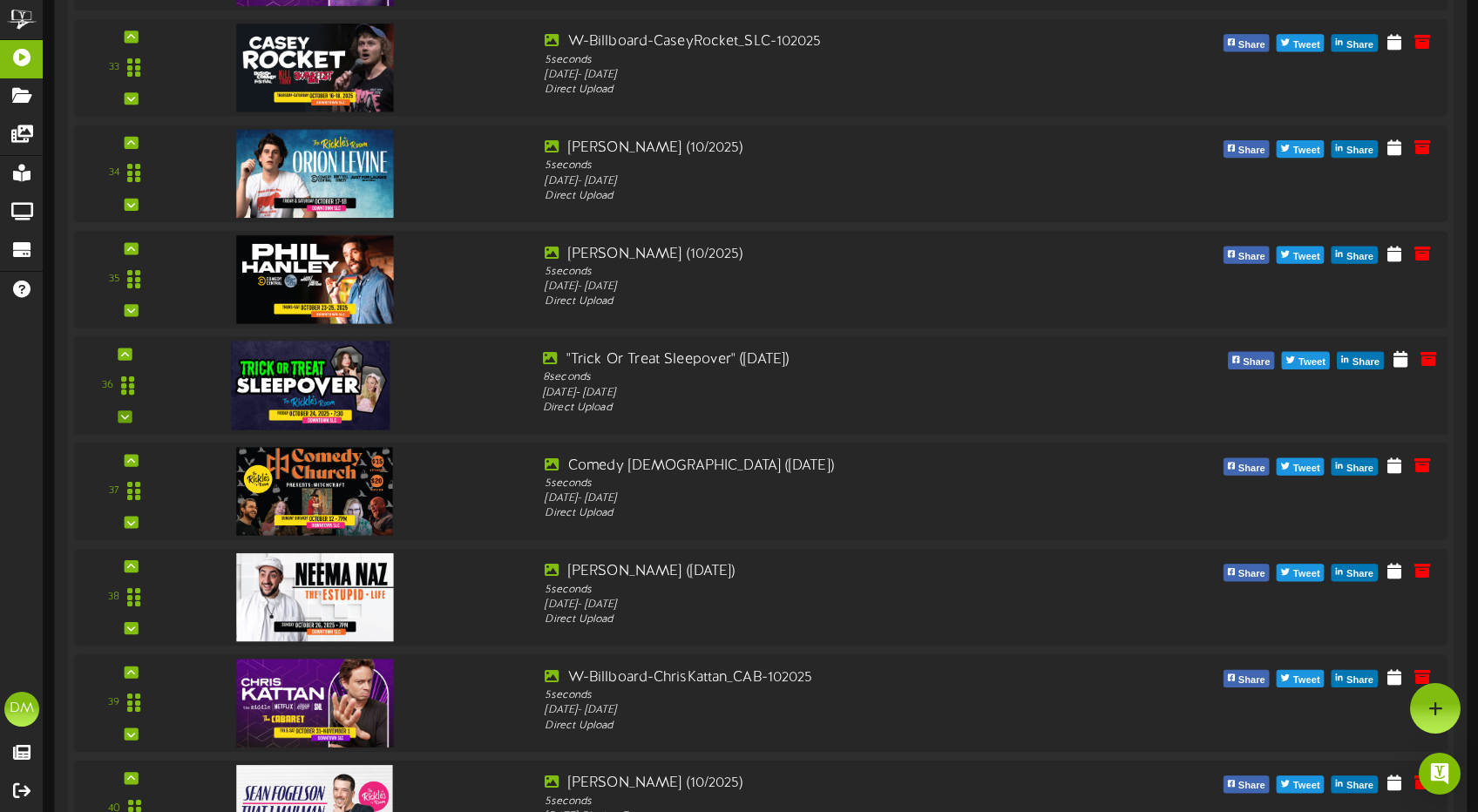
scroll to position [3790, 0]
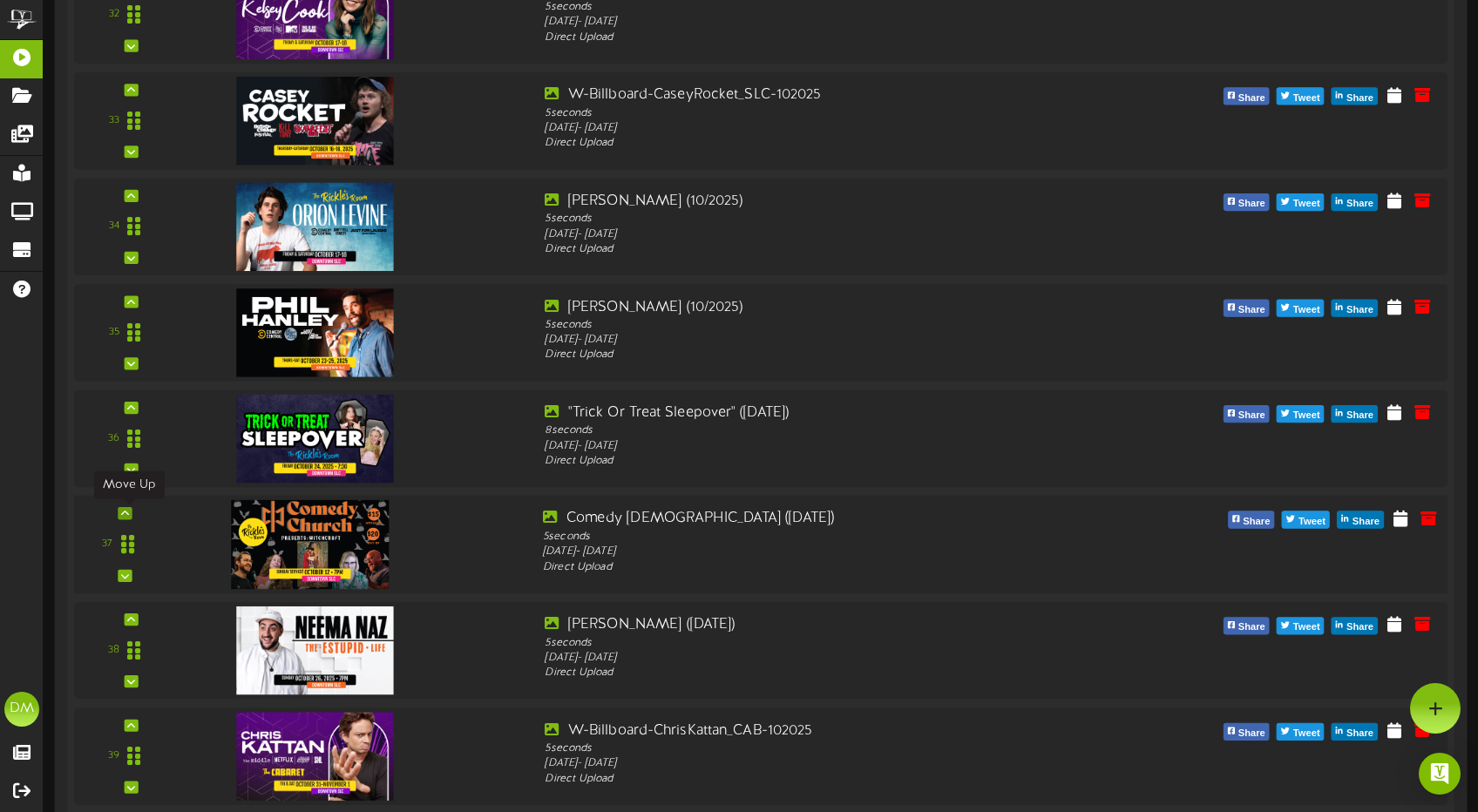
click at [129, 509] on div at bounding box center [124, 512] width 14 height 12
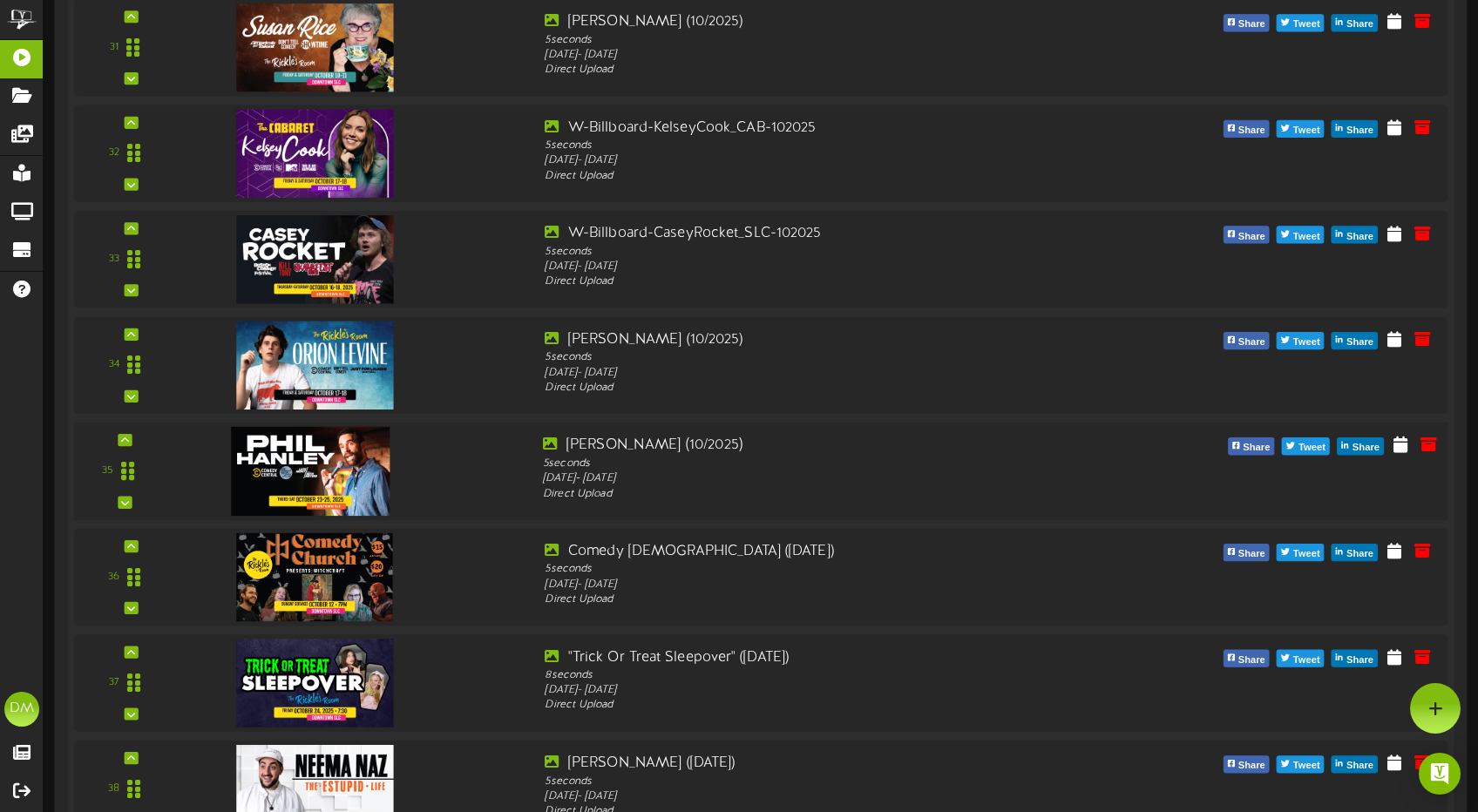
scroll to position [3651, 0]
click at [119, 435] on div at bounding box center [124, 440] width 14 height 12
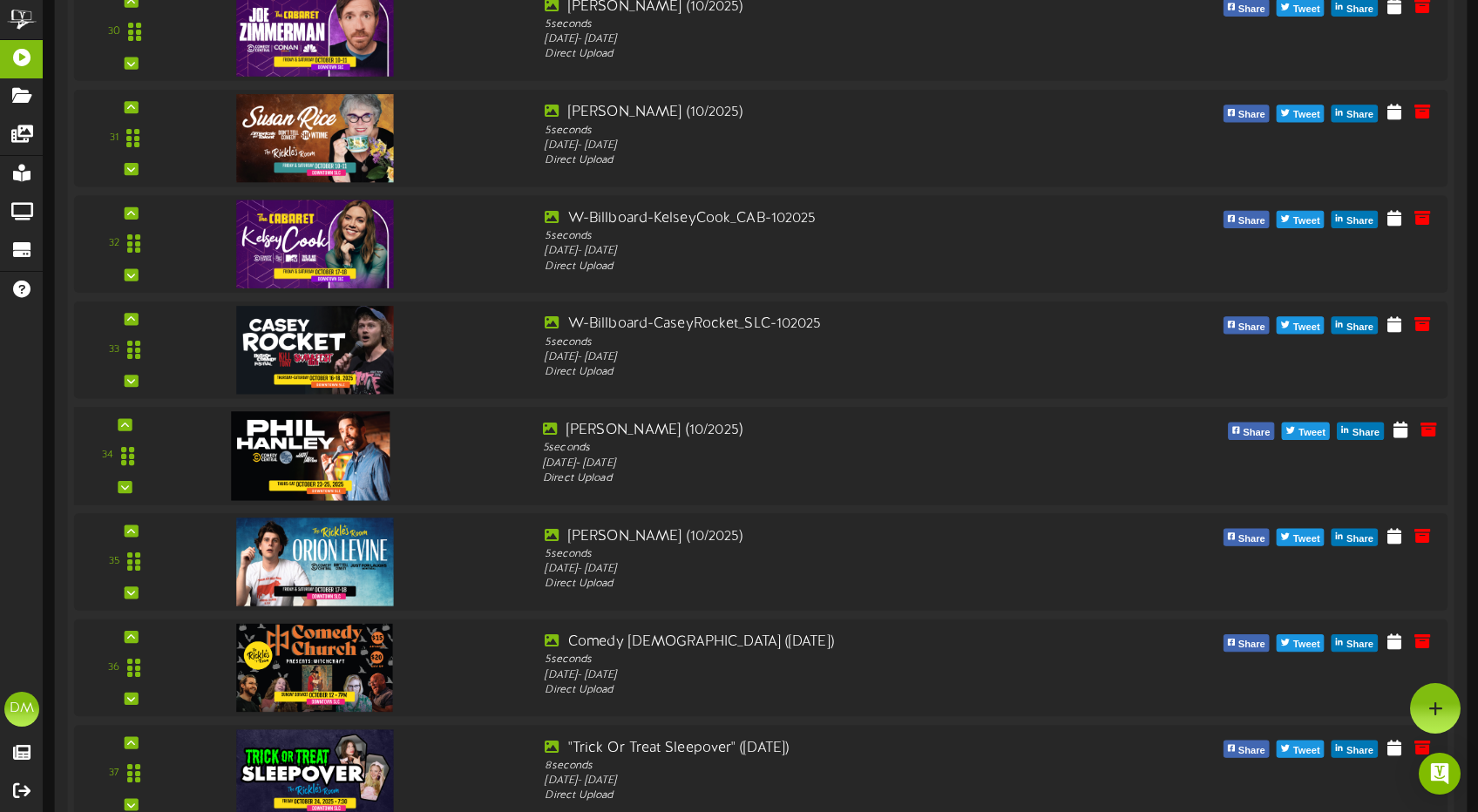
scroll to position [3557, 0]
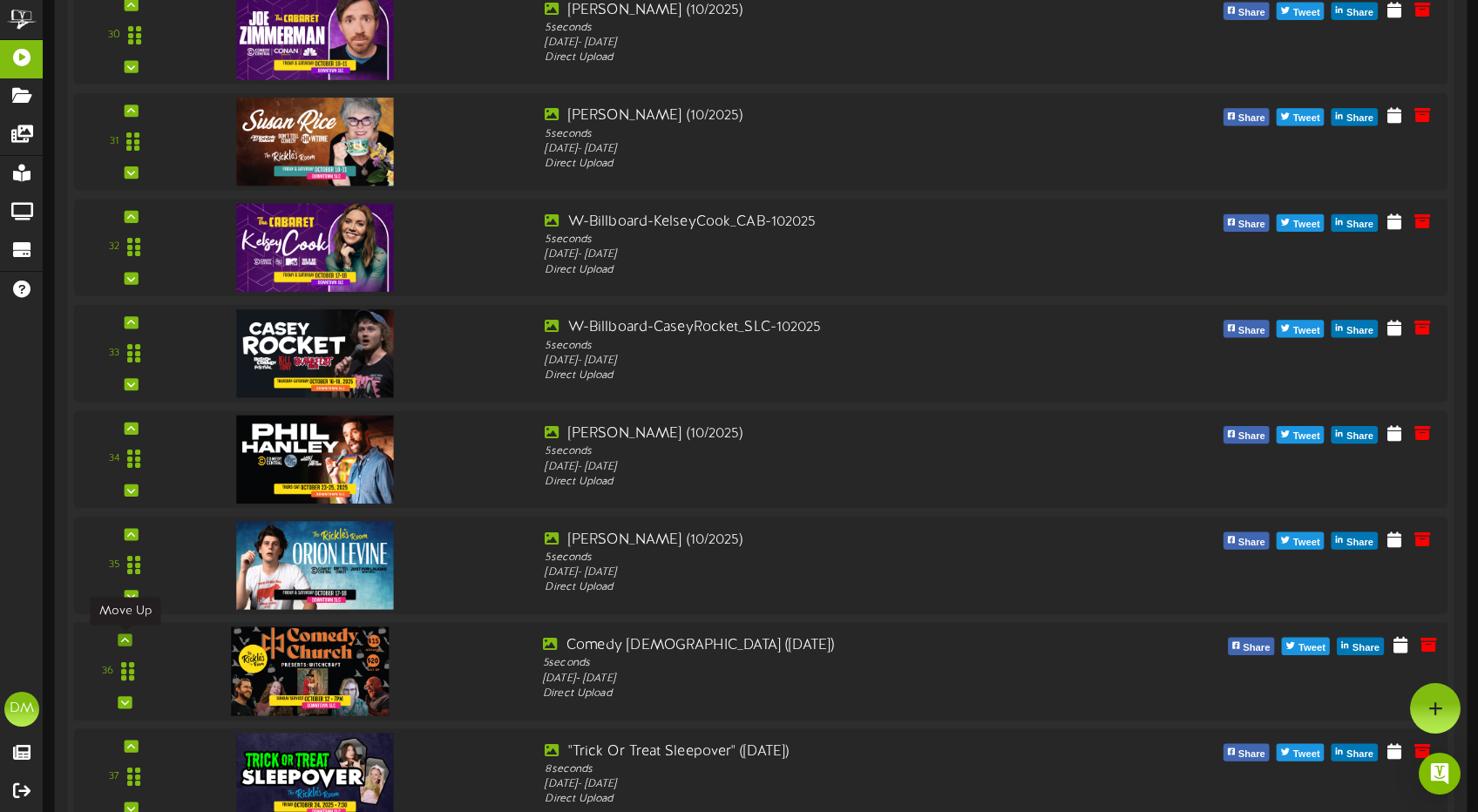
click at [123, 639] on icon at bounding box center [125, 639] width 8 height 9
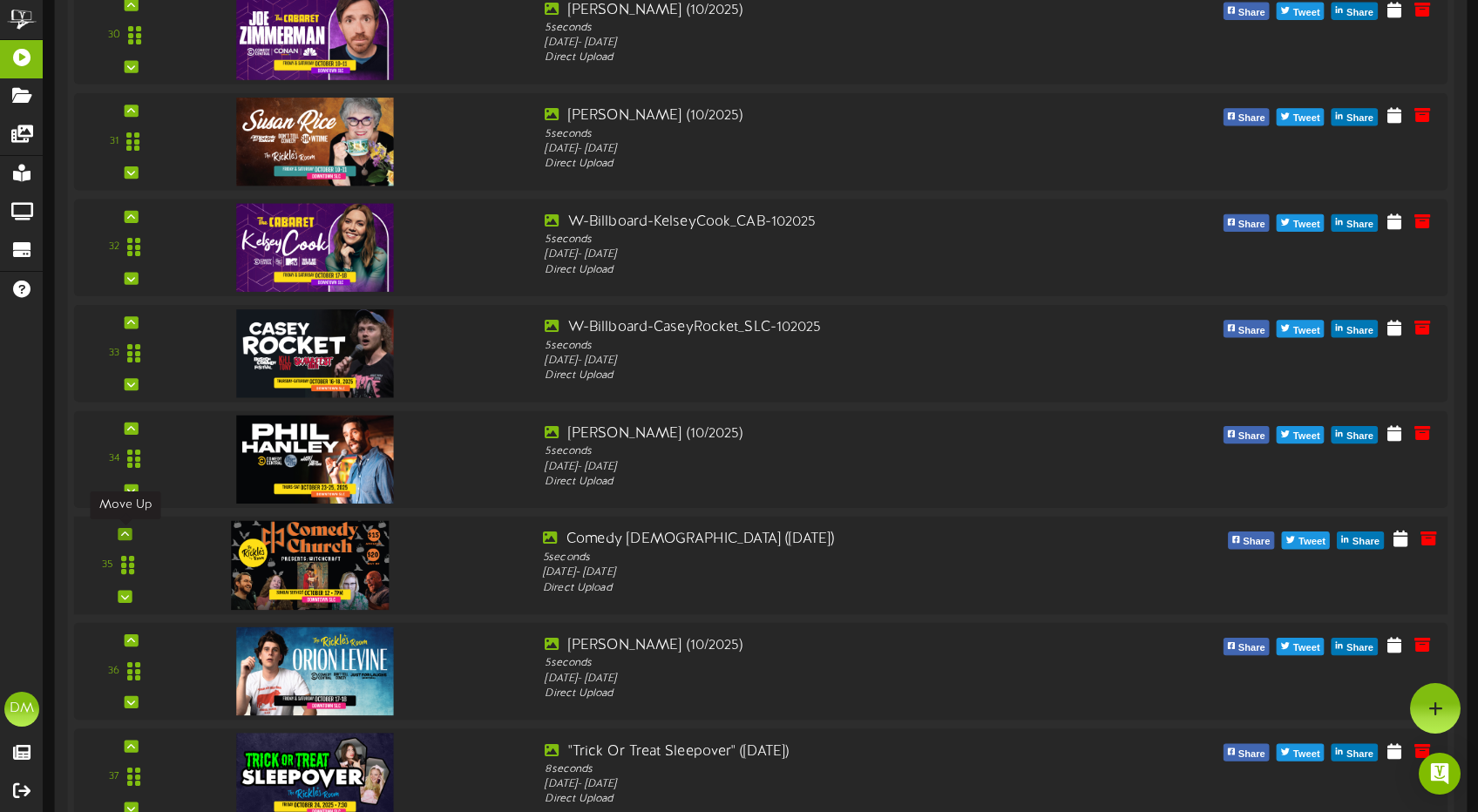
click at [129, 528] on div at bounding box center [124, 533] width 14 height 12
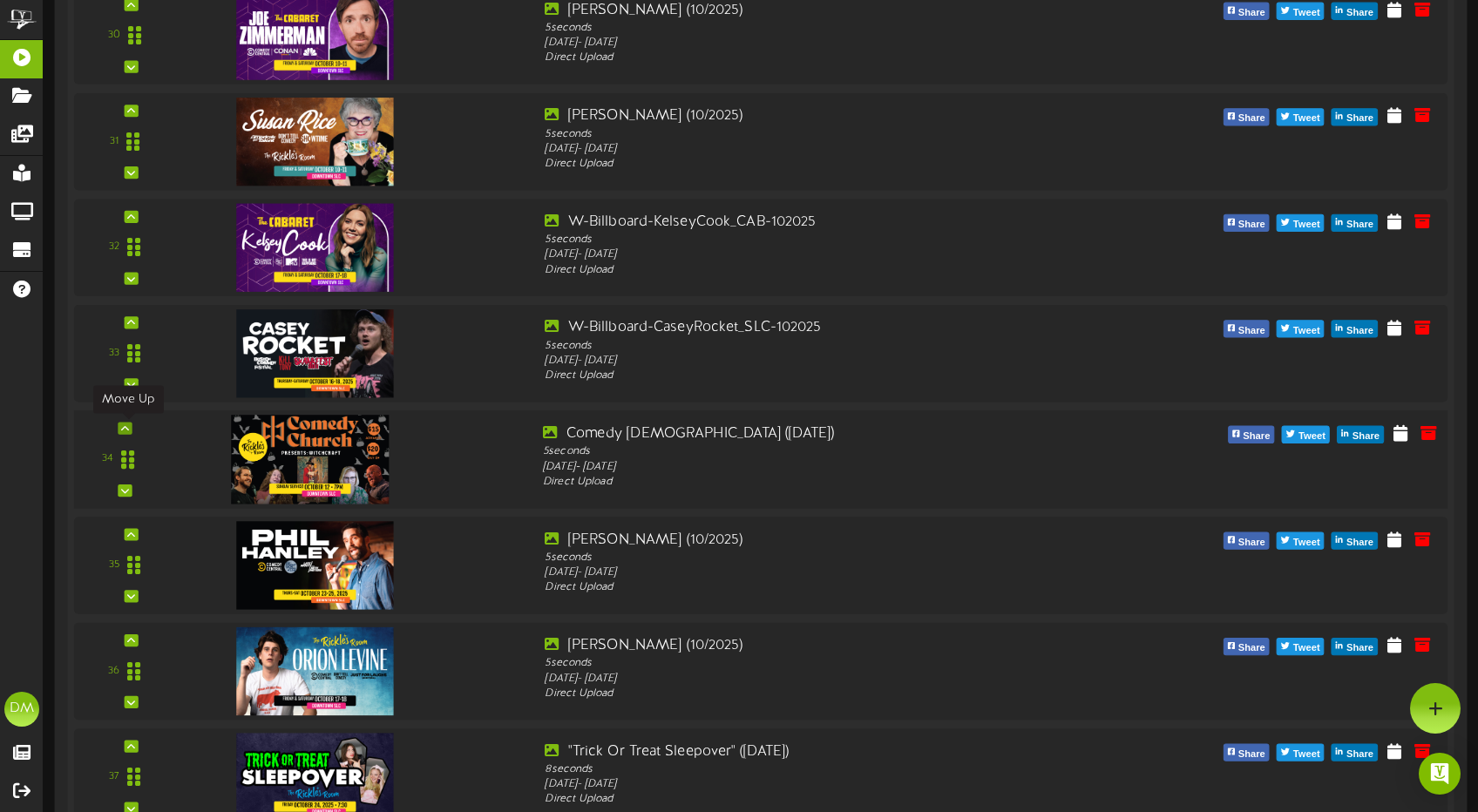
click at [124, 430] on icon at bounding box center [125, 427] width 8 height 9
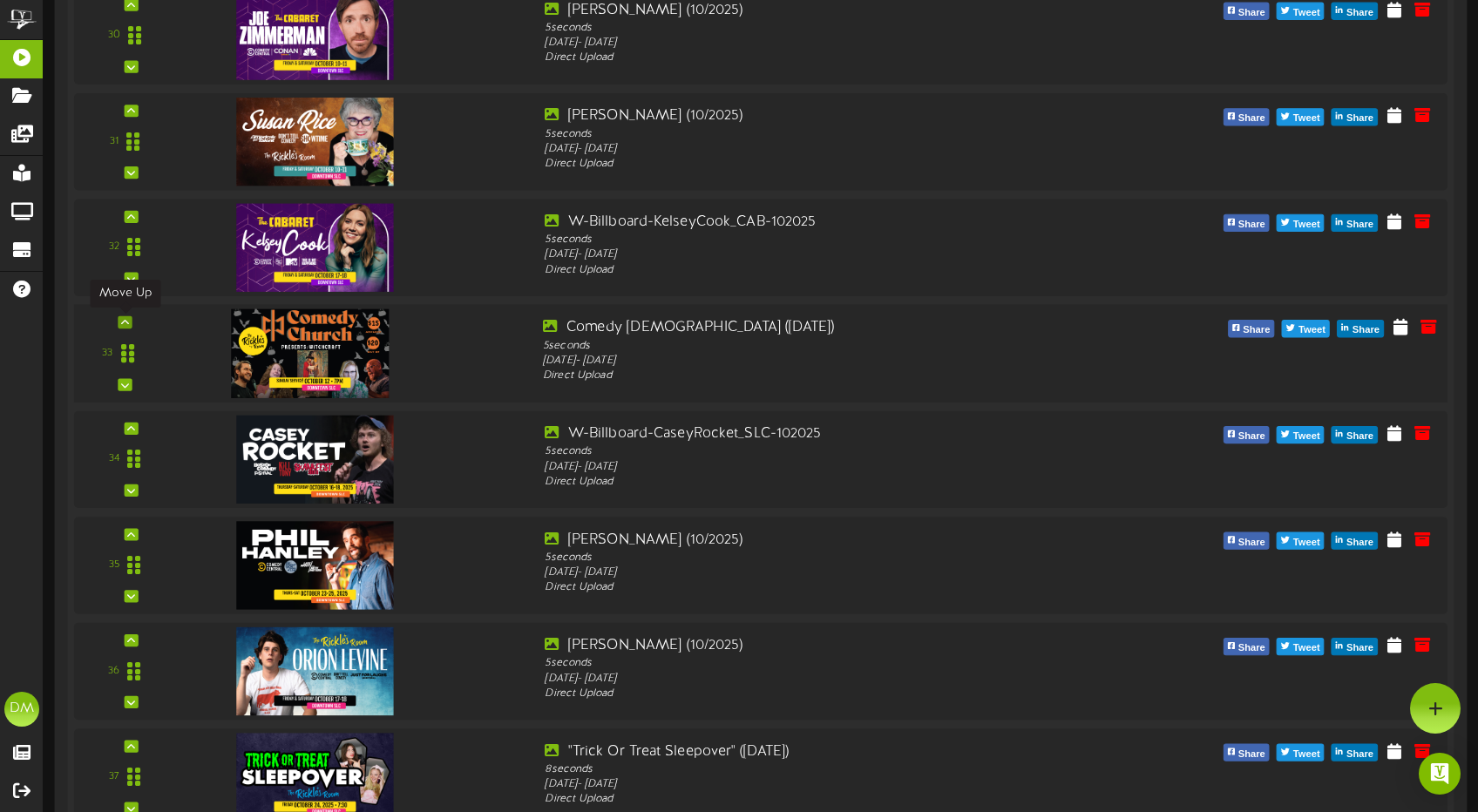
click at [124, 323] on icon at bounding box center [125, 322] width 8 height 9
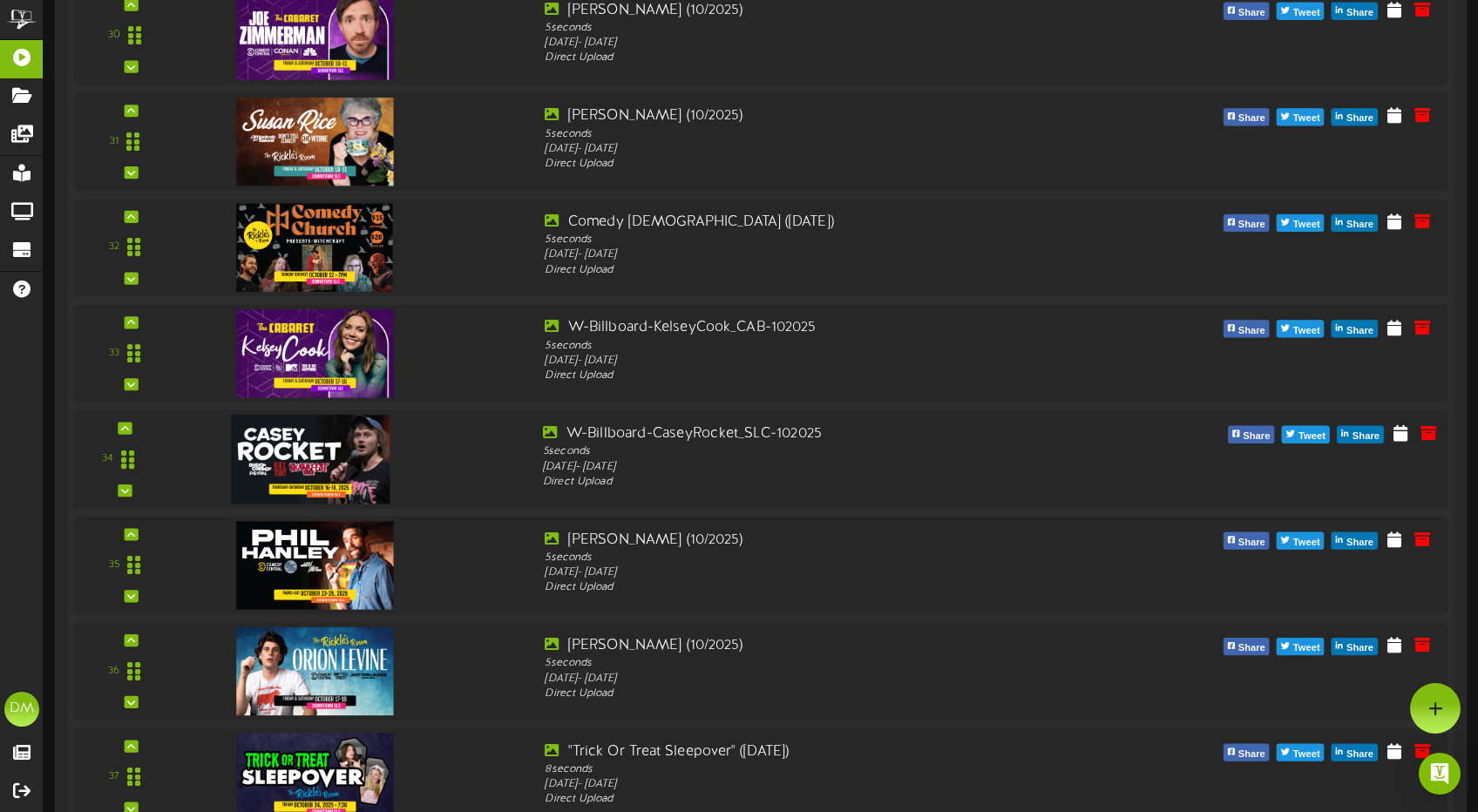
click at [131, 422] on div "34" at bounding box center [760, 459] width 1387 height 98
click at [128, 424] on icon at bounding box center [125, 427] width 8 height 9
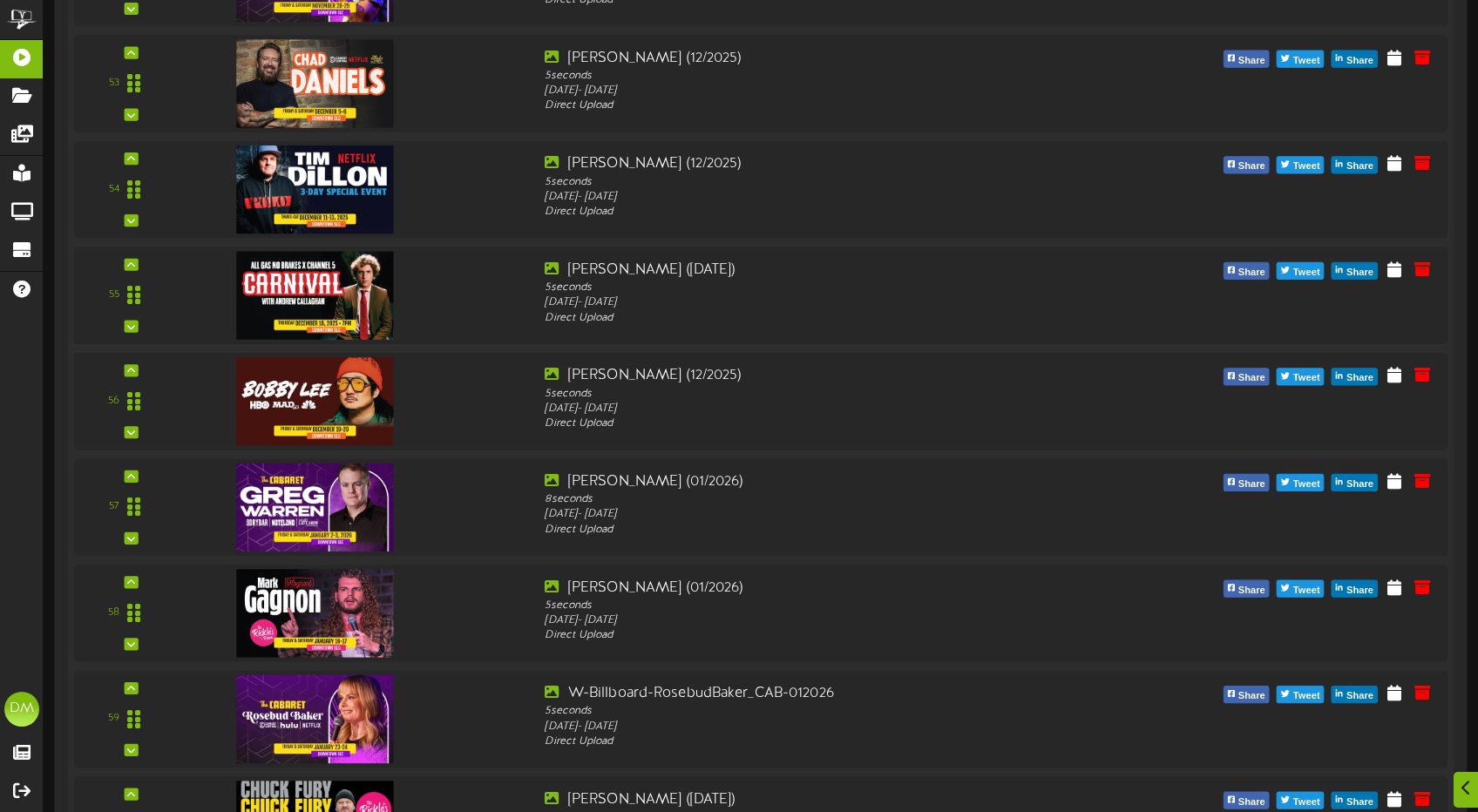
scroll to position [6999, 0]
